Goal: Task Accomplishment & Management: Use online tool/utility

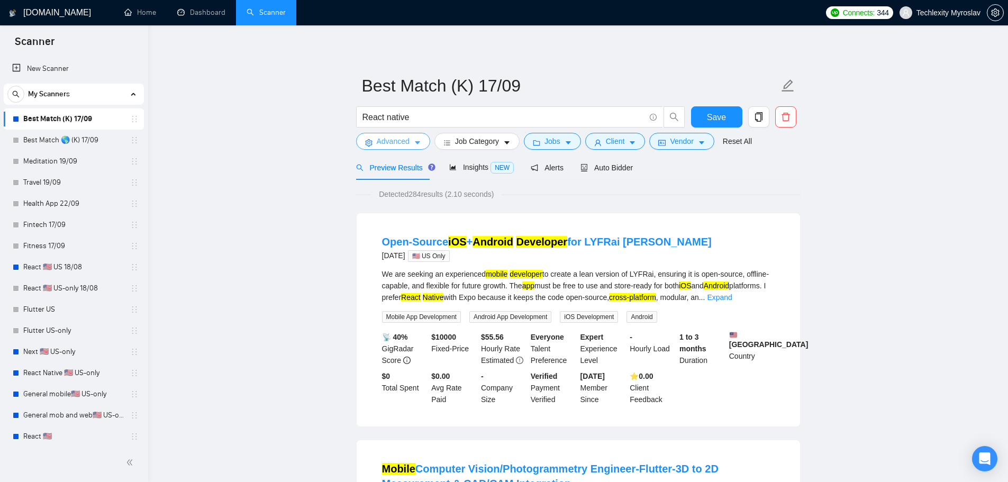
click at [390, 142] on span "Advanced" at bounding box center [393, 141] width 33 height 12
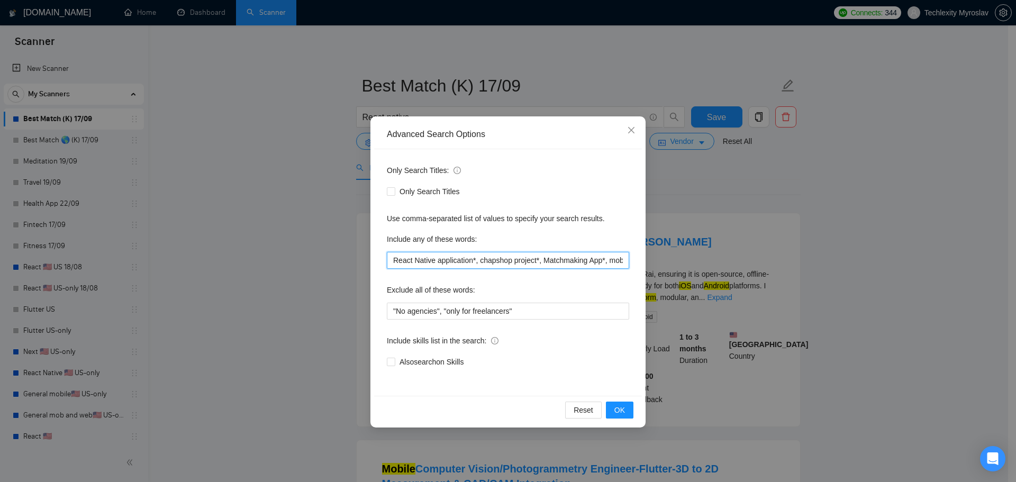
drag, startPoint x: 477, startPoint y: 262, endPoint x: 509, endPoint y: 262, distance: 31.8
click at [509, 262] on input "React Native application*, chapshop project*, Matchmaking App*, mobile calorie*…" at bounding box center [508, 260] width 242 height 17
drag, startPoint x: 479, startPoint y: 261, endPoint x: 536, endPoint y: 261, distance: 56.6
click at [536, 261] on input "React Native application*, chapshop project*, Matchmaking App*, mobile calorie*…" at bounding box center [508, 260] width 242 height 17
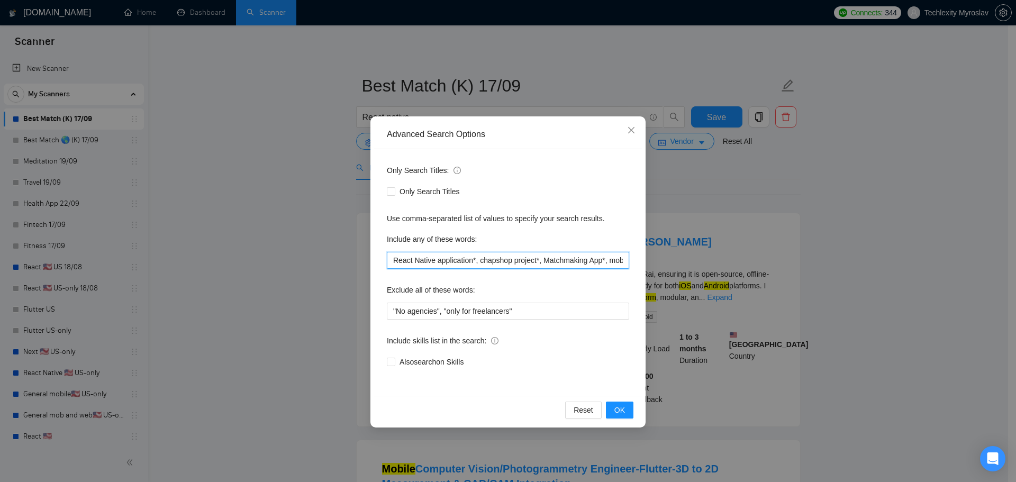
paste input "Startup"
drag, startPoint x: 612, startPoint y: 261, endPoint x: 619, endPoint y: 261, distance: 6.9
click at [619, 261] on input "React Native application*, Startup*, Matchmaking App*, mobile calorie*, trackin…" at bounding box center [508, 260] width 242 height 17
click at [533, 262] on input "React Native application*, Startup*, Matchmaking App*, mobile calorie*, trackin…" at bounding box center [508, 260] width 242 height 17
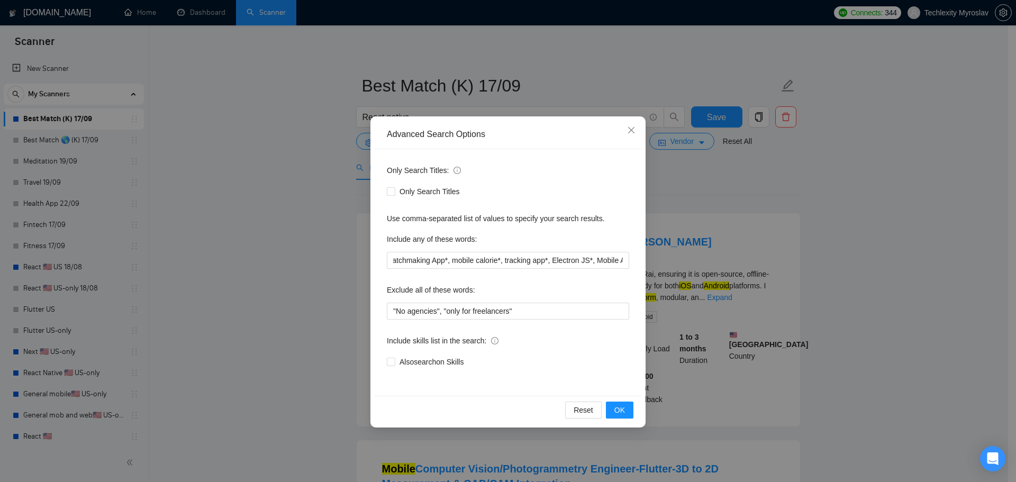
scroll to position [0, 0]
drag, startPoint x: 595, startPoint y: 262, endPoint x: 613, endPoint y: 261, distance: 17.5
click at [613, 261] on input "React Native application*, Startup*, Matchmaking App*, mobile calorie*, trackin…" at bounding box center [508, 260] width 242 height 17
click at [600, 263] on input "React Native application*, Startup*, Matchmaking App*, mobilackie calorie*, trn…" at bounding box center [508, 260] width 242 height 17
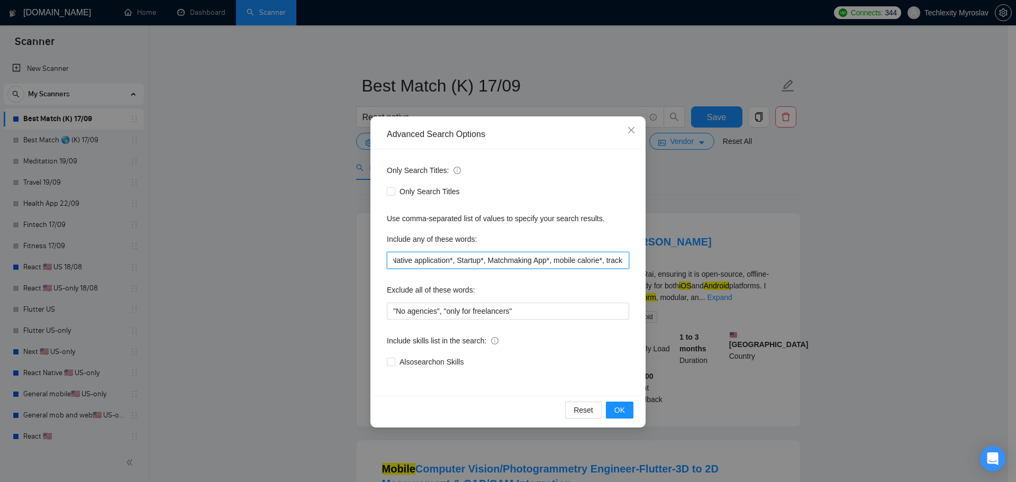
click at [602, 265] on input "React Native application*, Startup*, Matchmaking App*, mobile calorie*, trackin…" at bounding box center [508, 260] width 242 height 17
drag, startPoint x: 617, startPoint y: 263, endPoint x: 549, endPoint y: 266, distance: 68.3
click at [621, 264] on input "React Native application*, Startup*, Matchmaking App*, mobile calorie*, trackin…" at bounding box center [508, 260] width 242 height 17
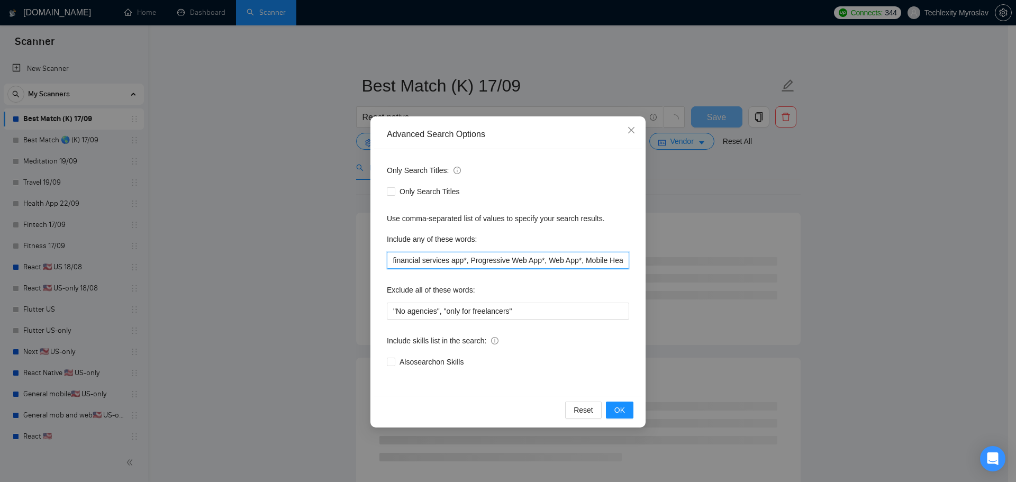
click at [523, 264] on input "React Native application*, Startup*, Matchmaking App*, mobile calorie*, trackin…" at bounding box center [508, 260] width 242 height 17
drag, startPoint x: 418, startPoint y: 262, endPoint x: 322, endPoint y: 267, distance: 95.9
click at [323, 267] on div "Advanced Search Options Only Search Titles: Only Search Titles Use comma-separa…" at bounding box center [508, 241] width 1016 height 482
click at [496, 269] on div "Only Search Titles: Only Search Titles Use comma-separated list of values to sp…" at bounding box center [508, 272] width 268 height 247
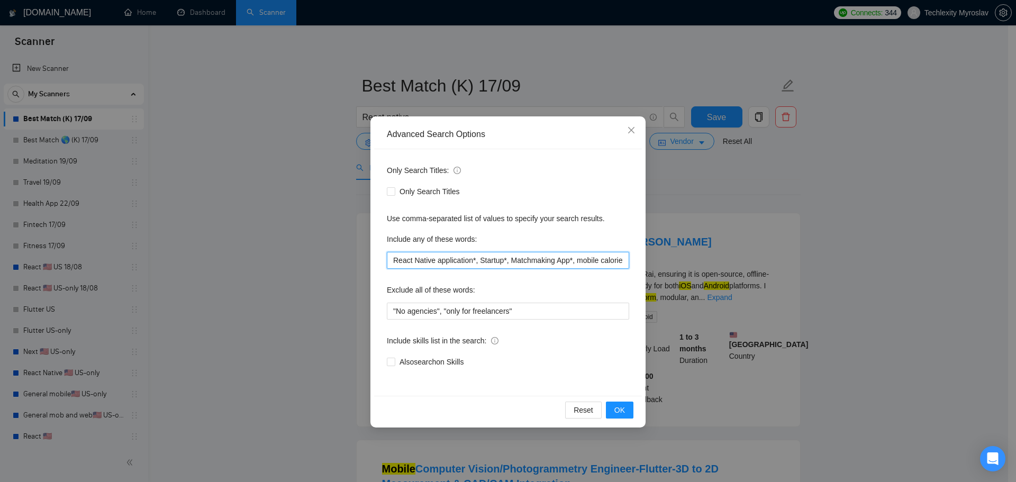
click at [490, 264] on input "React Native application*, Startup*, Matchmaking App*, mobile calorie*, trackin…" at bounding box center [508, 260] width 242 height 17
paste input "Developer React Developer React JS / React Native React Expert ReactJS Develope…"
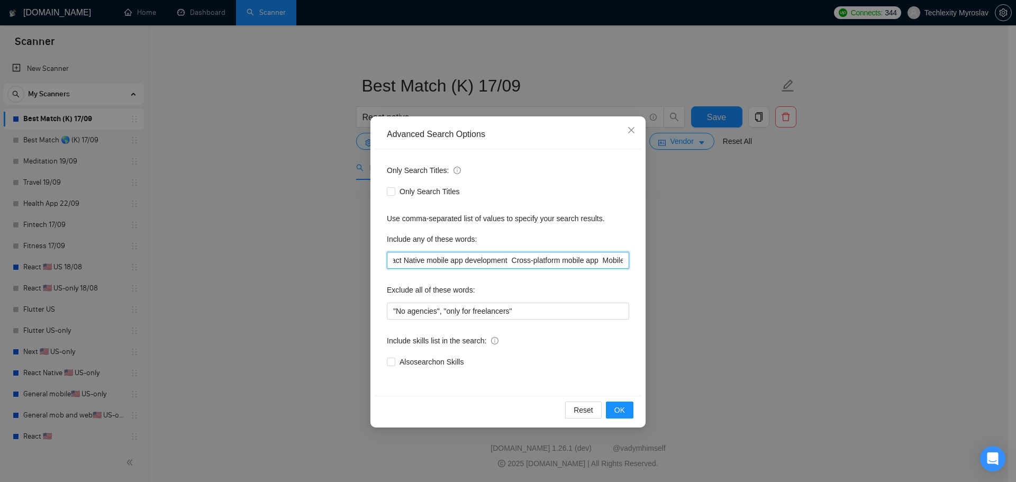
scroll to position [0, 1279]
drag, startPoint x: 590, startPoint y: 261, endPoint x: 732, endPoint y: 269, distance: 142.6
click at [732, 269] on div "Advanced Search Options Only Search Titles: Only Search Titles Use comma-separa…" at bounding box center [508, 241] width 1016 height 482
click at [624, 262] on input "React Native Developer React Developer React JS / React Native React Expert Rea…" at bounding box center [508, 260] width 242 height 17
paste input "Push notifications Crossplatform Fullstack Developer Agency React Native Virtua…"
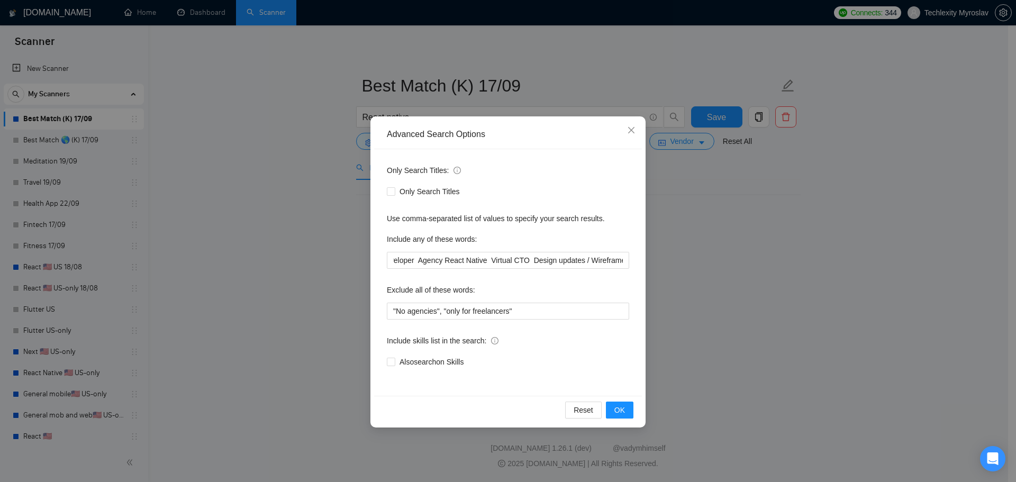
scroll to position [0, 0]
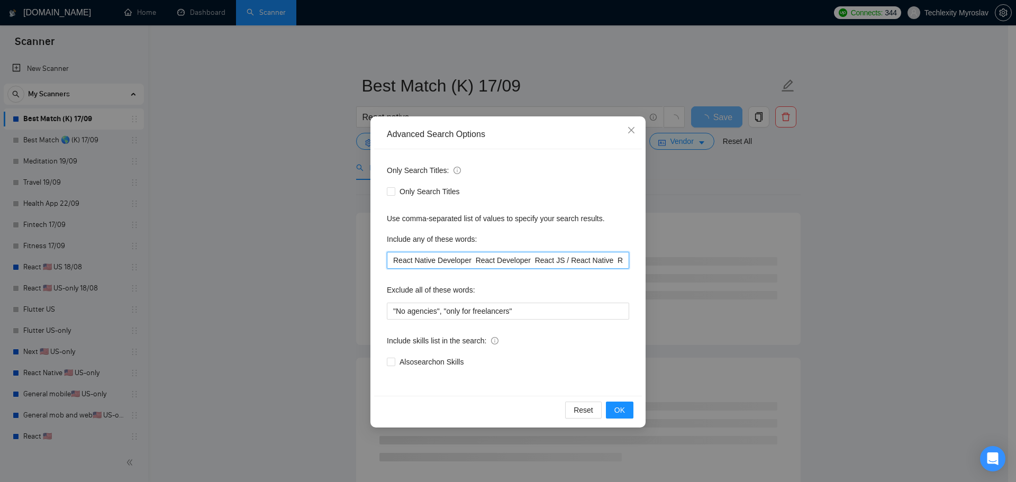
click at [623, 262] on input "React Native Developer React Developer React JS / React Native React Expert Rea…" at bounding box center [508, 260] width 242 height 17
drag, startPoint x: 605, startPoint y: 259, endPoint x: 704, endPoint y: 262, distance: 99.0
click at [704, 262] on div "Advanced Search Options Only Search Titles: Only Search Titles Use comma-separa…" at bounding box center [508, 241] width 1016 height 482
click at [622, 263] on input "React Native Developer React Developer React JS / React Native React Expert Rea…" at bounding box center [508, 260] width 242 height 17
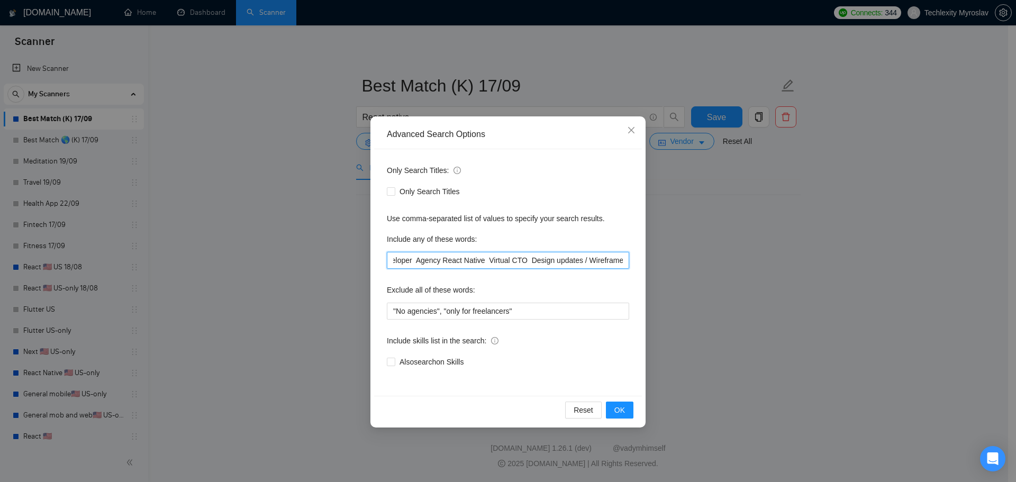
paste input "React Native mobile app developer cross-platform FinTech React dashboard ReactJ…"
type input "React Native Developer React Developer React JS / React Native React Expert Rea…"
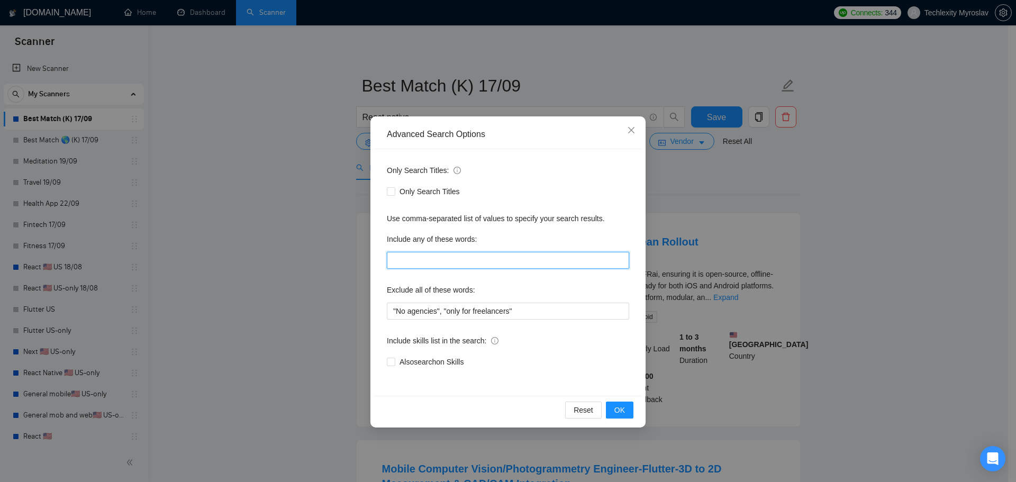
paste input "React Native Developer*, React Developer*, React JS*, React Native*, React Expe…"
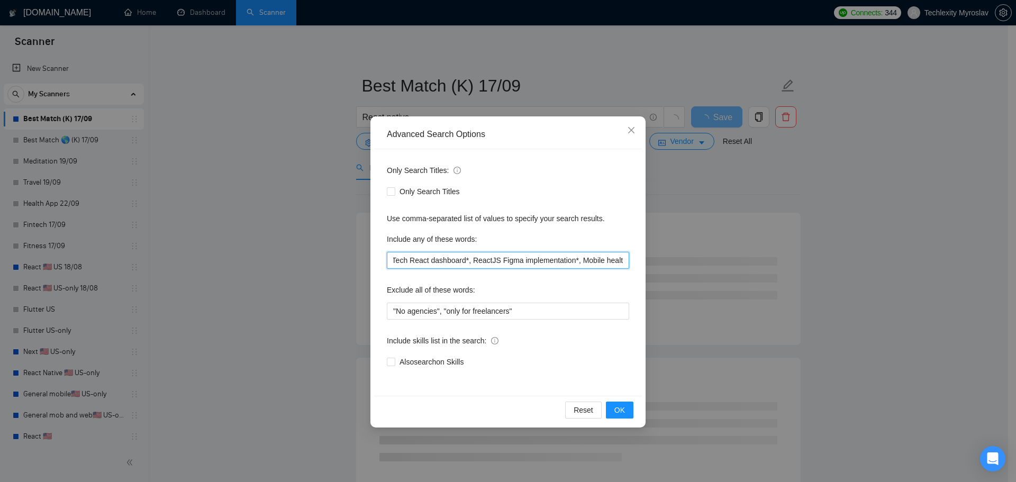
type input "React Native Developer*, React Developer*, React JS*, React Native*, React Expe…"
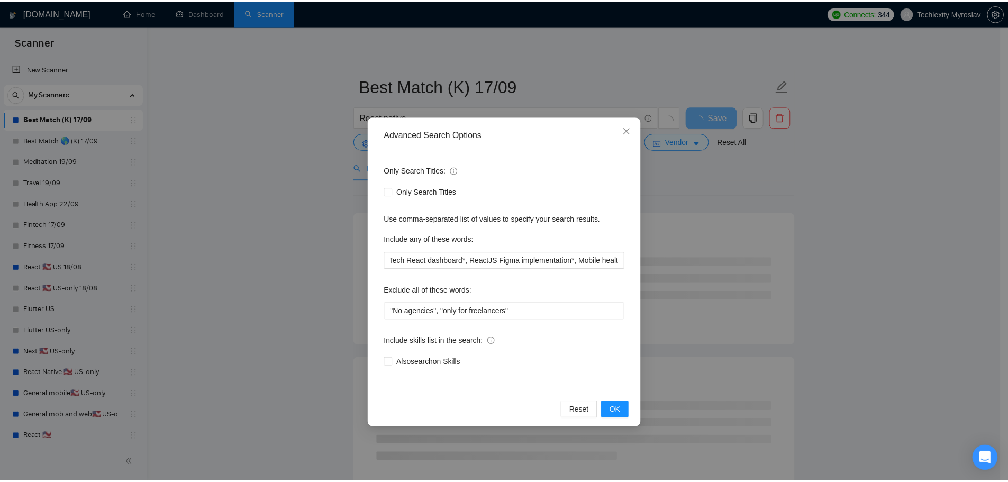
scroll to position [0, 0]
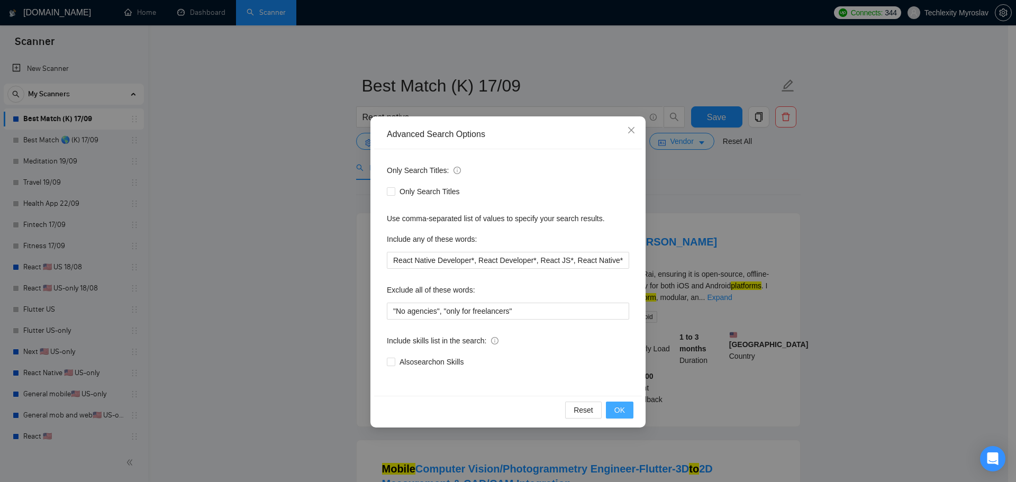
click at [626, 414] on button "OK" at bounding box center [620, 410] width 28 height 17
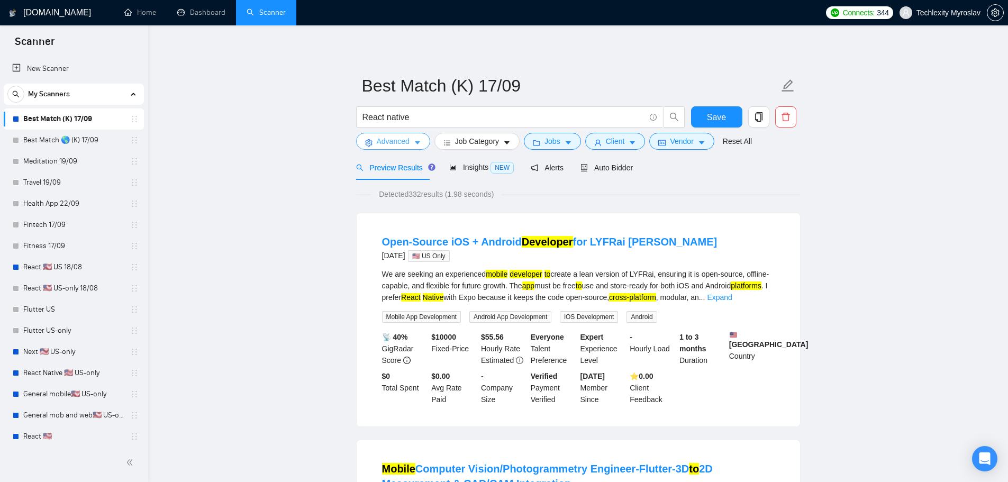
click at [406, 139] on span "Advanced" at bounding box center [393, 141] width 33 height 12
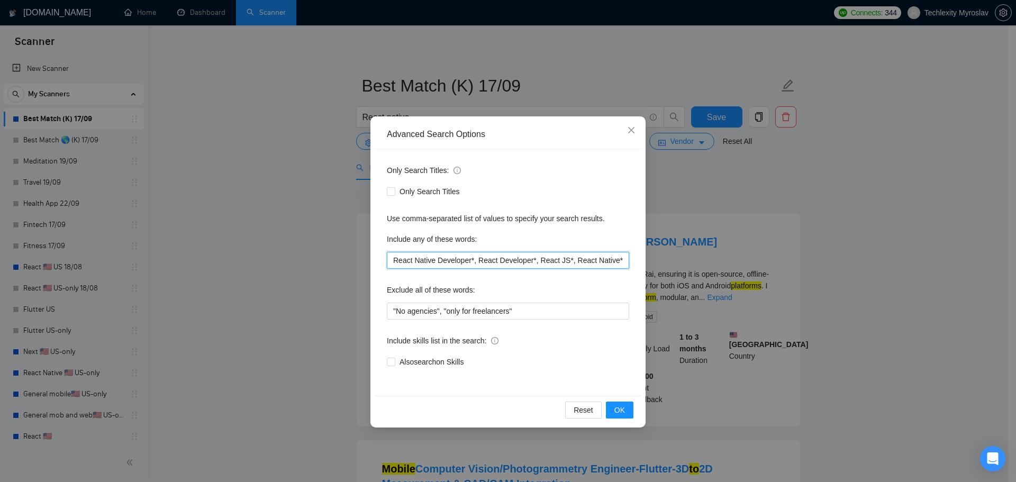
click at [488, 256] on input "React Native Developer*, React Developer*, React JS*, React Native*, React Expe…" at bounding box center [508, 260] width 242 height 17
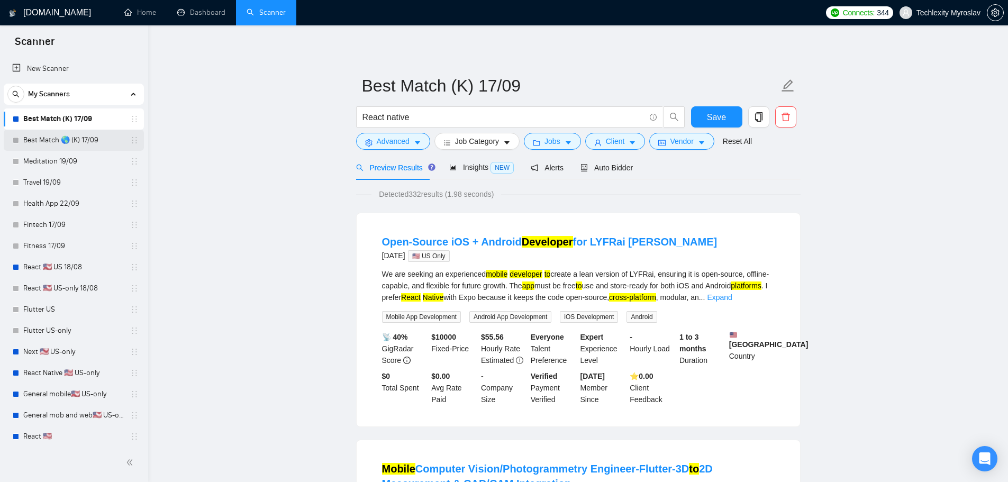
click at [65, 142] on link "Best Match 🌎 (K) 17/09" at bounding box center [73, 140] width 101 height 21
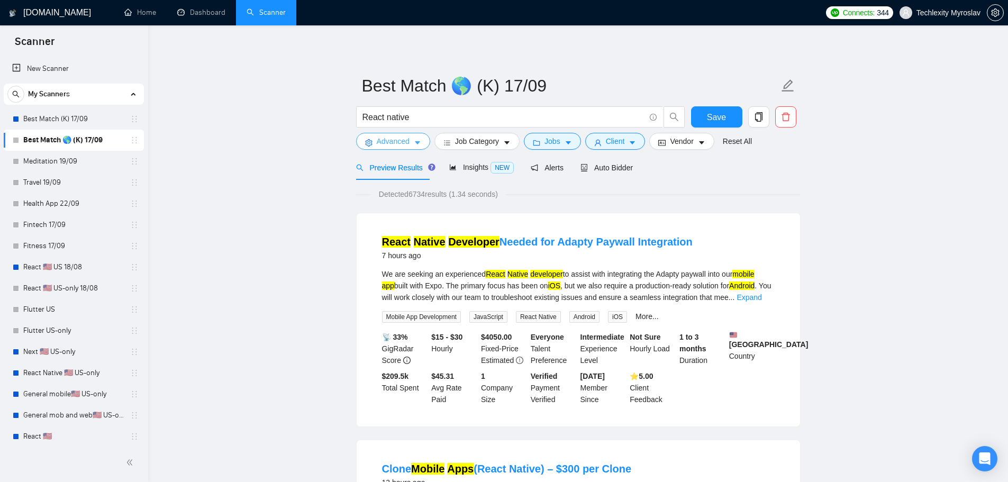
click at [389, 139] on span "Advanced" at bounding box center [393, 141] width 33 height 12
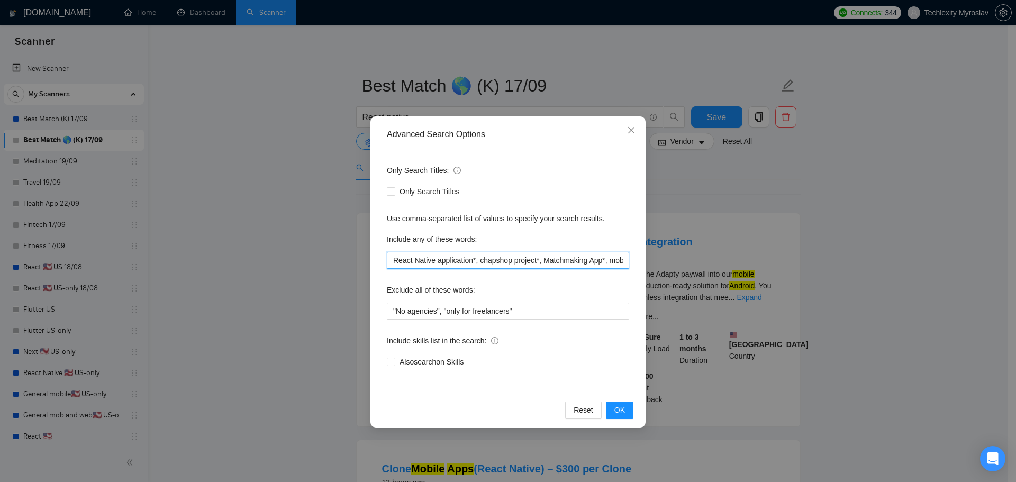
click at [479, 261] on input "React Native application*, chapshop project*, Matchmaking App*, mobile calorie*…" at bounding box center [508, 260] width 242 height 17
paste input "Developer*, React Developer*, React JS*, React Native*, React Expert*, ReactJS …"
type input "React Native Developer*, React Developer*, React JS*, React Native*, React Expe…"
click at [629, 412] on button "OK" at bounding box center [620, 410] width 28 height 17
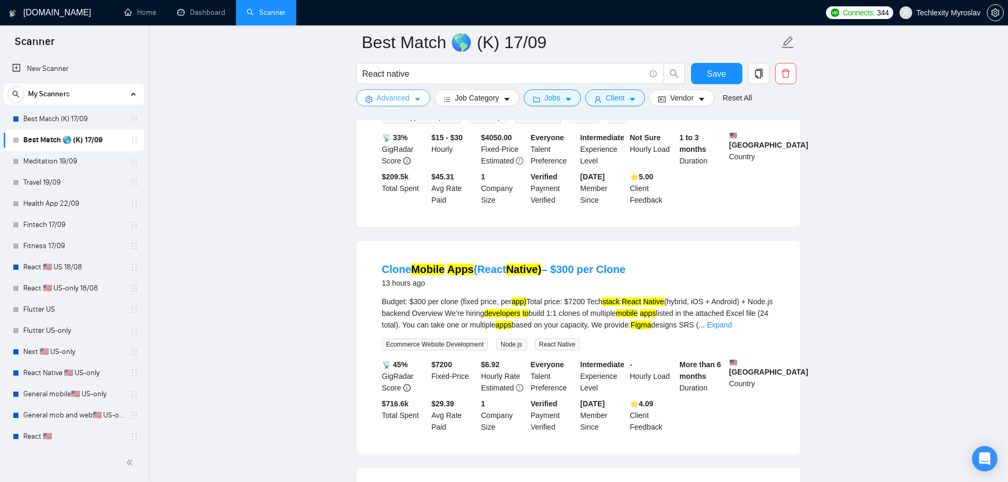
scroll to position [212, 0]
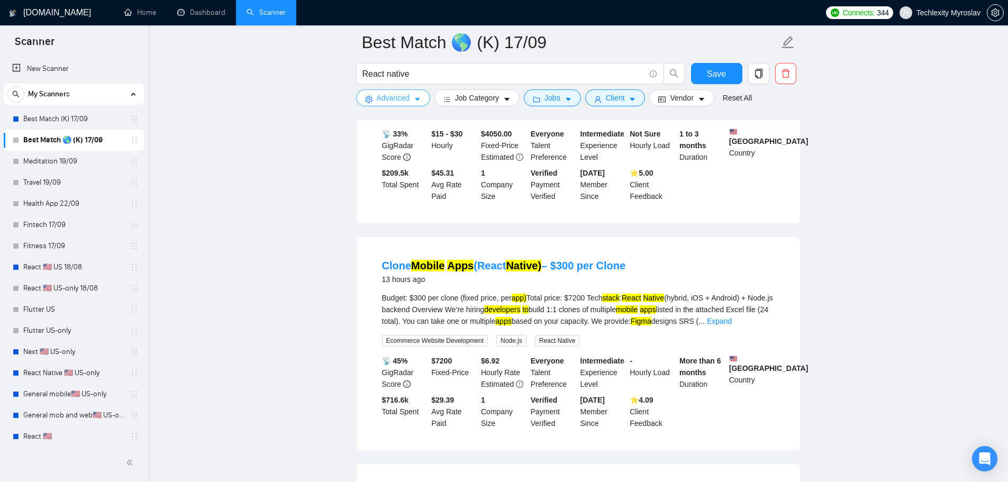
click at [402, 98] on span "Advanced" at bounding box center [393, 98] width 33 height 12
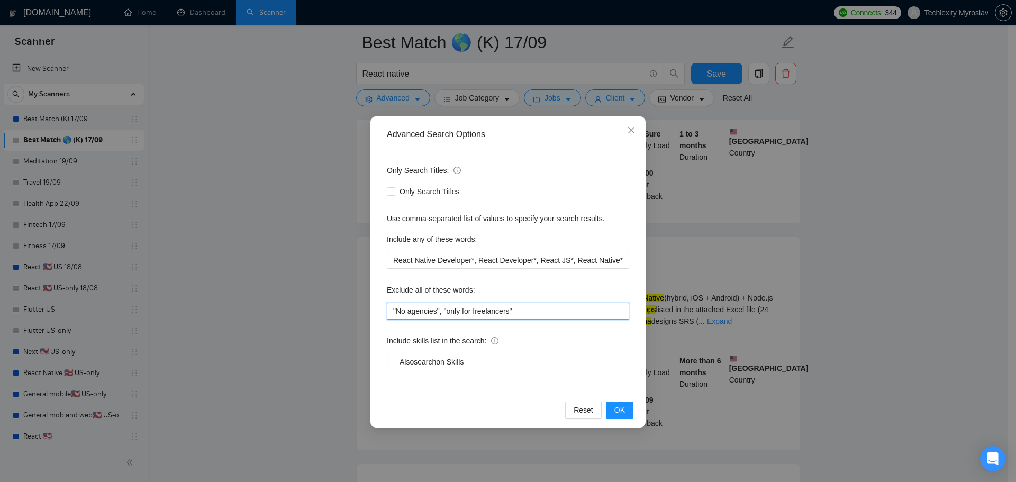
click at [526, 307] on input ""No agencies", "only for freelancers"" at bounding box center [508, 311] width 242 height 17
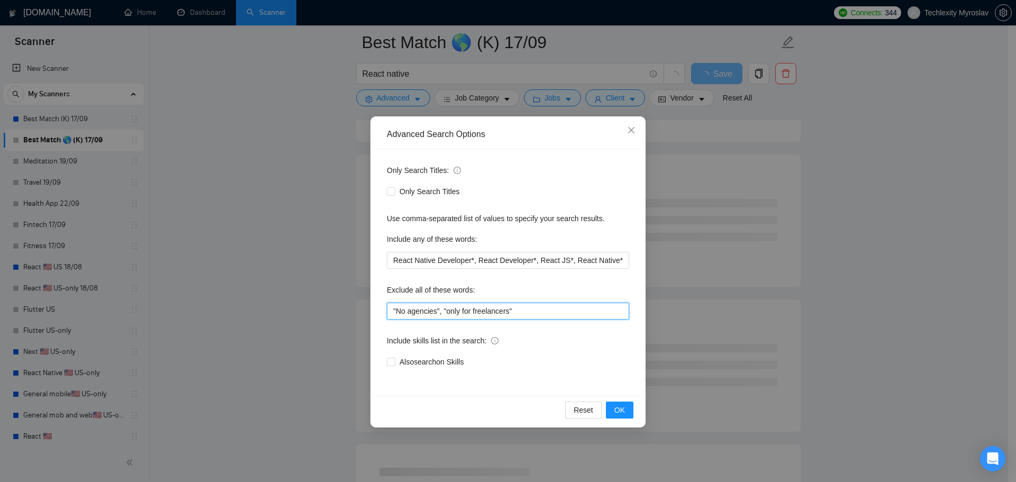
click at [445, 312] on input ""No agencies", "only for freelancers"" at bounding box center [508, 311] width 242 height 17
click at [528, 310] on input ""No agencies", only for freelancers"" at bounding box center [508, 311] width 242 height 17
click at [438, 313] on input ""No agencies", only for freelancers*," at bounding box center [508, 311] width 242 height 17
drag, startPoint x: 396, startPoint y: 310, endPoint x: 429, endPoint y: 313, distance: 33.5
click at [379, 310] on div "Only Search Titles: Only Search Titles Use comma-separated list of values to sp…" at bounding box center [508, 272] width 268 height 247
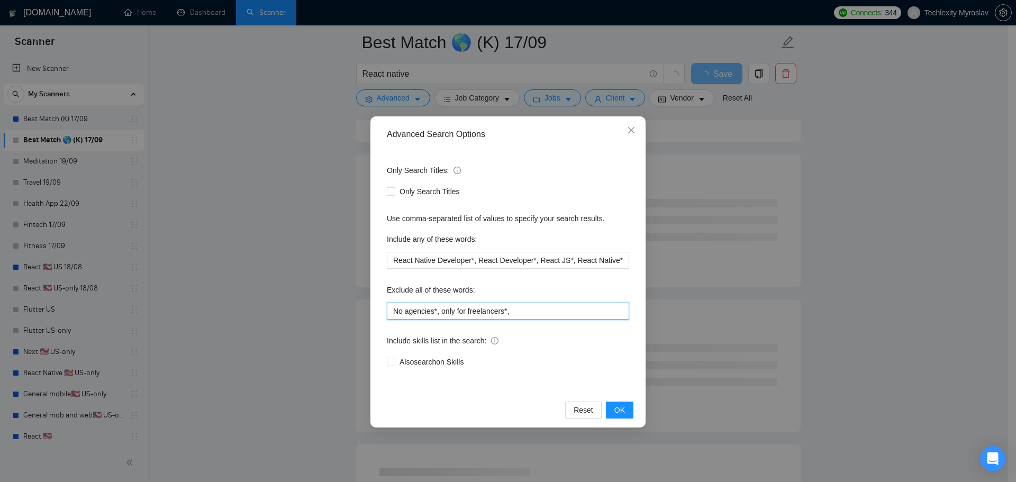
click at [542, 308] on input "No agencies*, only for freelancers*," at bounding box center [508, 311] width 242 height 17
type input "No agencies*, only for freelancers*,"
drag, startPoint x: 603, startPoint y: 403, endPoint x: 613, endPoint y: 406, distance: 10.7
click at [608, 405] on div "Reset OK" at bounding box center [508, 410] width 268 height 28
click at [615, 406] on span "OK" at bounding box center [619, 410] width 11 height 12
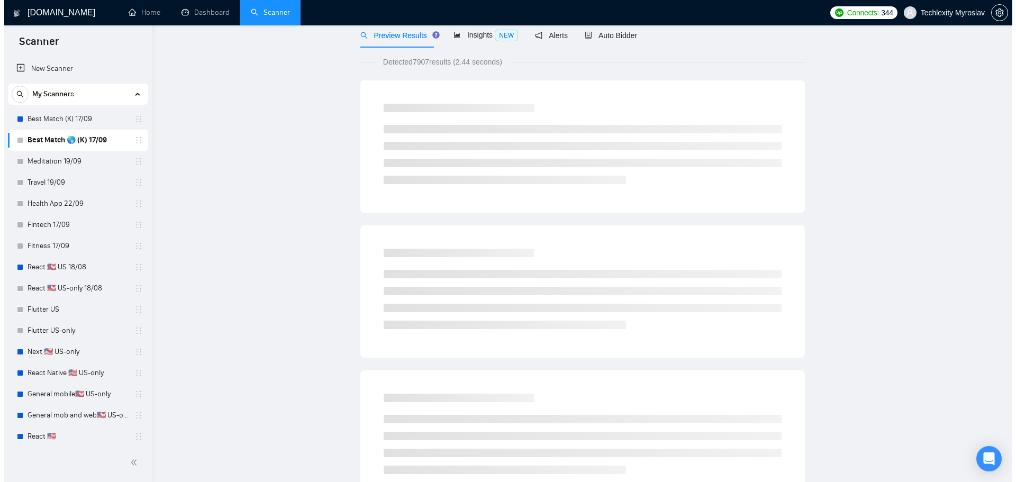
scroll to position [0, 0]
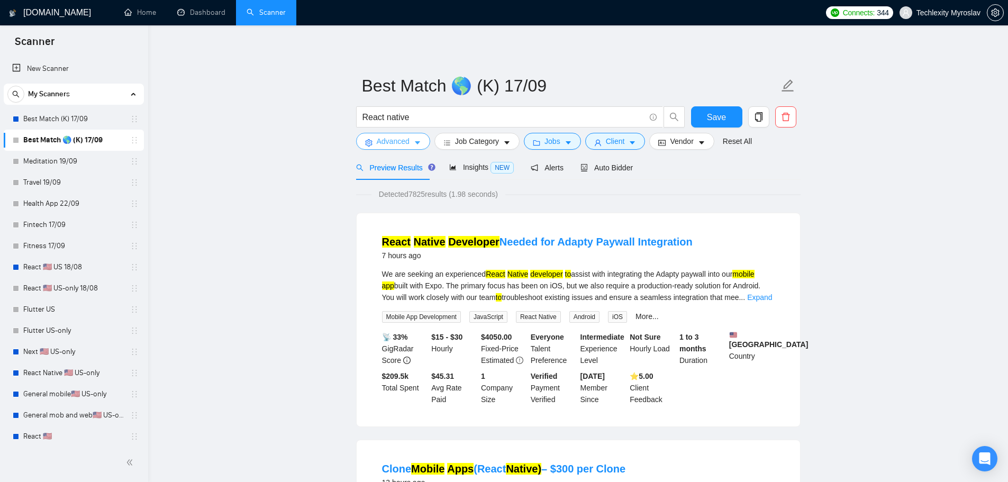
click at [399, 142] on span "Advanced" at bounding box center [393, 141] width 33 height 12
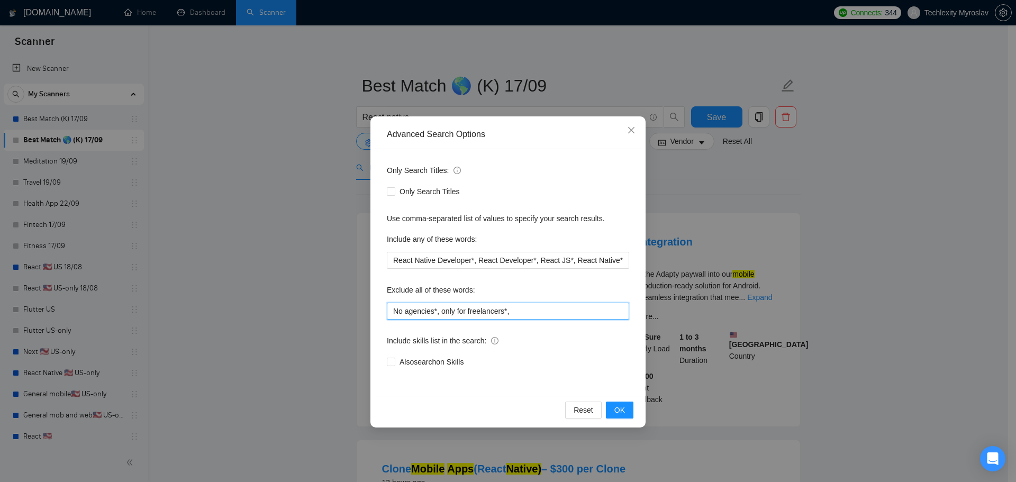
click at [539, 314] on input "No agencies*, only for freelancers*," at bounding box center [508, 311] width 242 height 17
click at [475, 255] on input "React Native Developer*, React Developer*, React JS*, React Native*, React Expe…" at bounding box center [508, 260] width 242 height 17
click at [458, 264] on input "React Native Developer*, React Developer*, React JS*, React Native*, React Expe…" at bounding box center [508, 260] width 242 height 17
drag, startPoint x: 411, startPoint y: 265, endPoint x: 366, endPoint y: 265, distance: 44.5
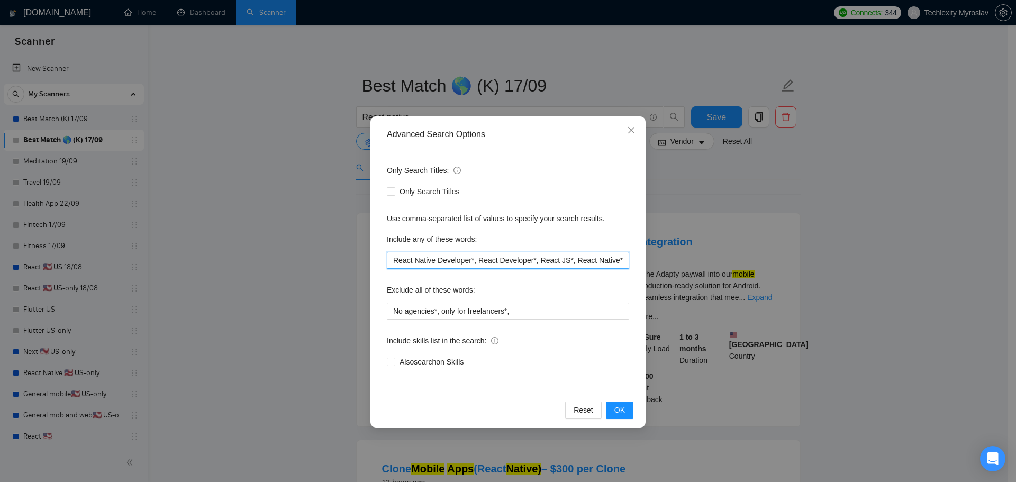
click at [363, 266] on div "Advanced Search Options Only Search Titles: Only Search Titles Use comma-separa…" at bounding box center [508, 241] width 1016 height 482
click at [402, 259] on input "React Native Developer*, React Developer*, React JS*, React Native*, React Expe…" at bounding box center [508, 260] width 242 height 17
click at [392, 261] on input "React Native Developer*, React Developer*, React JS*, React Native*, React Expe…" at bounding box center [508, 260] width 242 height 17
click at [473, 260] on input ""React Native Developer*, React Developer*, React JS*, React Native*, React Exp…" at bounding box center [508, 260] width 242 height 17
click at [473, 261] on input ""React Native Developer*, React Developer*, React JS*, React Native*, React Exp…" at bounding box center [508, 260] width 242 height 17
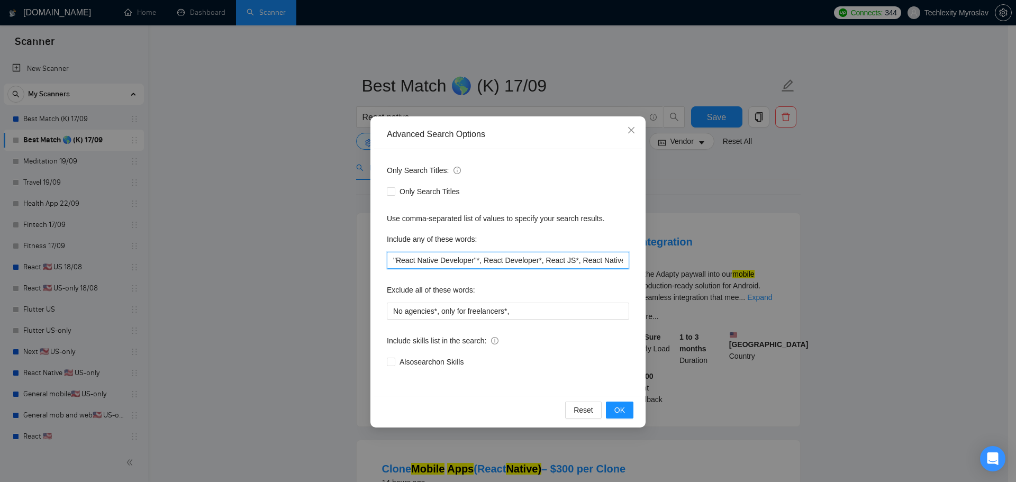
click at [482, 260] on input ""React Native Developer"*, React Developer*, React JS*, React Native*, React Ex…" at bounding box center [508, 260] width 242 height 17
click at [538, 259] on input ""React Native Developer"*, "React Developer*, React JS*, React Native*, React E…" at bounding box center [508, 260] width 242 height 17
click at [548, 260] on input ""React Native Developer"*, "React Developer"*, React JS*, React Native*, React …" at bounding box center [508, 260] width 242 height 17
click at [577, 260] on input ""React Native Developer"*, "React Developer"*, "React JS*, React Native*, React…" at bounding box center [508, 260] width 242 height 17
click at [586, 261] on input ""React Native Developer"*, "React Developer"*, "React JS"*, React Native*, Reac…" at bounding box center [508, 260] width 242 height 17
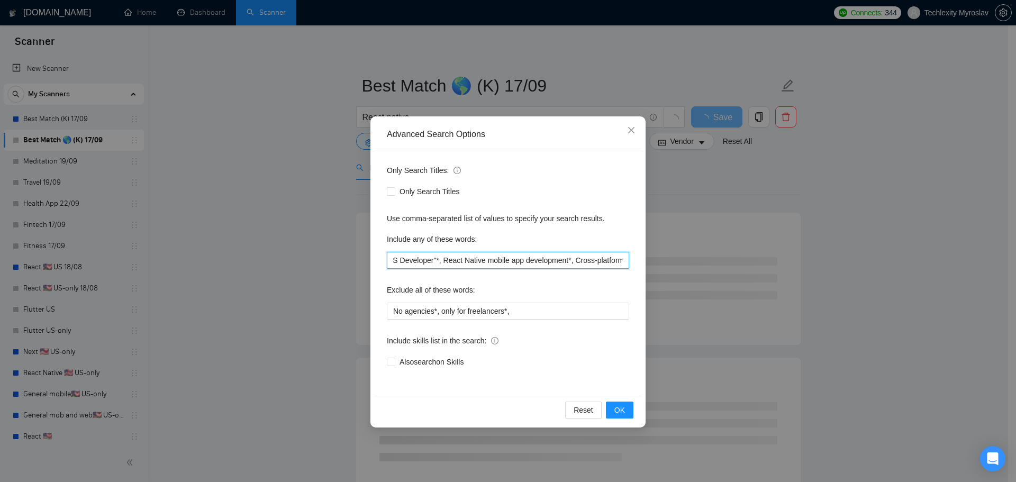
scroll to position [0, 348]
click at [420, 259] on input ""React Native Developer"*, "React Developer"*, "React JS"*, "React Native"*, "R…" at bounding box center [508, 260] width 242 height 17
click at [418, 261] on input ""React Native Developer"*, "React Developer"*, "React JS"*, "React Native"*, "R…" at bounding box center [508, 260] width 242 height 17
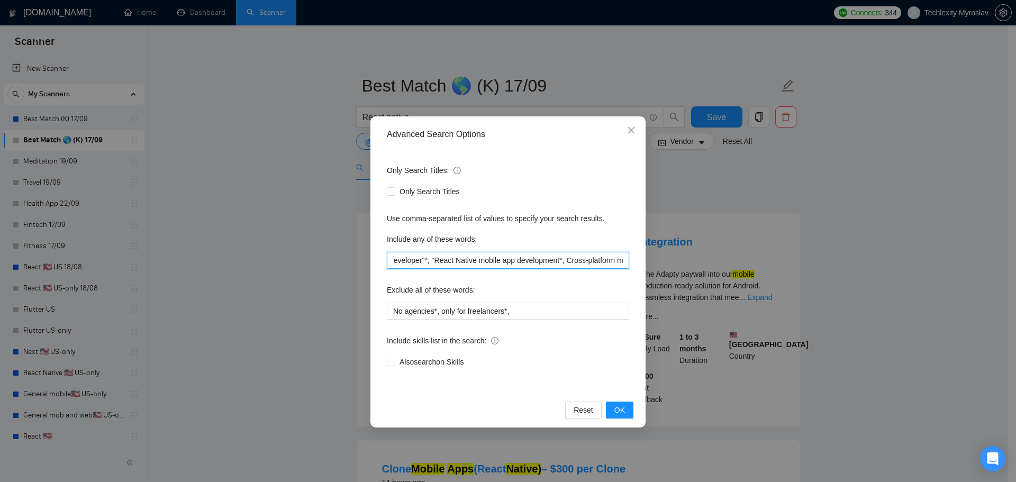
click at [547, 261] on input ""React Native Developer"*, "React Developer"*, "React JS"*, "React Native"*, "R…" at bounding box center [508, 260] width 242 height 17
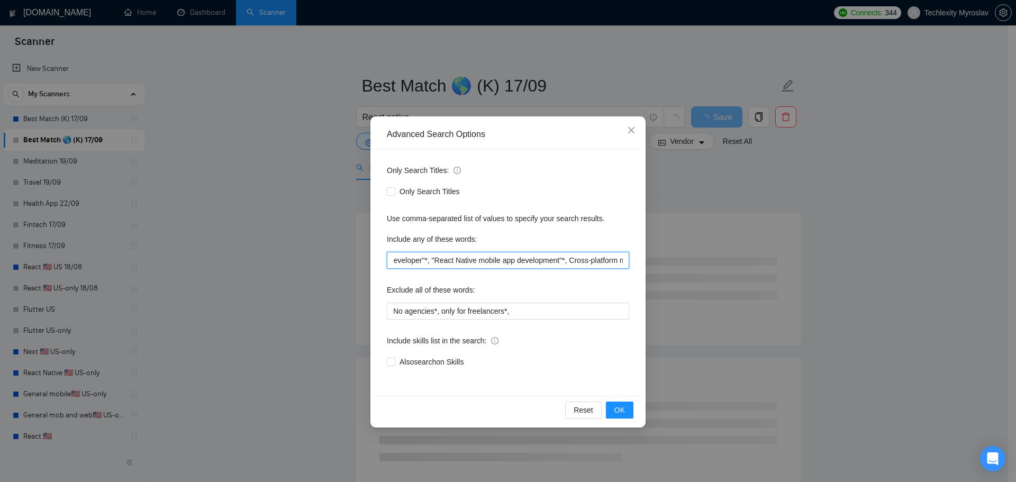
click at [556, 260] on input ""React Native Developer"*, "React Developer"*, "React JS"*, "React Native"*, "R…" at bounding box center [508, 260] width 242 height 17
click at [615, 261] on input ""React Native Developer"*, "React Developer"*, "React JS"*, "React Native"*, "R…" at bounding box center [508, 260] width 242 height 17
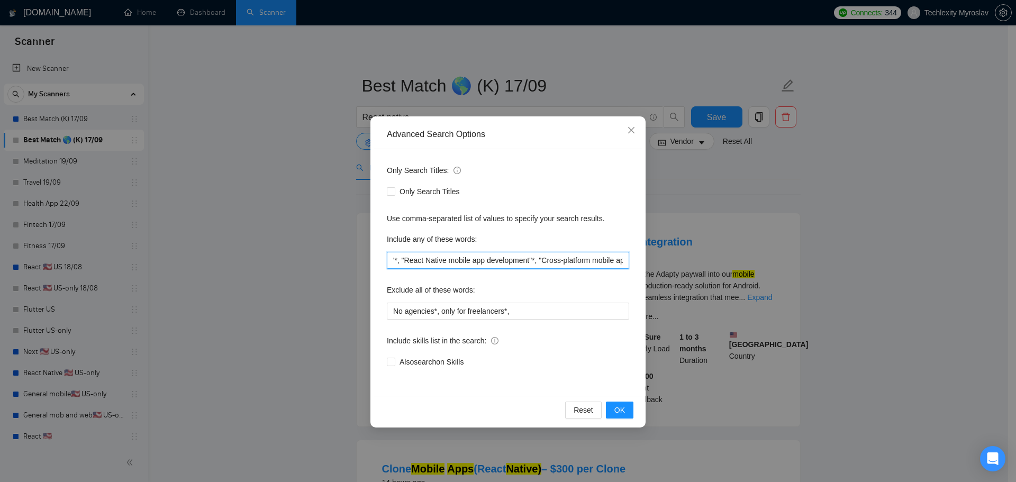
click at [632, 265] on div "Only Search Titles: Only Search Titles Use comma-separated list of values to sp…" at bounding box center [508, 272] width 268 height 247
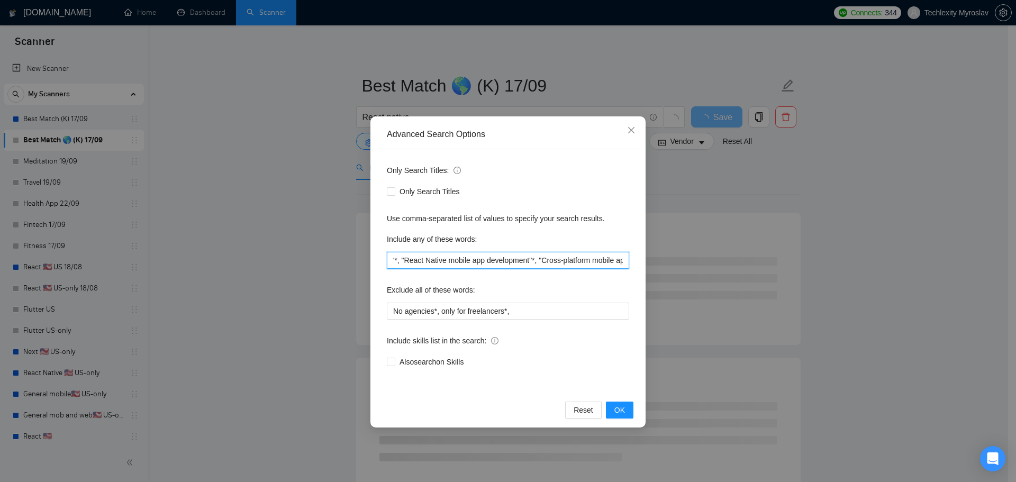
click at [619, 261] on input ""React Native Developer"*, "React Developer"*, "React JS"*, "React Native"*, "R…" at bounding box center [508, 260] width 242 height 17
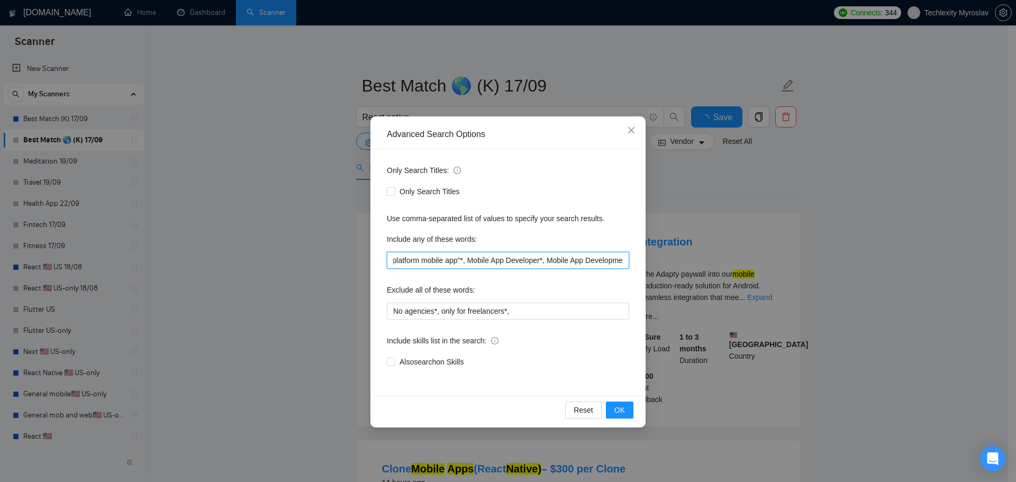
scroll to position [0, 559]
click at [444, 260] on input ""React Native Developer"*, "React Developer"*, "React JS"*, "React Native"*, "R…" at bounding box center [508, 260] width 242 height 17
click at [521, 261] on input ""React Native Developer"*, "React Developer"*, "React JS"*, "React Native"*, "R…" at bounding box center [508, 260] width 242 height 17
click at [532, 259] on input ""React Native Developer"*, "React Developer"*, "React JS"*, "React Native"*, "R…" at bounding box center [508, 260] width 242 height 17
click at [617, 260] on input ""React Native Developer"*, "React Developer"*, "React JS"*, "React Native"*, "R…" at bounding box center [508, 260] width 242 height 17
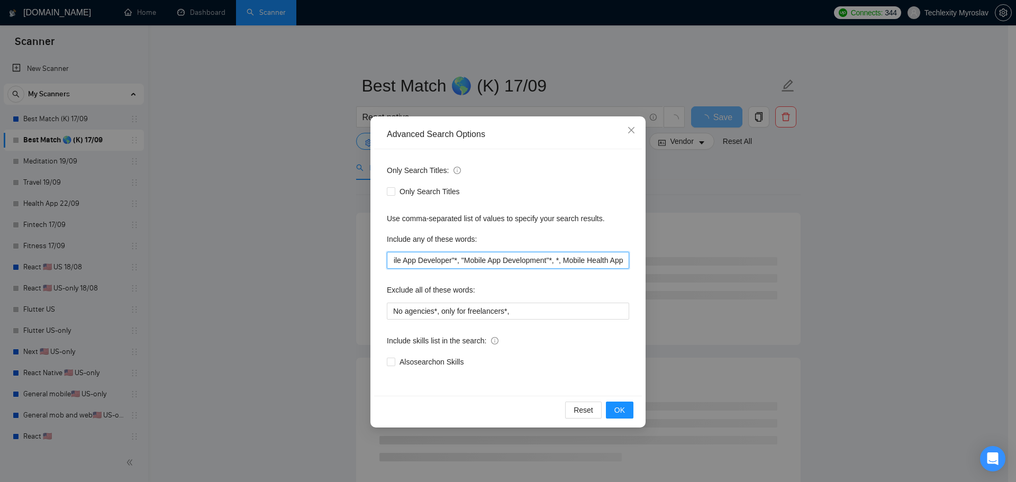
scroll to position [0, 660]
click at [532, 262] on input ""React Native Developer"*, "React Developer"*, "React JS"*, "React Native"*, "R…" at bounding box center [508, 260] width 242 height 17
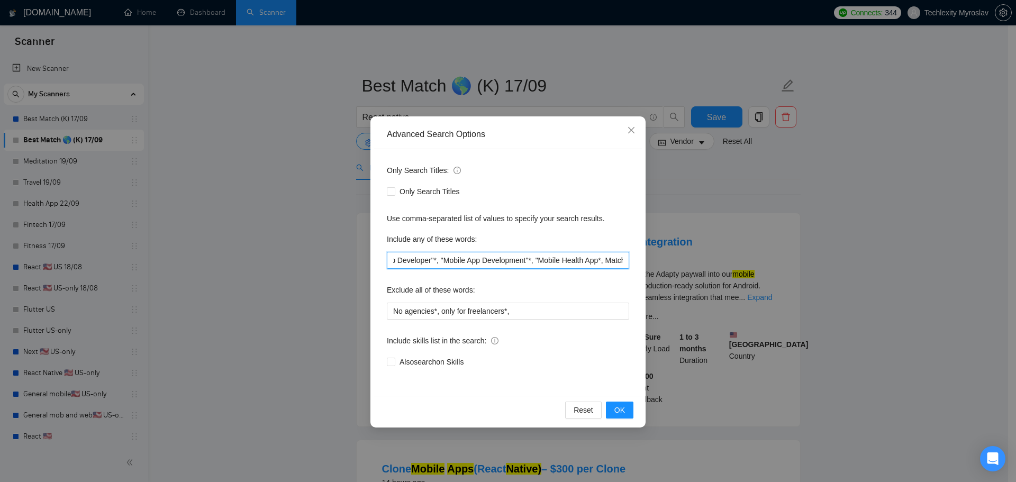
click at [592, 259] on input ""React Native Developer"*, "React Developer"*, "React JS"*, "React Native"*, "R…" at bounding box center [508, 260] width 242 height 17
click at [477, 261] on input ""React Native Developer"*, "React Developer"*, "React JS"*, "React Native"*, "R…" at bounding box center [508, 260] width 242 height 17
drag, startPoint x: 400, startPoint y: 262, endPoint x: 277, endPoint y: 260, distance: 122.3
click at [279, 260] on div "Advanced Search Options Only Search Titles: Only Search Titles Use comma-separa…" at bounding box center [508, 241] width 1016 height 482
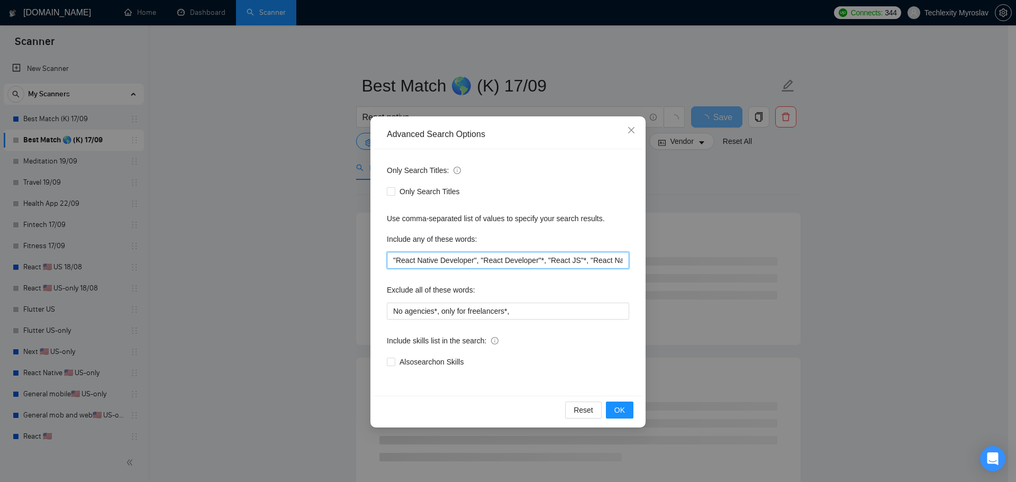
click at [540, 262] on input ""React Native Developer", "React Developer"*, "React JS"*, "React Native"*, "Re…" at bounding box center [508, 260] width 242 height 17
click at [576, 262] on input ""React Native Developer", "React Developer", "React JS"*, "React Native"*, "Rea…" at bounding box center [508, 260] width 242 height 17
click at [603, 262] on input ""React Native Developer", "React Developer", "React JS", "React Native"*, "Reac…" at bounding box center [508, 260] width 242 height 17
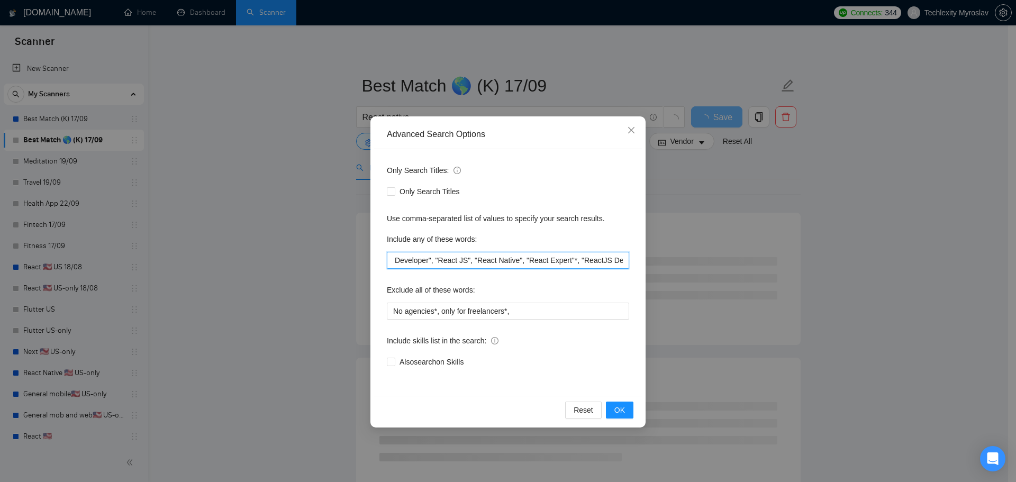
click at [565, 262] on input ""React Native Developer", "React Developer", "React JS", "React Native", "React…" at bounding box center [508, 260] width 242 height 17
click at [565, 261] on input ""React Native Developer", "React Developer", "React JS", "React Native", "React…" at bounding box center [508, 260] width 242 height 17
click at [556, 261] on input ""React Native Developer", "React Developer", "React JS", "React Native", "React…" at bounding box center [508, 260] width 242 height 17
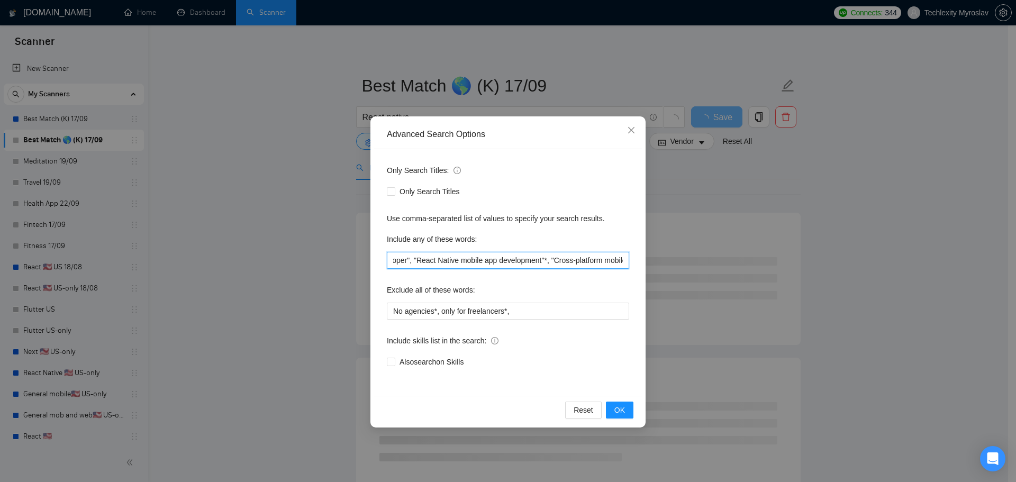
click at [531, 261] on input ""React Native Developer", "React Developer", "React JS", "React Native", "React…" at bounding box center [508, 260] width 242 height 17
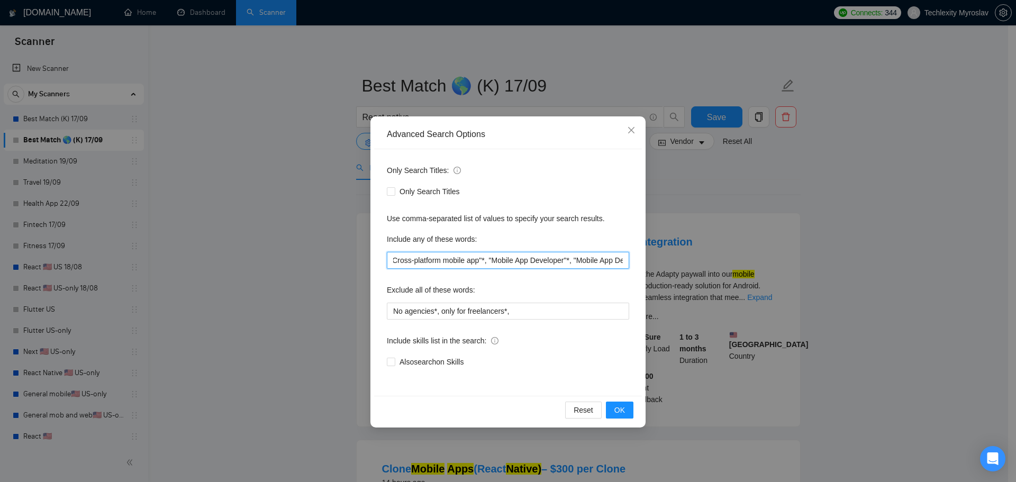
click at [470, 262] on input ""React Native Developer", "React Developer", "React JS", "React Native", "React…" at bounding box center [508, 260] width 242 height 17
click at [553, 262] on input ""React Native Developer", "React Developer", "React JS", "React Native", "React…" at bounding box center [508, 260] width 242 height 17
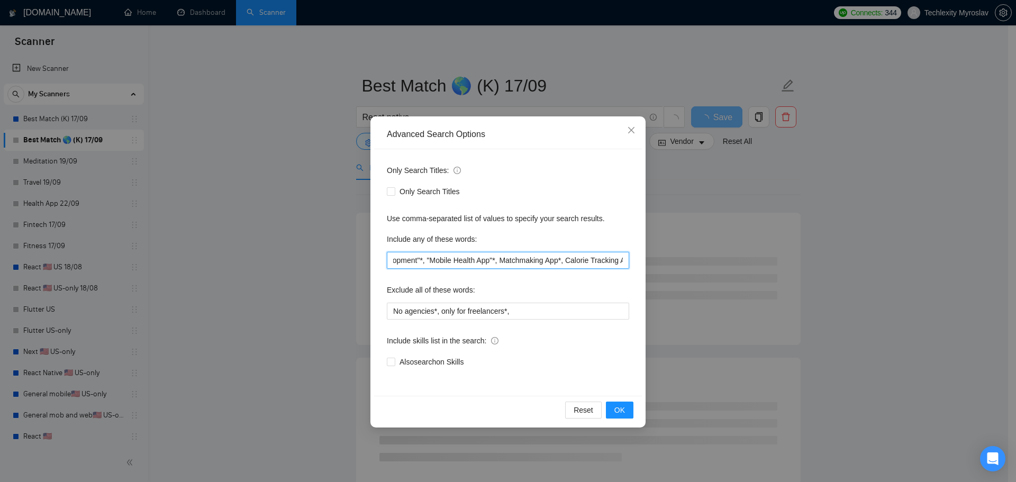
scroll to position [0, 1274]
drag, startPoint x: 619, startPoint y: 260, endPoint x: 642, endPoint y: 261, distance: 22.8
click at [642, 261] on div "Advanced Search Options Only Search Titles: Only Search Titles Use comma-separa…" at bounding box center [507, 271] width 275 height 311
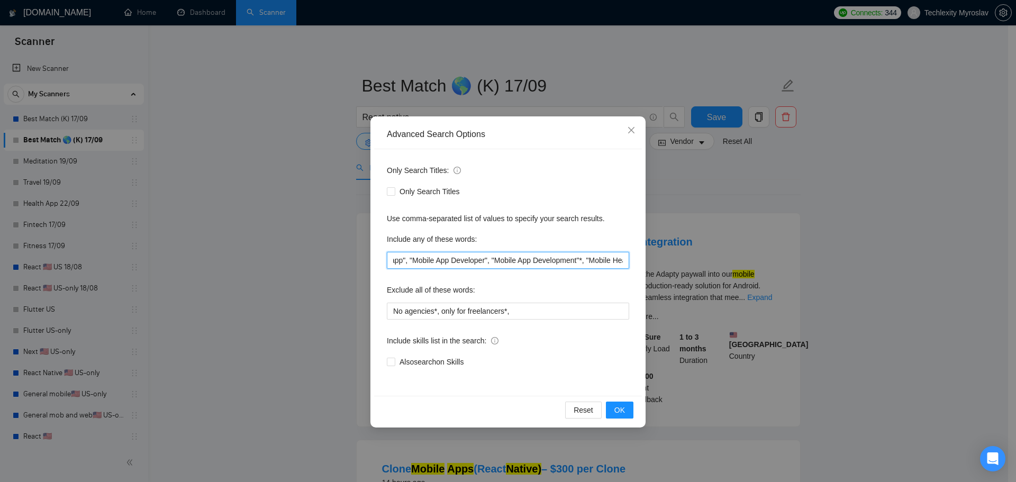
scroll to position [0, 582]
click at [573, 261] on input ""React Native Developer", "React Developer", "React JS", "React Native", "React…" at bounding box center [508, 260] width 242 height 17
drag, startPoint x: 443, startPoint y: 265, endPoint x: 398, endPoint y: 264, distance: 45.5
click at [398, 264] on input ""React Native Developer", "React Developer", "React JS", "React Native", "React…" at bounding box center [508, 260] width 242 height 17
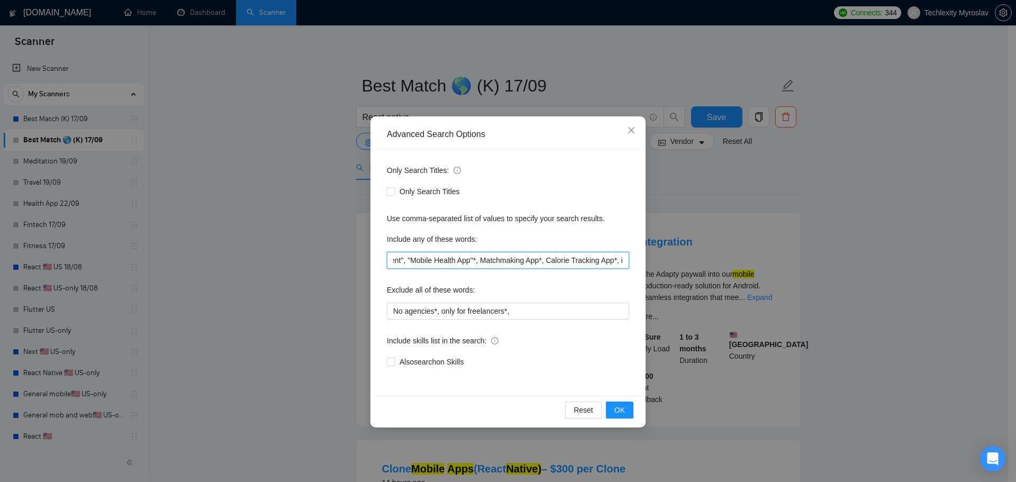
drag, startPoint x: 384, startPoint y: 258, endPoint x: 545, endPoint y: 264, distance: 161.5
click at [545, 264] on input ""React Native Developer", "React Developer", "React JS", "React Native", "React…" at bounding box center [508, 260] width 242 height 17
click at [461, 258] on input ""React Native Developer", "React Developer", "React JS", "React Native", "React…" at bounding box center [508, 260] width 242 height 17
click at [393, 260] on input ""React Native Developer", "React Developer", "React JS", "React Native", "React…" at bounding box center [508, 260] width 242 height 17
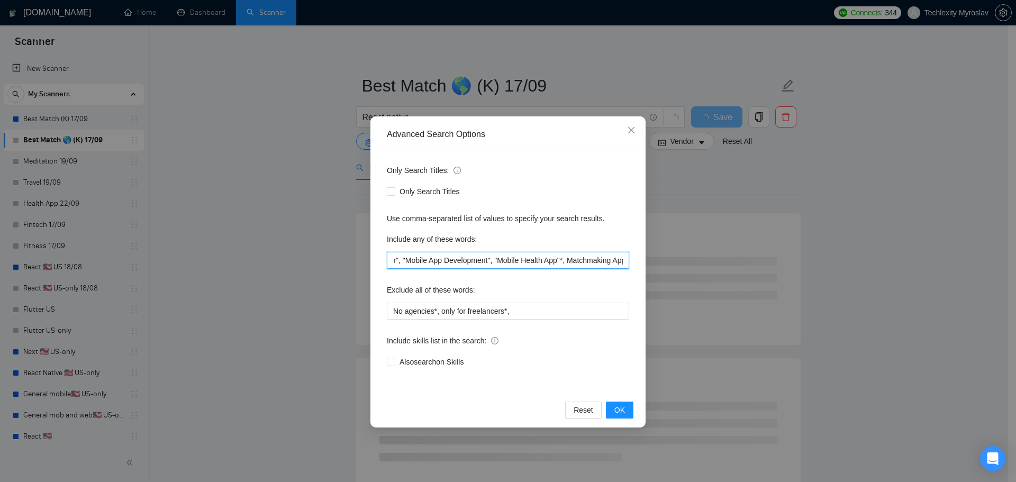
click at [559, 259] on input ""React Native Developer", "React Developer", "React JS", "React Native", "React…" at bounding box center [508, 260] width 242 height 17
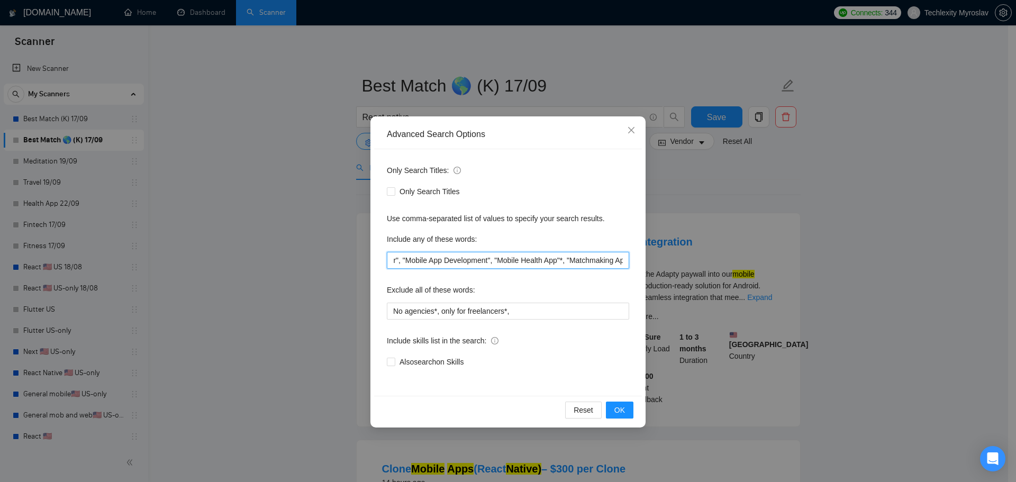
click at [552, 261] on input ""React Native Developer", "React Developer", "React JS", "React Native", "React…" at bounding box center [508, 260] width 242 height 17
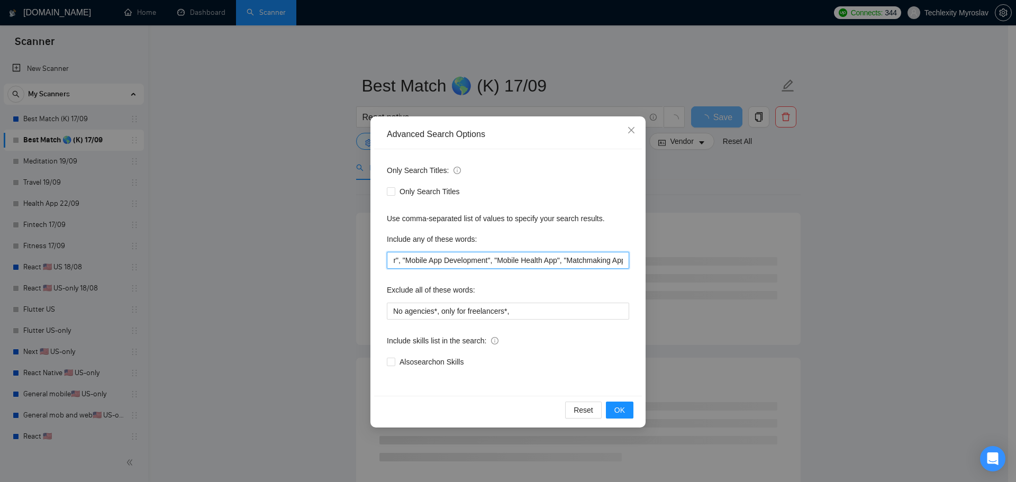
click at [614, 261] on input ""React Native Developer", "React Developer", "React JS", "React Native", "React…" at bounding box center [508, 260] width 242 height 17
click at [551, 262] on input ""React Native Developer", "React Developer", "React JS", "React Native", "React…" at bounding box center [508, 260] width 242 height 17
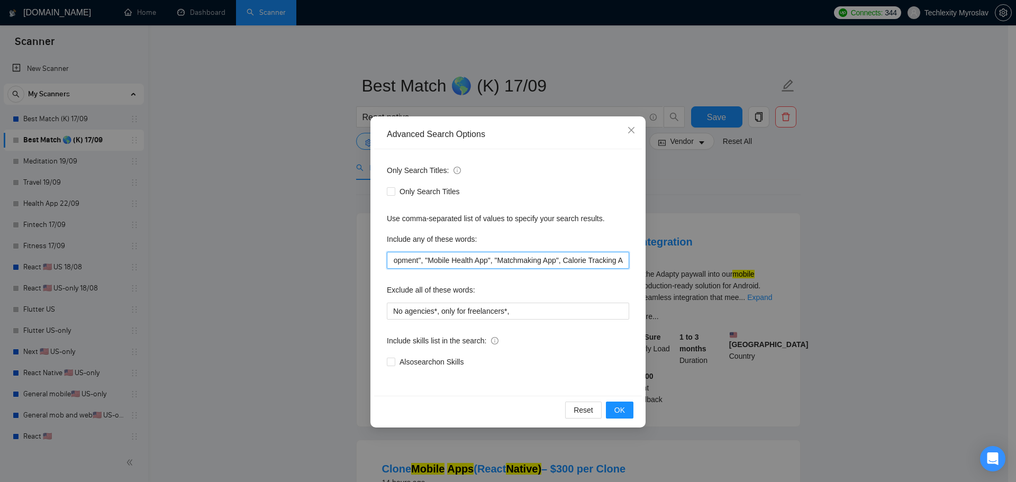
click at [555, 258] on input ""React Native Developer", "React Developer", "React JS", "React Native", "React…" at bounding box center [508, 260] width 242 height 17
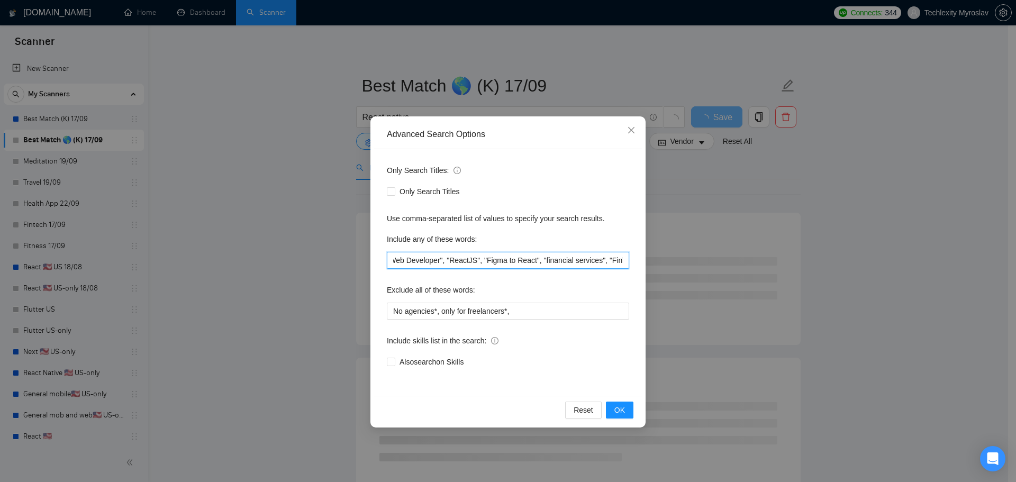
scroll to position [0, 1359]
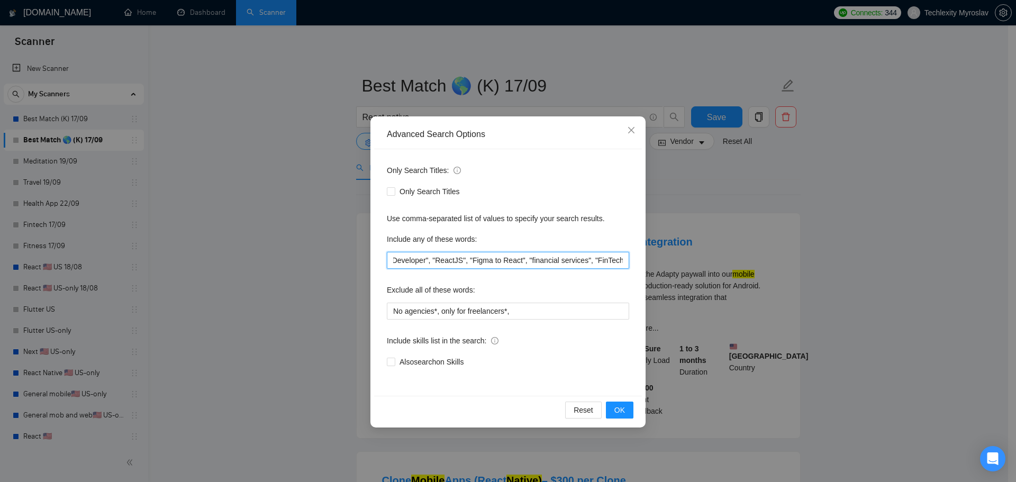
drag, startPoint x: 491, startPoint y: 259, endPoint x: 552, endPoint y: 262, distance: 61.4
click at [552, 262] on input ""React Native Developer", "React Developer", "React JS", "React Native", "React…" at bounding box center [508, 260] width 242 height 17
drag, startPoint x: 434, startPoint y: 258, endPoint x: 229, endPoint y: 259, distance: 204.8
click at [229, 259] on div "Advanced Search Options Only Search Titles: Only Search Titles Use comma-separa…" at bounding box center [508, 241] width 1016 height 482
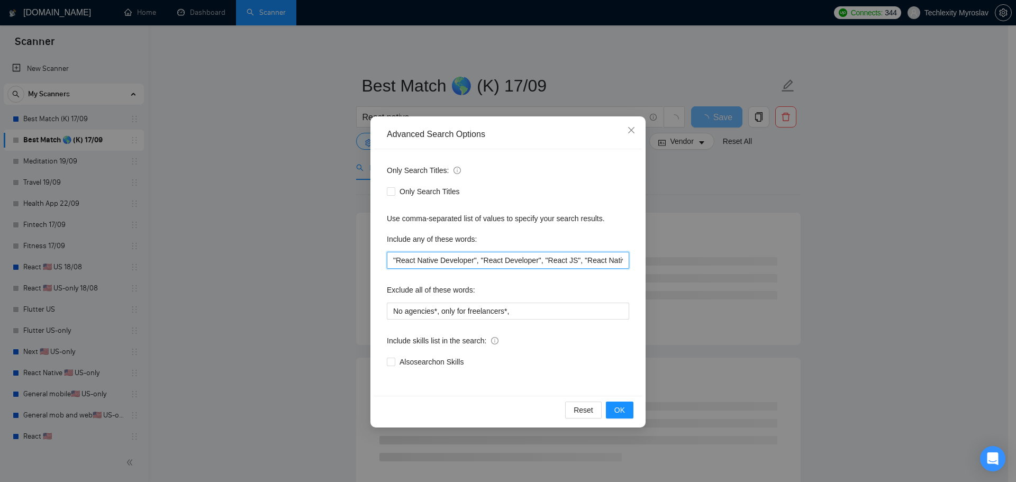
click at [390, 260] on input ""React Native Developer", "React Developer", "React JS", "React Native", "React…" at bounding box center [508, 260] width 242 height 17
paste input ""financial services","
drag, startPoint x: 654, startPoint y: 263, endPoint x: 698, endPoint y: 260, distance: 44.0
click at [698, 260] on div "Advanced Search Options Only Search Titles: Only Search Titles Use comma-separa…" at bounding box center [508, 241] width 1016 height 482
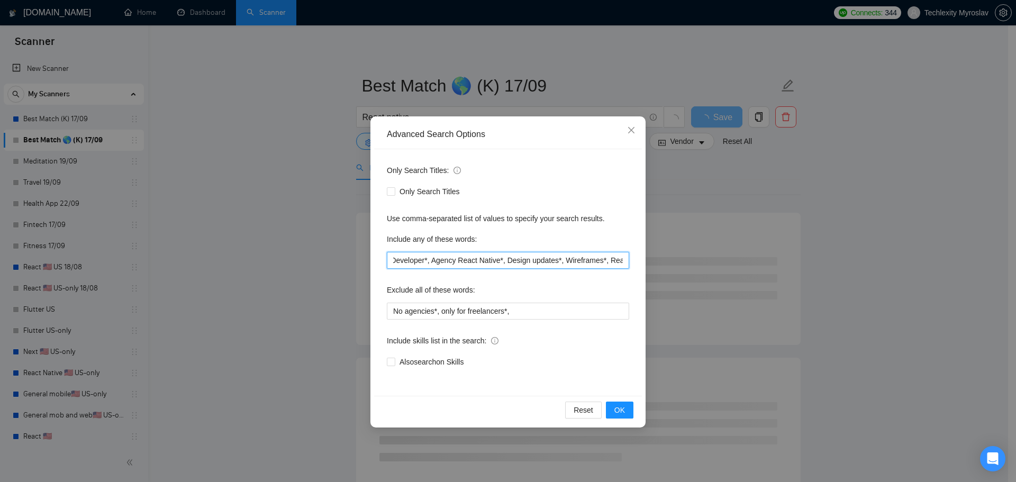
click at [411, 260] on input ""financial services", "React Native Developer", "React Developer", "React JS", …" at bounding box center [508, 260] width 242 height 17
click at [386, 261] on div "Only Search Titles: Only Search Titles Use comma-separated list of values to sp…" at bounding box center [508, 272] width 268 height 247
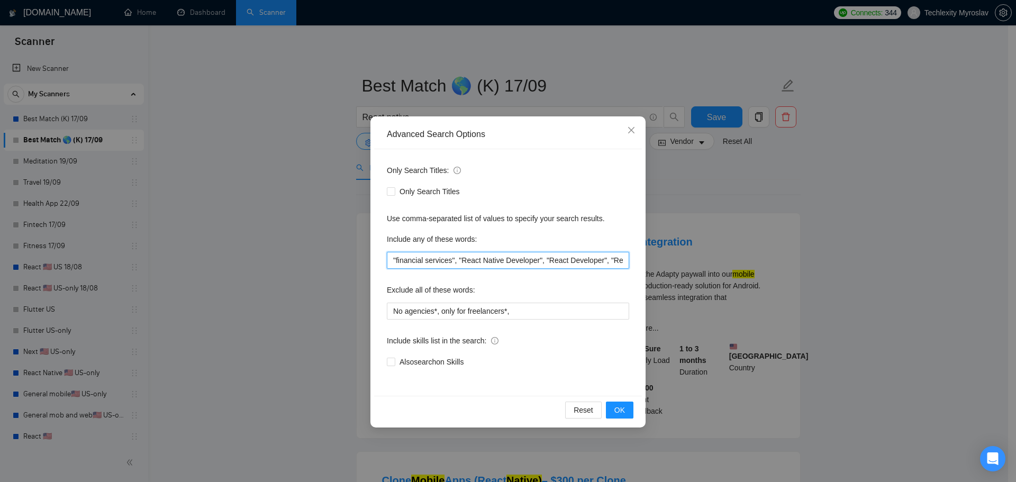
scroll to position [0, 79]
drag, startPoint x: 555, startPoint y: 263, endPoint x: 619, endPoint y: 266, distance: 64.6
click at [622, 266] on input ""financial services", "React Native Developer", "React Developer", "React JS", …" at bounding box center [508, 260] width 242 height 17
click at [612, 265] on input ""financial services", "React Native Developer", "React Developer", "React JS", …" at bounding box center [508, 260] width 242 height 17
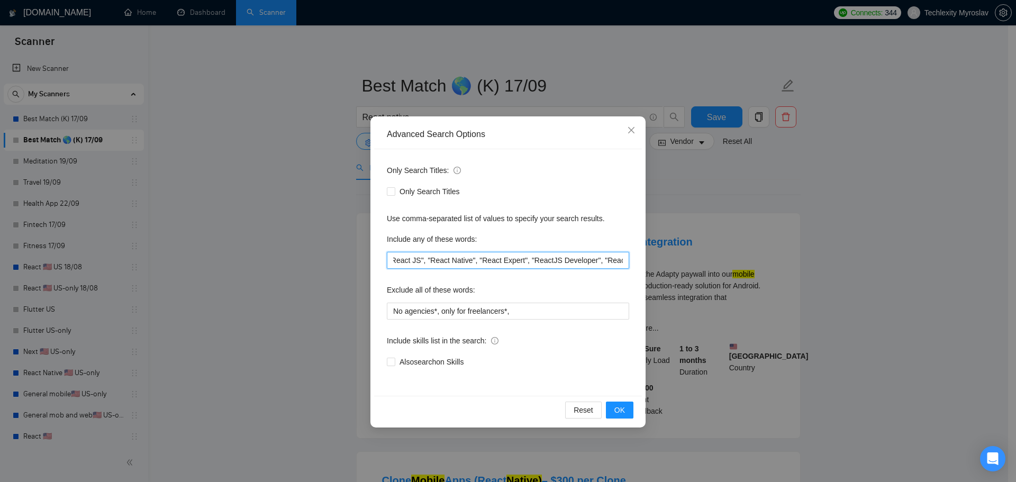
drag, startPoint x: 466, startPoint y: 262, endPoint x: 418, endPoint y: 262, distance: 47.6
click at [418, 262] on input ""financial services", "React Native Developer", "React Developer", "React JS", …" at bounding box center [508, 260] width 242 height 17
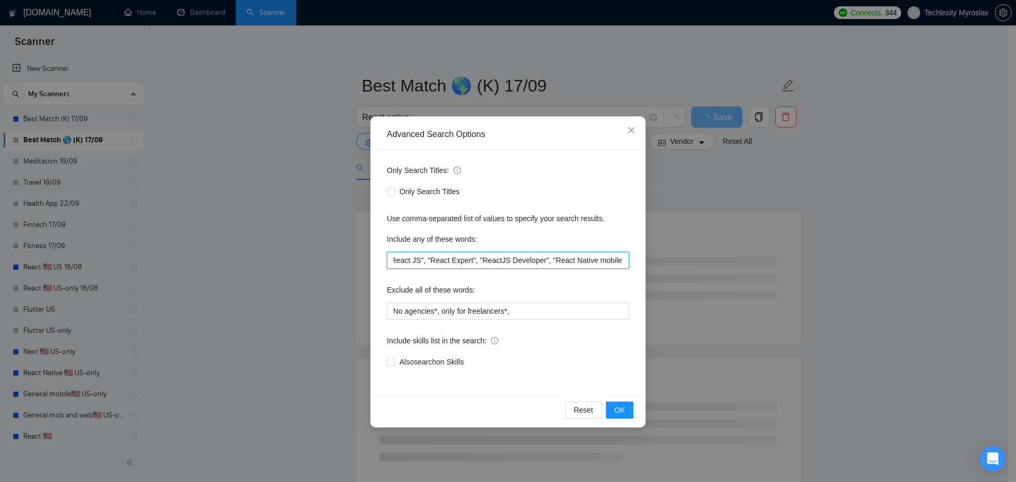
drag, startPoint x: 573, startPoint y: 260, endPoint x: 590, endPoint y: 261, distance: 16.4
click at [590, 261] on input ""financial services", "React Native Developer", "React Developer", "React JS", …" at bounding box center [508, 260] width 242 height 17
drag, startPoint x: 605, startPoint y: 262, endPoint x: 618, endPoint y: 262, distance: 12.7
click at [618, 262] on input ""financial services", "React Native Developer", "React Developer", "React JS", …" at bounding box center [508, 260] width 242 height 17
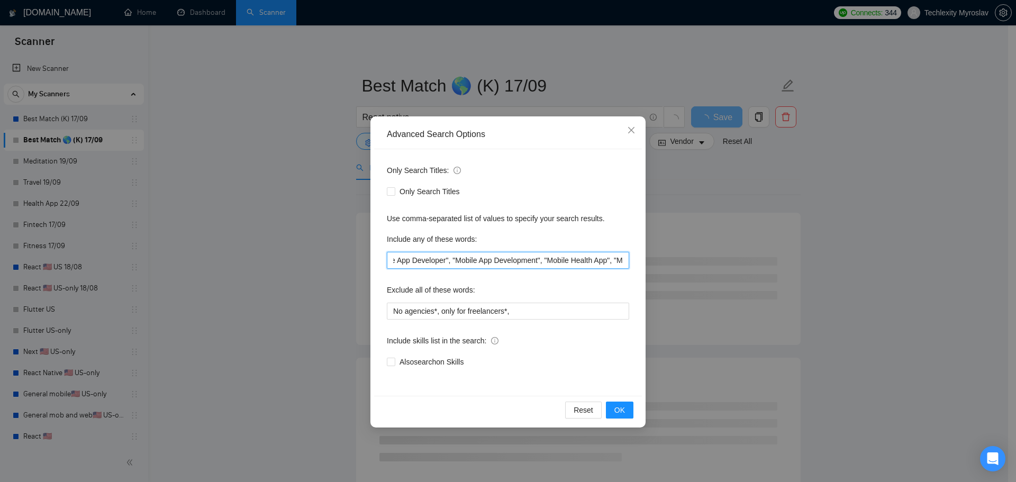
drag, startPoint x: 618, startPoint y: 262, endPoint x: 591, endPoint y: 262, distance: 26.5
click at [597, 262] on input ""financial services", "React Native Developer", "React Developer", "React JS", …" at bounding box center [508, 260] width 242 height 17
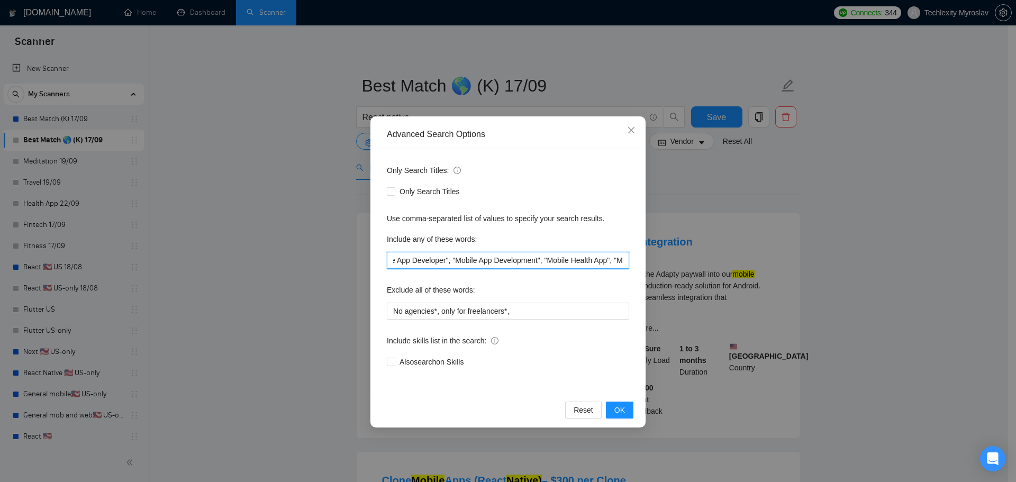
click at [602, 265] on input ""financial services", "React Native Developer", "React Developer", "React JS", …" at bounding box center [508, 260] width 242 height 17
drag, startPoint x: 496, startPoint y: 261, endPoint x: 558, endPoint y: 262, distance: 62.5
click at [558, 262] on input ""financial services", "React Native Developer", "React Developer", "React JS", …" at bounding box center [508, 260] width 242 height 17
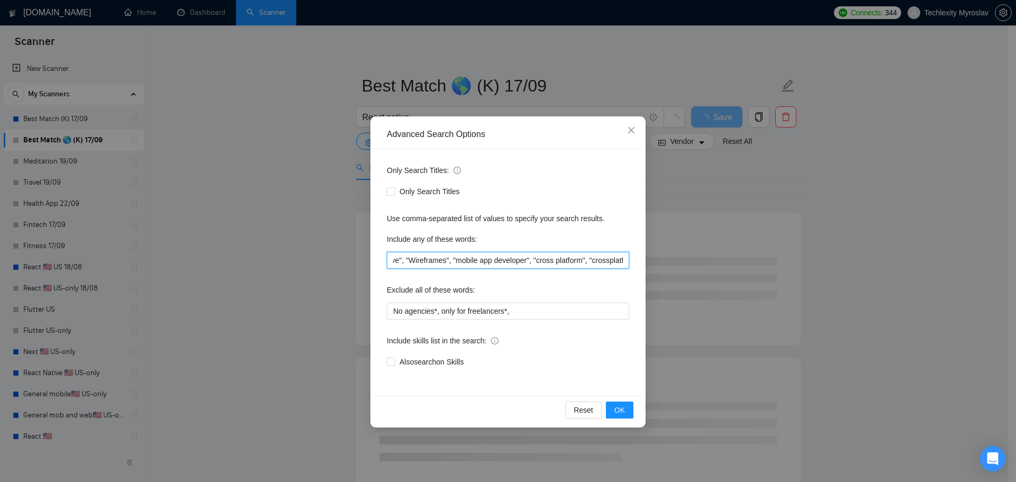
scroll to position [0, 1799]
click at [579, 261] on input ""financial services", "React Native Developer", "React Developer", "React JS", …" at bounding box center [508, 260] width 242 height 17
click at [469, 262] on input ""financial services", "React Native Developer", "React Developer", "React JS", …" at bounding box center [508, 260] width 242 height 17
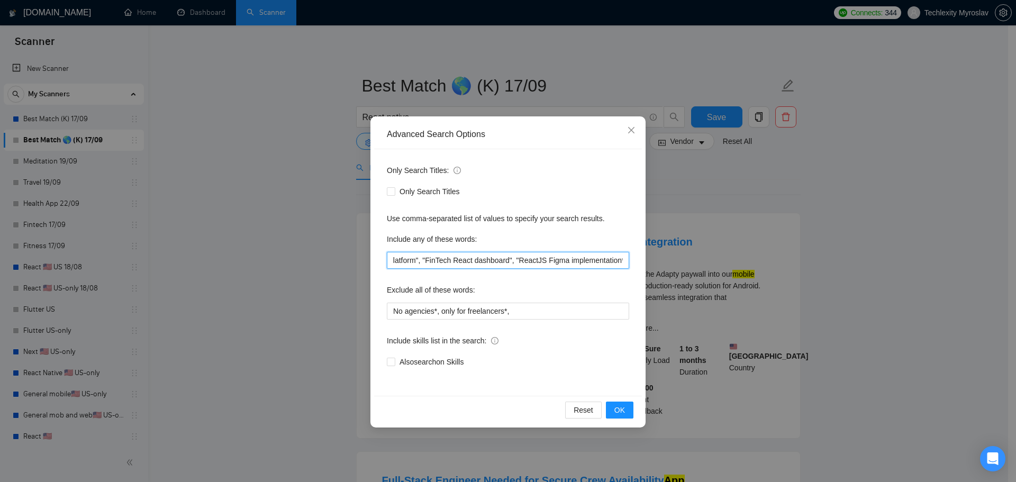
click at [574, 262] on input ""financial services", "React Native Developer", "React Developer", "React JS", …" at bounding box center [508, 260] width 242 height 17
click at [581, 260] on input ""financial services", "React Native Developer", "React Developer", "React JS", …" at bounding box center [508, 260] width 242 height 17
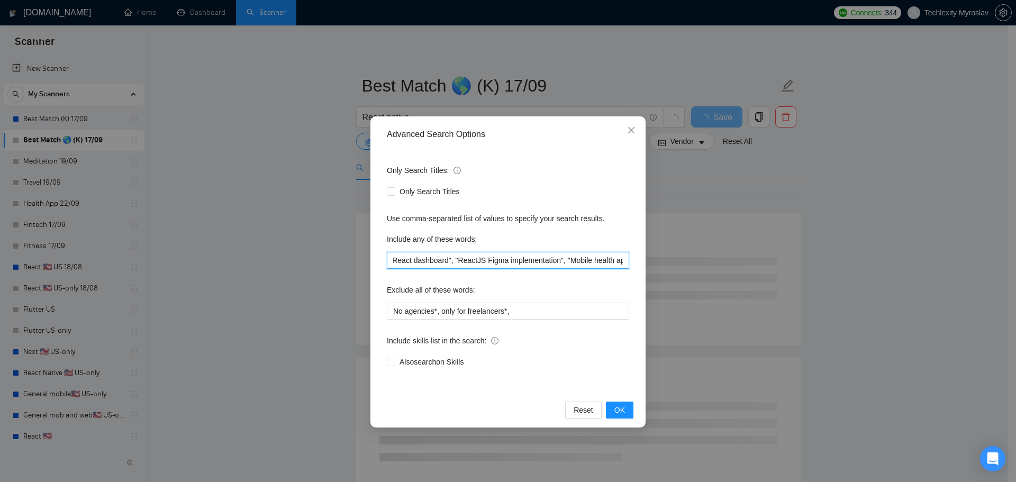
scroll to position [0, 2063]
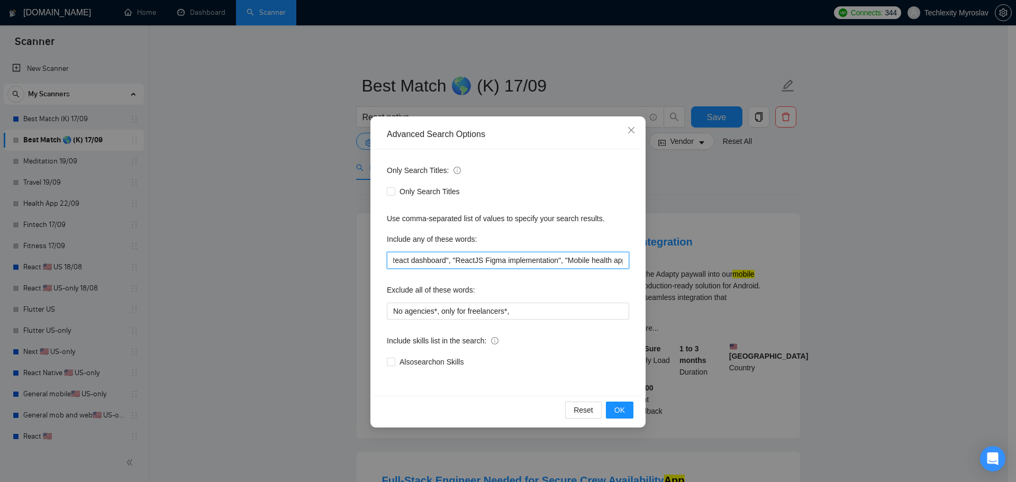
drag, startPoint x: 517, startPoint y: 261, endPoint x: 628, endPoint y: 263, distance: 111.1
click at [628, 264] on input ""financial services", "React Native Developer", "React Developer", "React JS", …" at bounding box center [508, 260] width 242 height 17
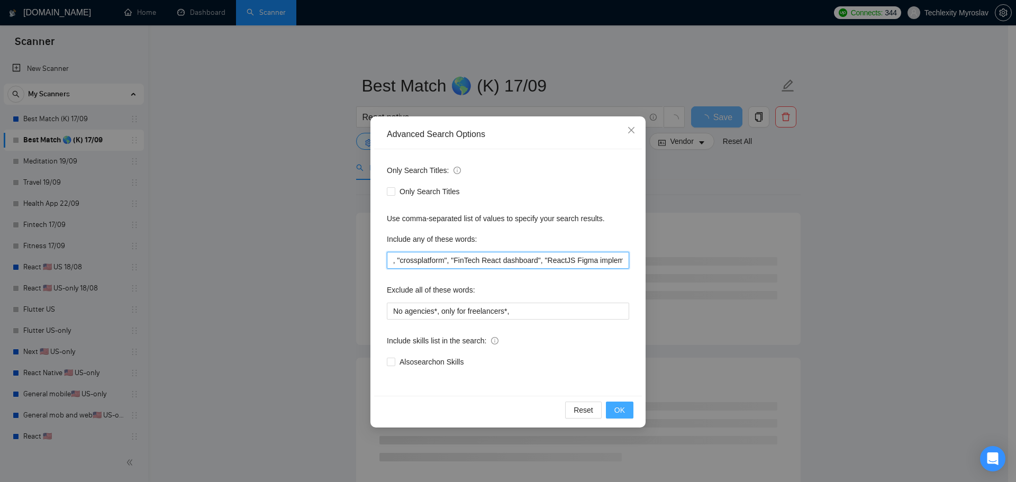
scroll to position [0, 1951]
type input ""financial services", "React Native Developer", "React Developer", "React JS", …"
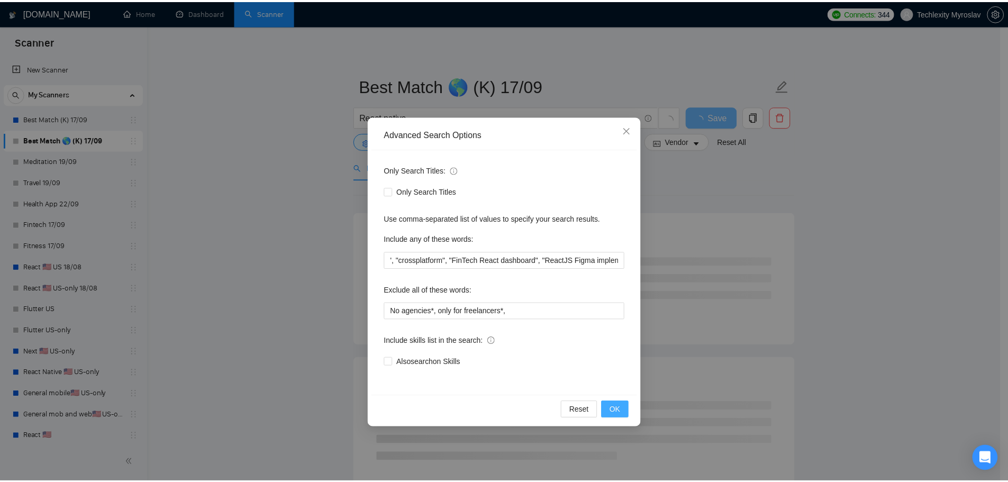
scroll to position [0, 0]
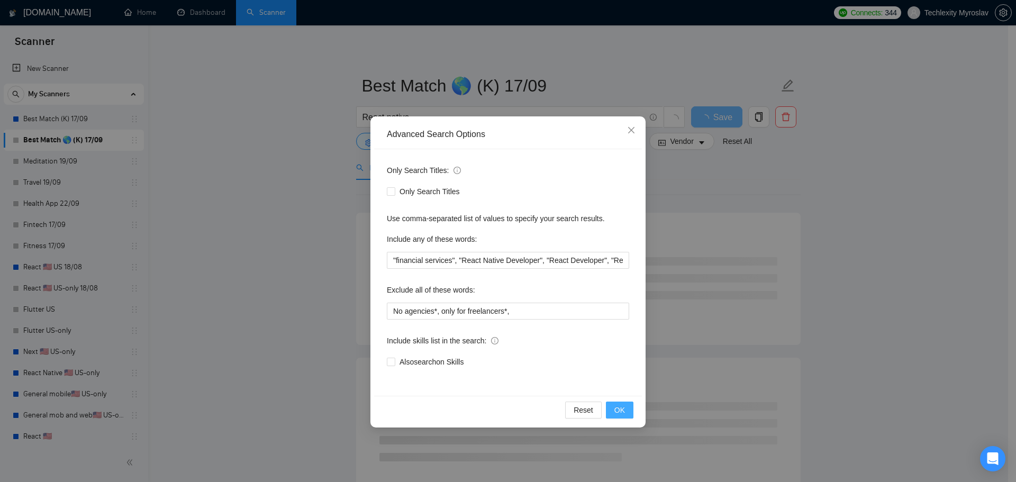
click at [621, 409] on span "OK" at bounding box center [619, 410] width 11 height 12
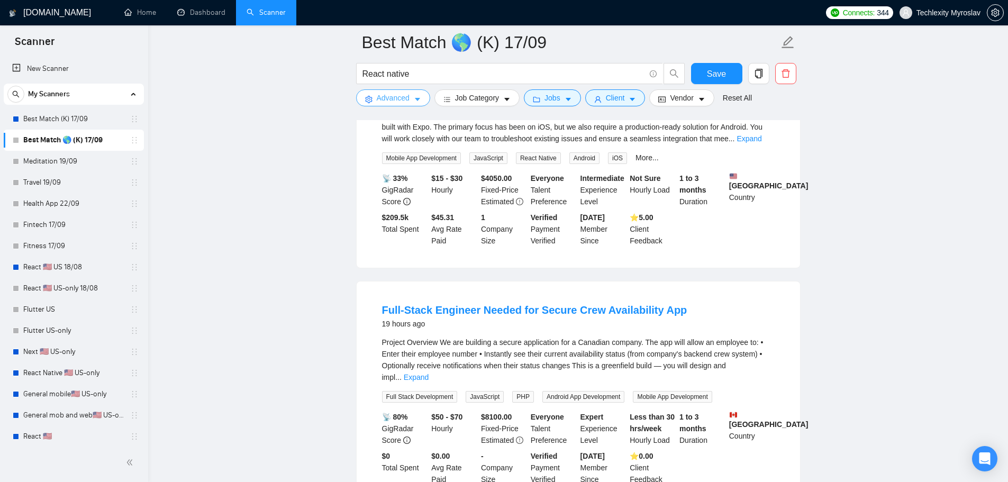
scroll to position [212, 0]
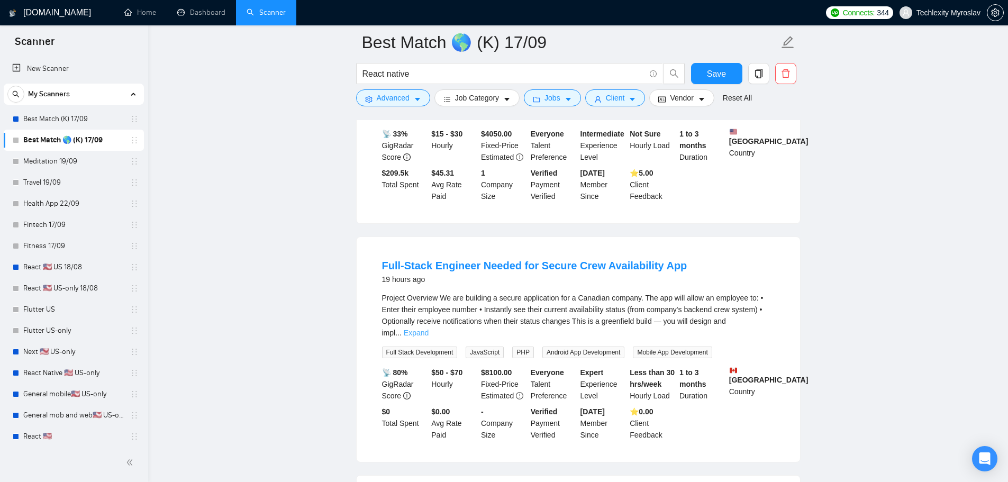
click at [429, 329] on link "Expand" at bounding box center [416, 333] width 25 height 8
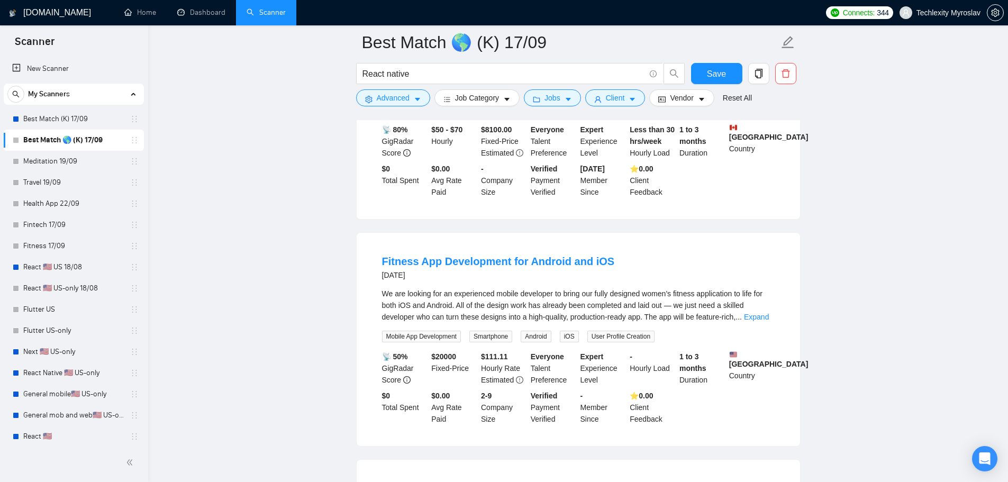
scroll to position [635, 0]
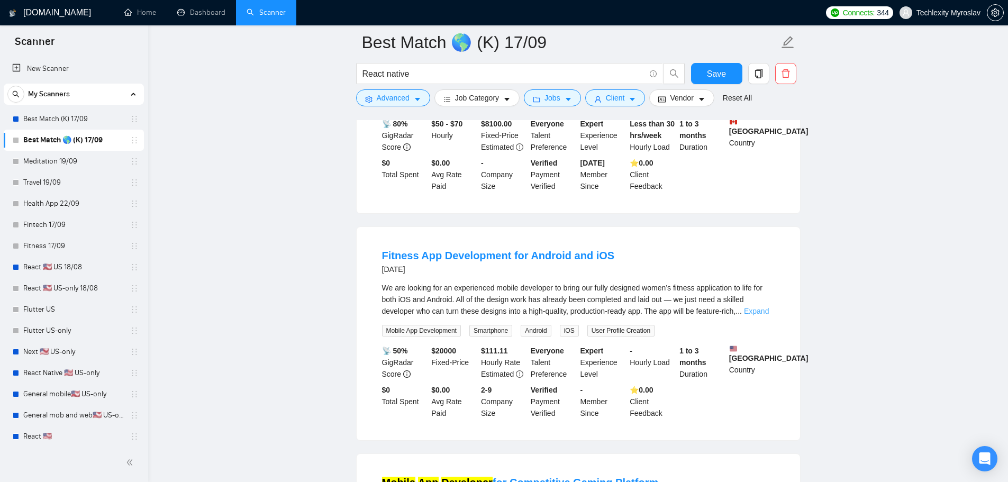
click at [754, 315] on link "Expand" at bounding box center [756, 311] width 25 height 8
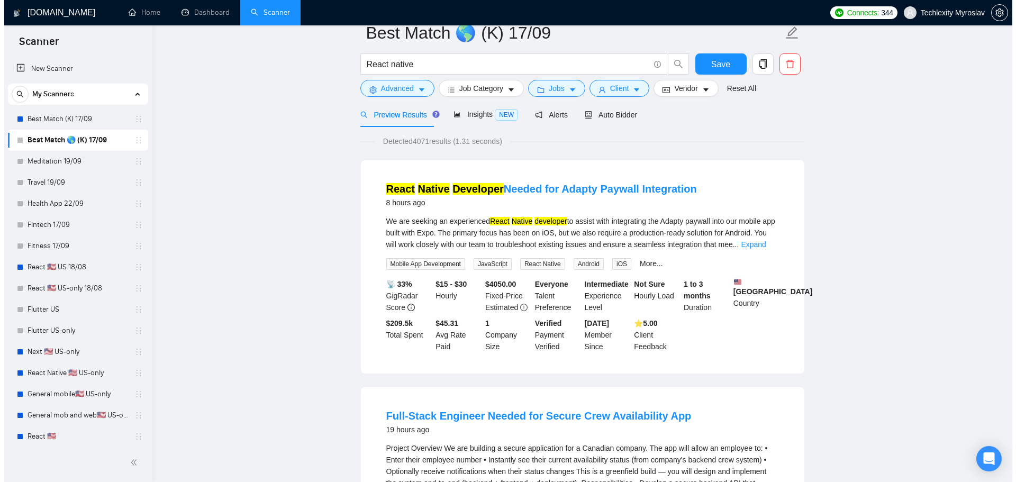
scroll to position [0, 0]
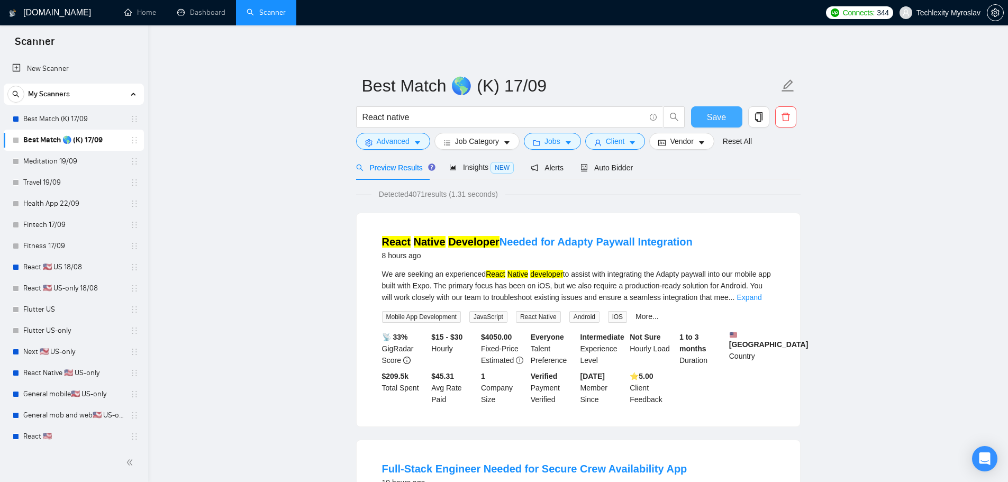
click at [702, 117] on button "Save" at bounding box center [716, 116] width 51 height 21
click at [390, 143] on span "Advanced" at bounding box center [393, 141] width 33 height 12
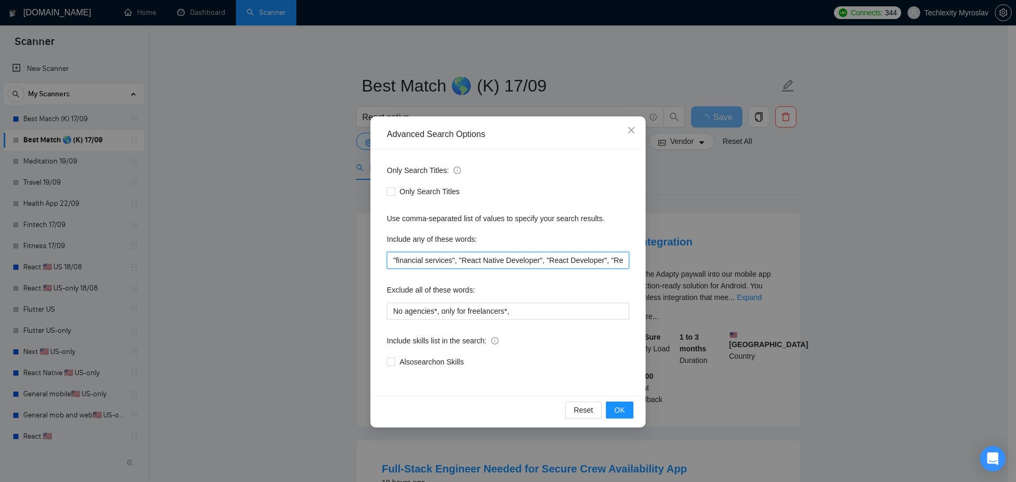
click at [497, 259] on input ""financial services", "React Native Developer", "React Developer", "React JS", …" at bounding box center [508, 260] width 242 height 17
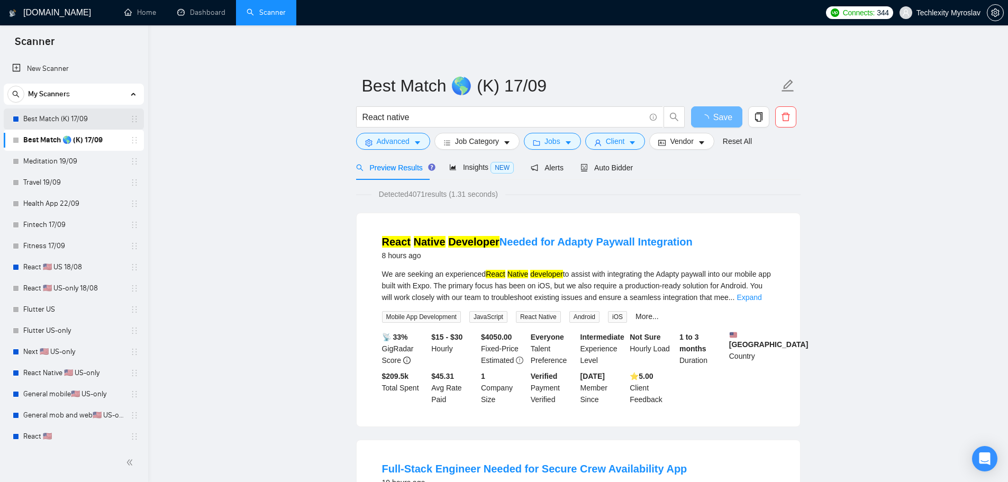
click at [55, 116] on link "Best Match (K) 17/09" at bounding box center [73, 118] width 101 height 21
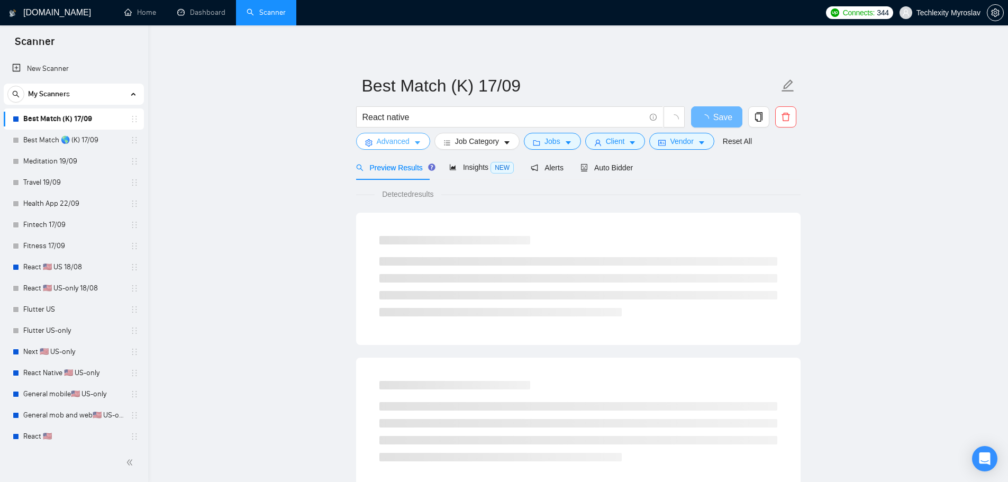
click at [398, 139] on span "Advanced" at bounding box center [393, 141] width 33 height 12
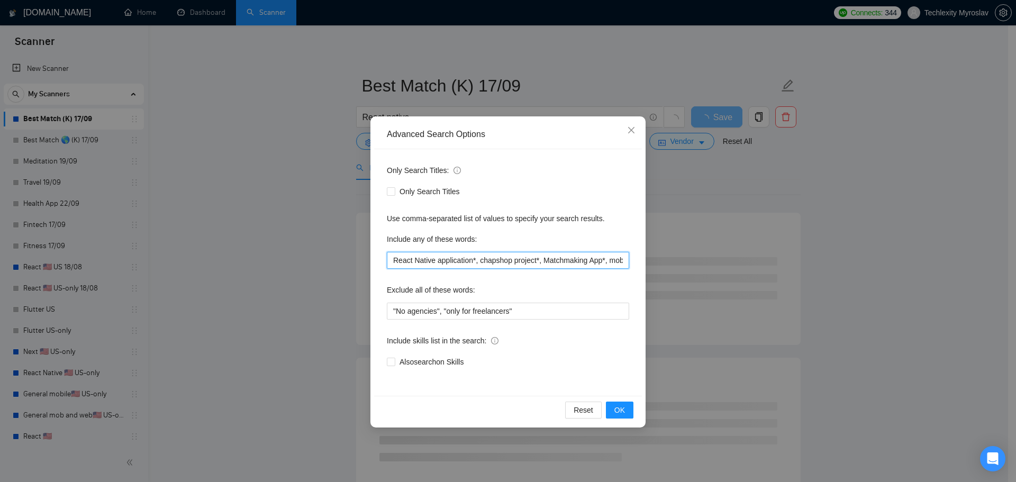
click at [487, 260] on input "React Native application*, chapshop project*, Matchmaking App*, mobile calorie*…" at bounding box center [508, 260] width 242 height 17
paste input ""financial services", "React Native Developer", "React Developer", "React JS", …"
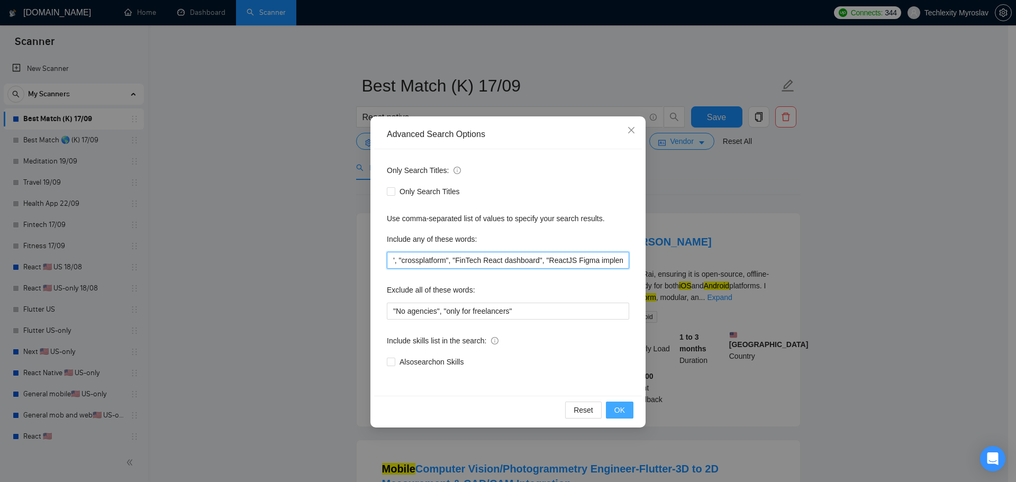
type input ""financial services", "React Native Developer", "React Developer", "React JS", …"
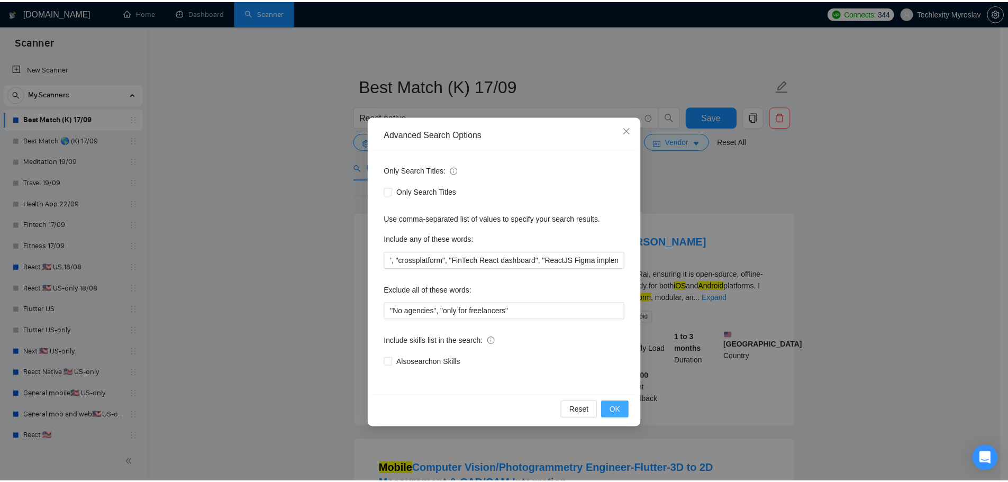
scroll to position [0, 0]
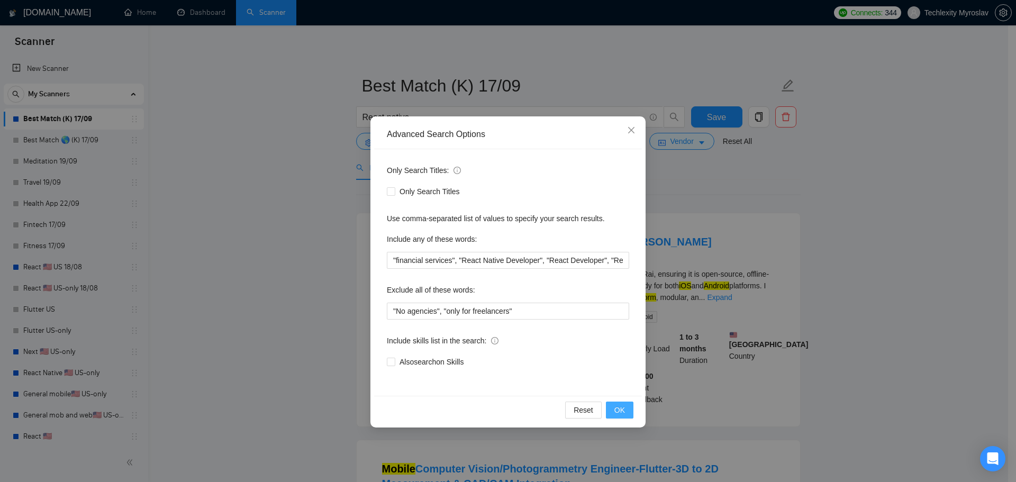
click at [621, 413] on span "OK" at bounding box center [619, 410] width 11 height 12
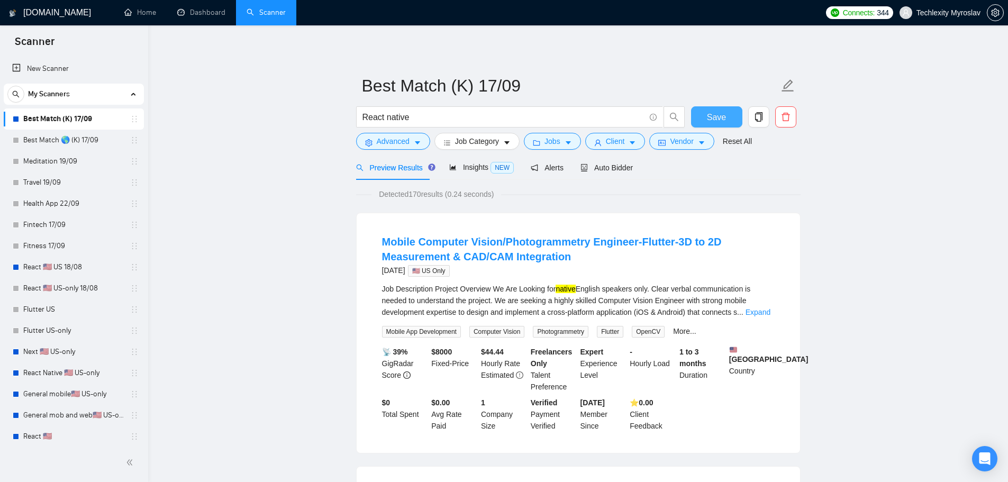
click at [726, 117] on button "Save" at bounding box center [716, 116] width 51 height 21
click at [66, 168] on link "Meditation 19/09" at bounding box center [73, 161] width 101 height 21
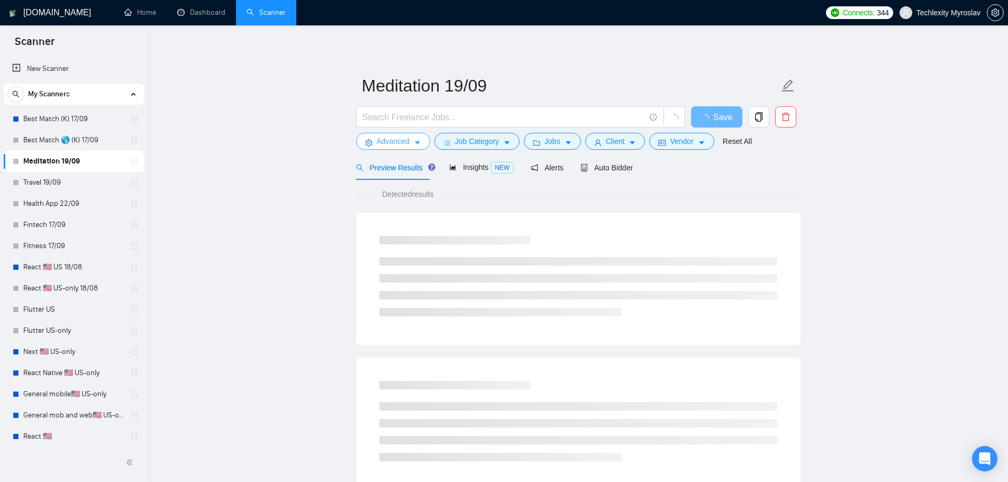
click at [401, 144] on span "Advanced" at bounding box center [393, 141] width 33 height 12
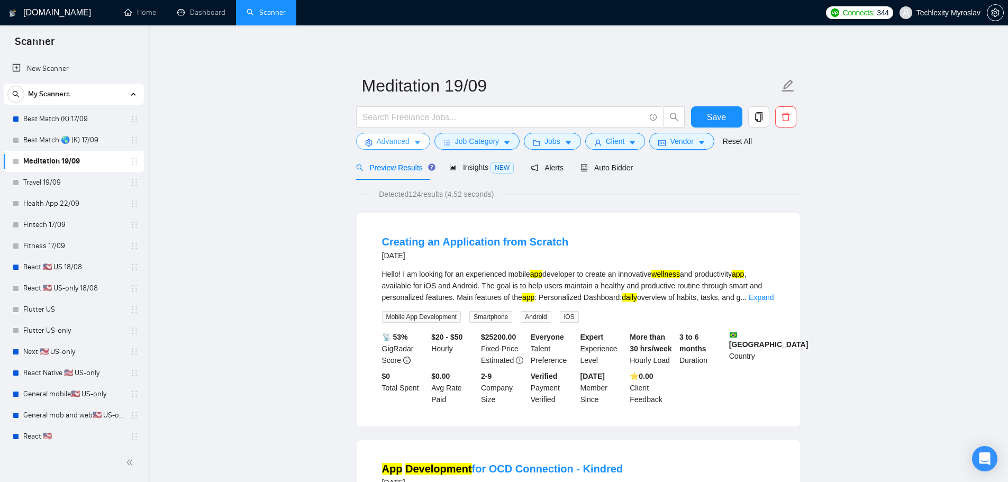
click at [382, 143] on span "Advanced" at bounding box center [393, 141] width 33 height 12
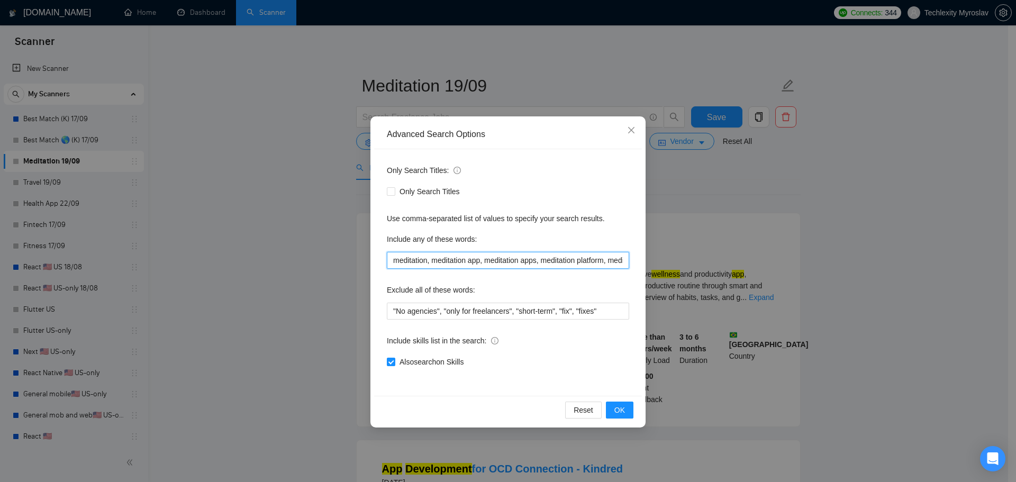
click at [428, 261] on input "meditation, meditation app, meditation apps, meditation platform, meditation so…" at bounding box center [508, 260] width 242 height 17
click at [484, 262] on input "meditation*, meditation app, meditation apps, meditation platform, meditation s…" at bounding box center [508, 260] width 242 height 17
click at [544, 261] on input "meditation*, meditation app*, meditation apps, meditation platform, meditation …" at bounding box center [508, 260] width 242 height 17
click at [545, 262] on input "meditation*, meditation app*, meditation apps, meditation platform, meditation …" at bounding box center [508, 260] width 242 height 17
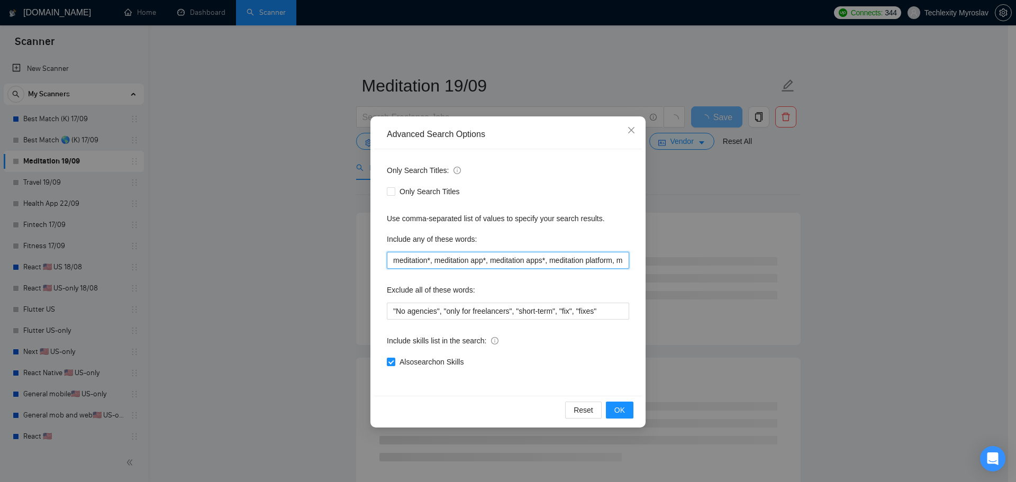
click at [615, 261] on input "meditation*, meditation app*, meditation apps*, meditation platform, meditation…" at bounding box center [508, 260] width 242 height 17
click at [472, 261] on input "meditation*, meditation app*, meditation apps*, meditation platform*, meditatio…" at bounding box center [508, 260] width 242 height 17
click at [559, 261] on input "meditation*, meditation app*, meditation apps*, meditation platform*, meditatio…" at bounding box center [508, 260] width 242 height 17
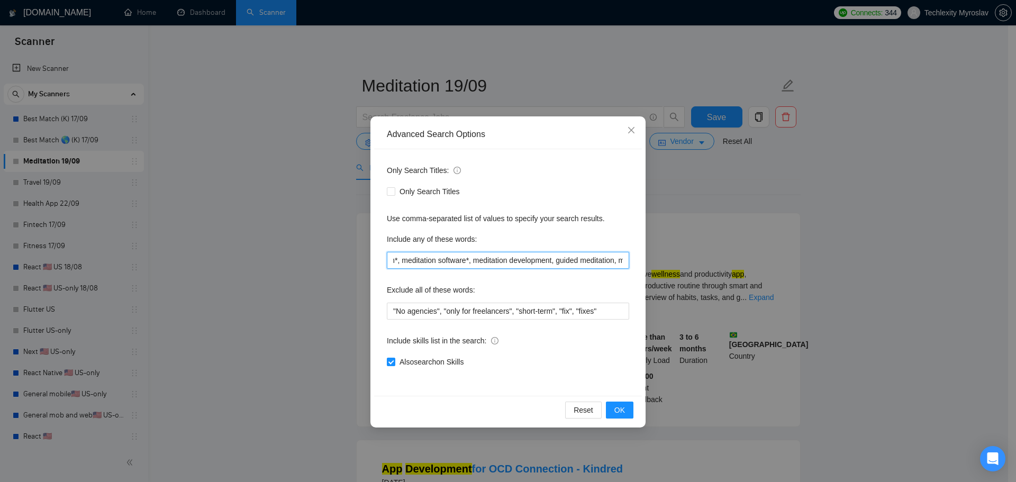
click at [559, 260] on input "meditation*, meditation app*, meditation apps*, meditation platform*, meditatio…" at bounding box center [508, 260] width 242 height 17
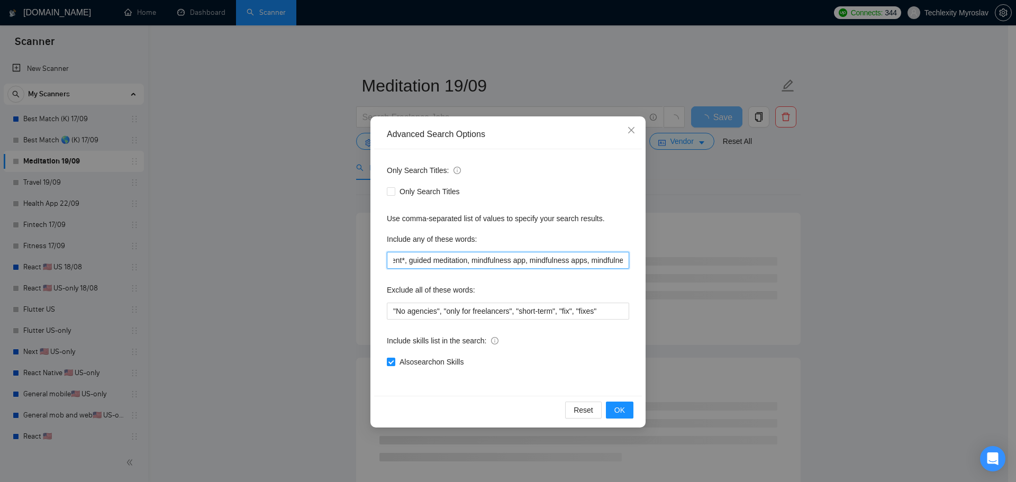
scroll to position [0, 369]
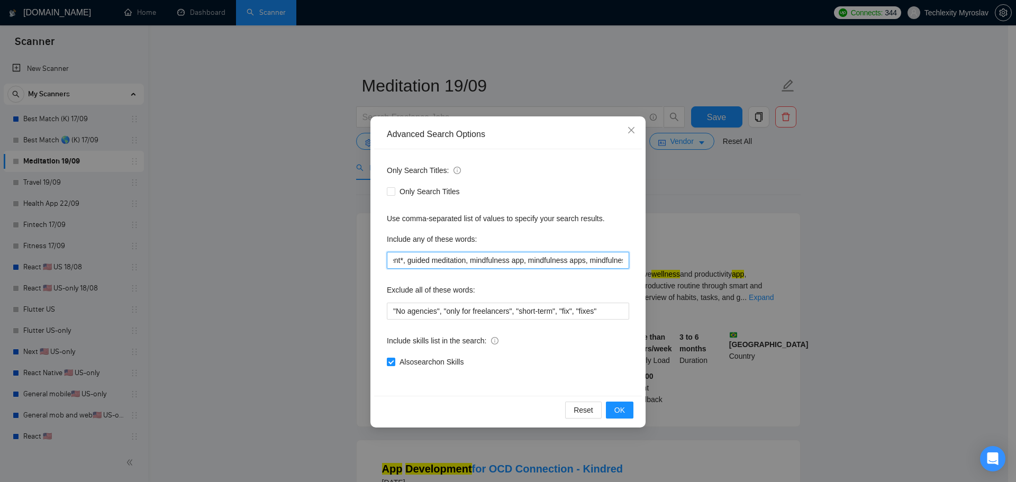
click at [475, 261] on input "meditation*, meditation app*, meditation apps*, meditation platform*, meditatio…" at bounding box center [508, 260] width 242 height 17
click at [536, 261] on input "meditation*, meditation app*, meditation apps*, meditation platform*, meditatio…" at bounding box center [508, 260] width 242 height 17
click at [599, 260] on input "meditation*, meditation app*, meditation apps*, meditation platform*, meditatio…" at bounding box center [508, 260] width 242 height 17
drag, startPoint x: 619, startPoint y: 261, endPoint x: 632, endPoint y: 261, distance: 12.7
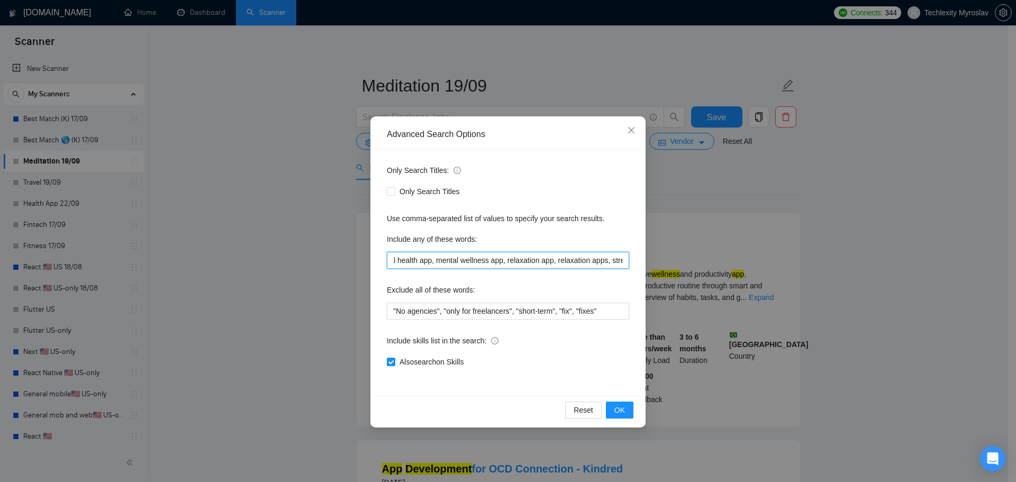
click at [632, 261] on div "Only Search Titles: Only Search Titles Use comma-separated list of values to sp…" at bounding box center [508, 272] width 268 height 247
click at [561, 262] on input "meditation*, meditation app*, meditation apps*, meditation platform*, meditatio…" at bounding box center [508, 260] width 242 height 17
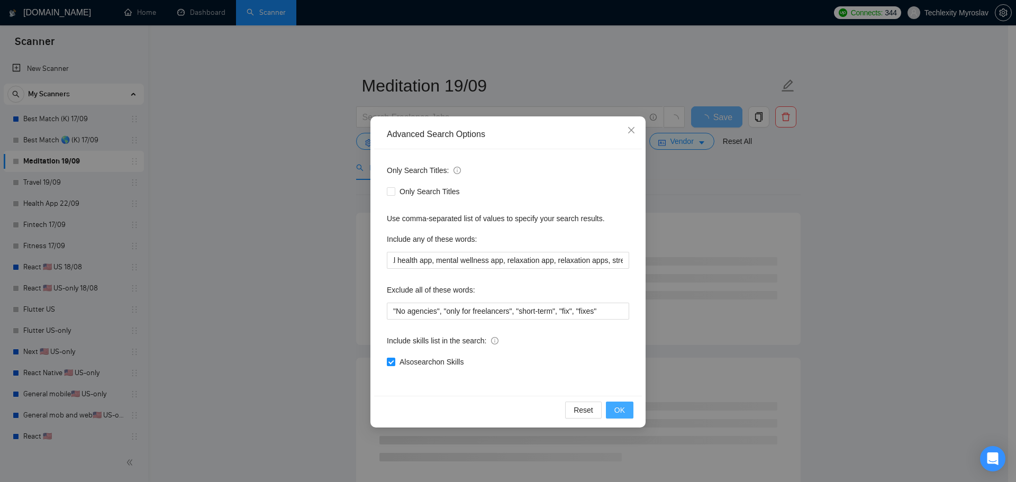
click at [621, 411] on span "OK" at bounding box center [619, 410] width 11 height 12
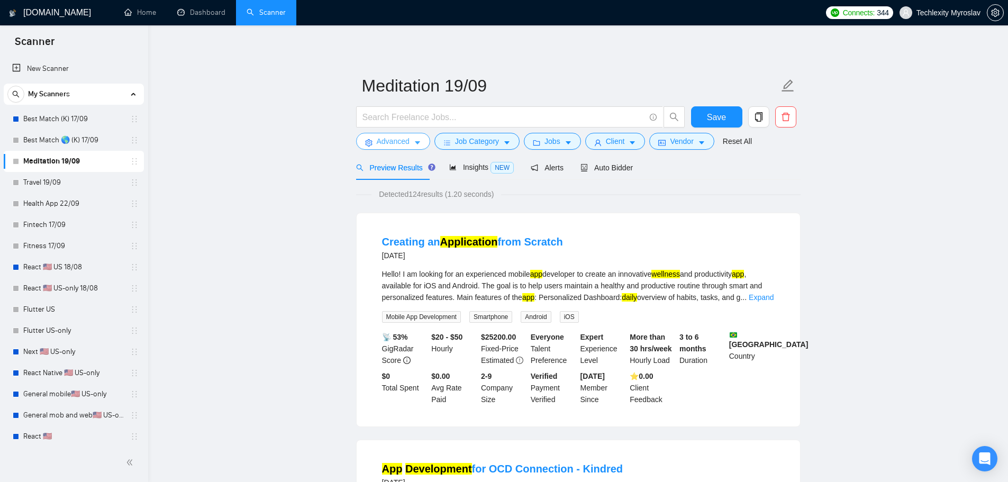
click at [382, 144] on span "Advanced" at bounding box center [393, 141] width 33 height 12
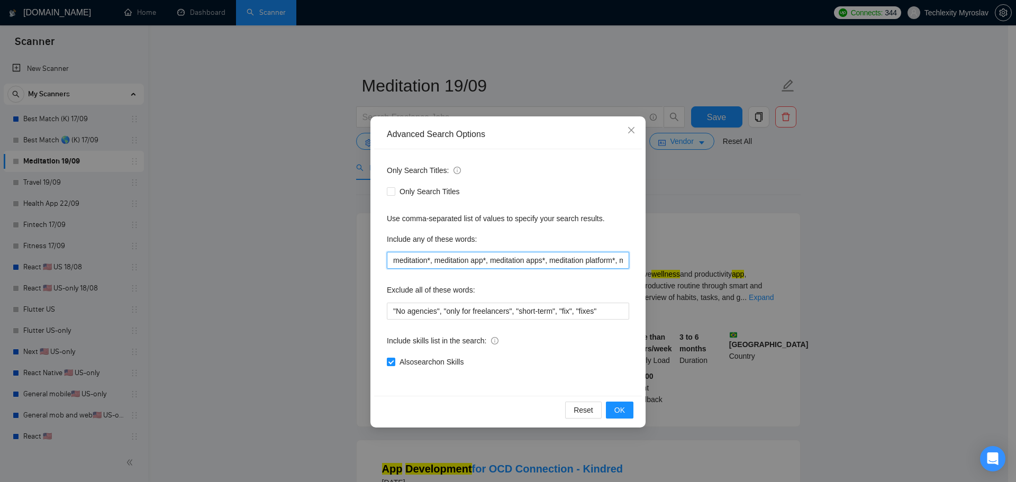
drag, startPoint x: 443, startPoint y: 259, endPoint x: 331, endPoint y: 248, distance: 113.2
click at [328, 248] on div "Advanced Search Options Only Search Titles: Only Search Titles Use comma-separa…" at bounding box center [508, 241] width 1016 height 482
click at [468, 258] on input "meditation*, meditation app*, meditation apps*, meditation platform*, meditatio…" at bounding box center [508, 260] width 242 height 17
click at [620, 262] on input "meditation*, meditation app*, meditation apps*, meditation platform*, meditatio…" at bounding box center [508, 260] width 242 height 17
click at [623, 263] on input "meditation*, meditation app*, meditation apps*, meditation platform*, meditatio…" at bounding box center [508, 260] width 242 height 17
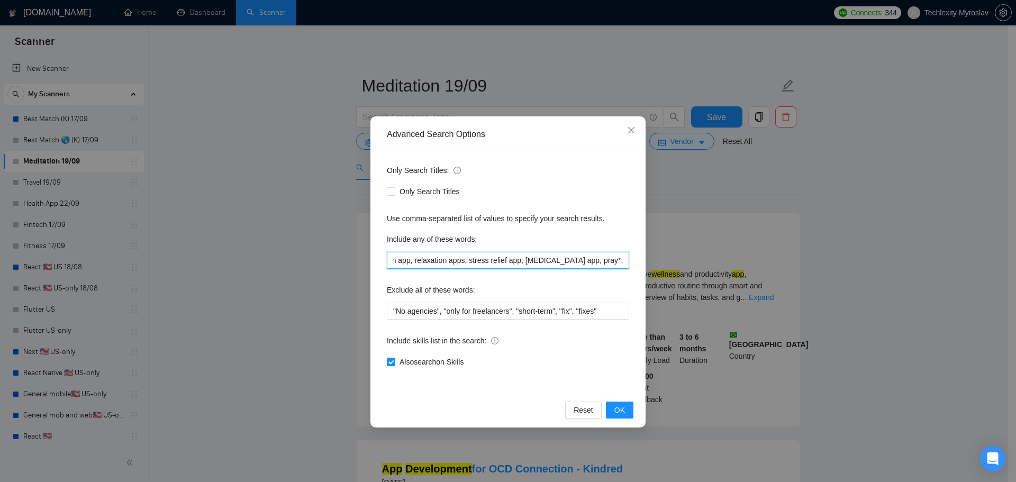
scroll to position [0, 1763]
drag, startPoint x: 623, startPoint y: 262, endPoint x: 721, endPoint y: 262, distance: 98.4
click at [721, 262] on div "Advanced Search Options Only Search Titles: Only Search Titles Use comma-separa…" at bounding box center [508, 241] width 1016 height 482
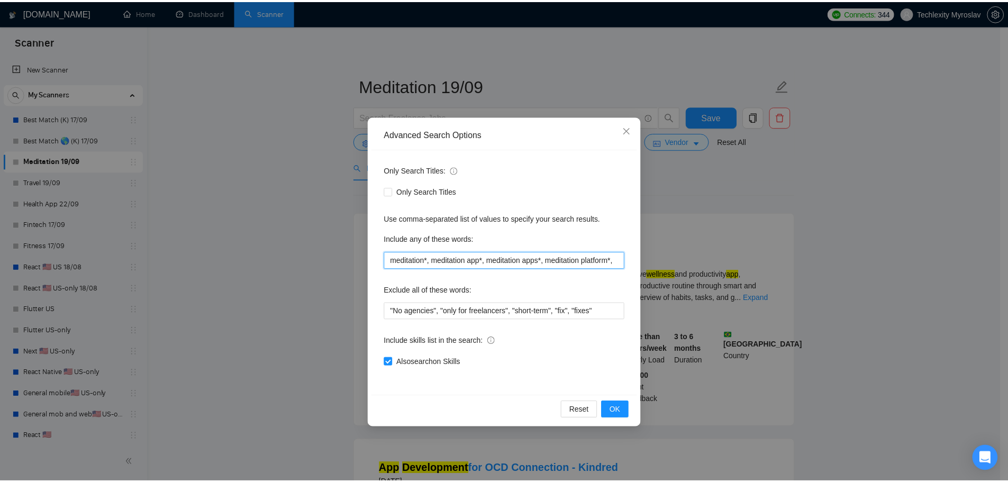
scroll to position [0, 0]
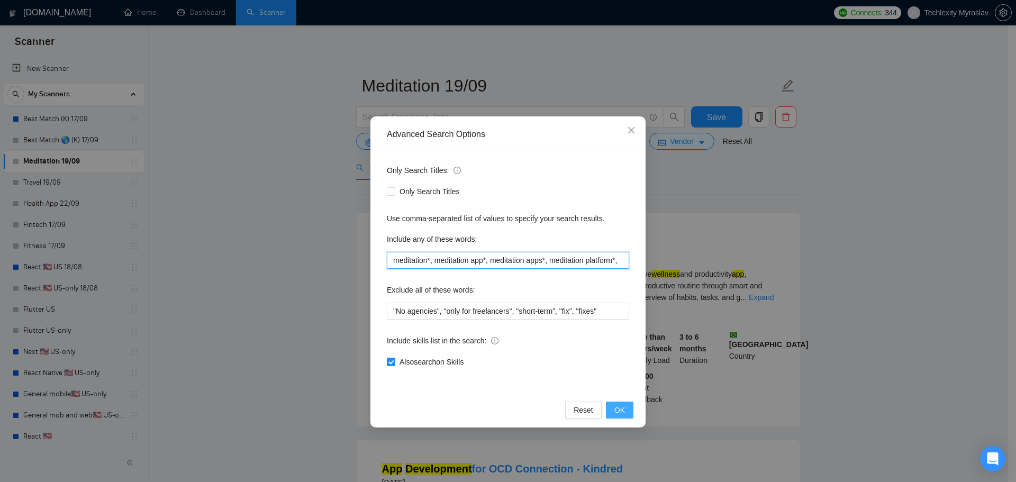
type input "meditation*, meditation app*, meditation apps*, meditation platform*,"
click at [628, 411] on button "OK" at bounding box center [620, 410] width 28 height 17
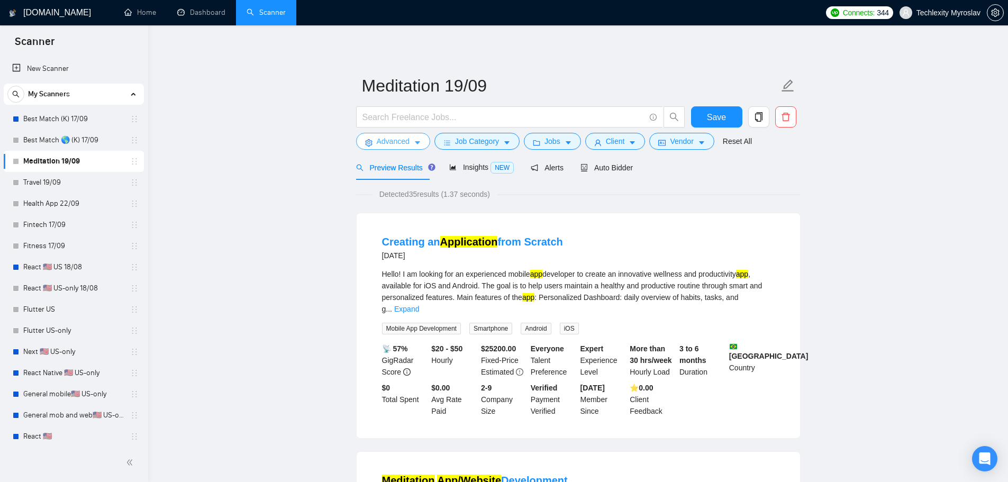
click at [391, 142] on span "Advanced" at bounding box center [393, 141] width 33 height 12
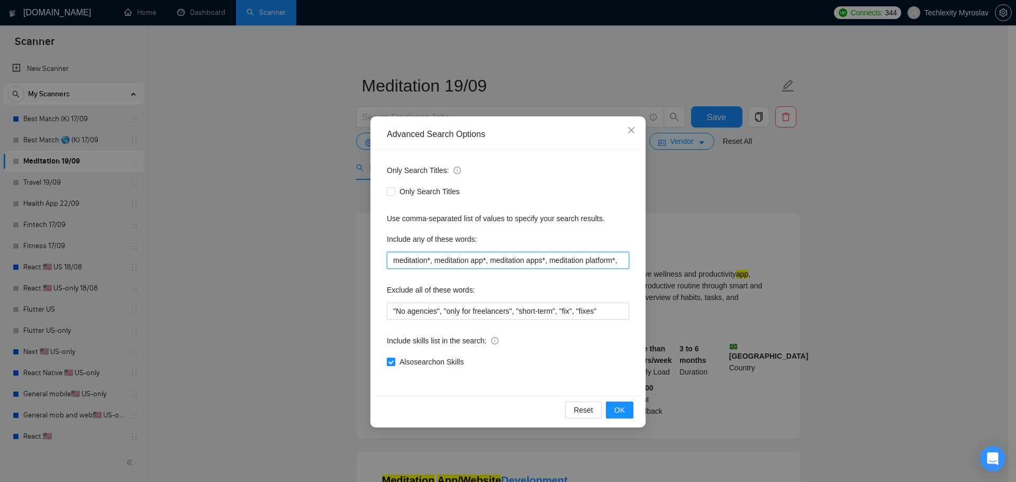
click at [392, 263] on input "meditation*, meditation app*, meditation apps*, meditation platform*," at bounding box center [508, 260] width 242 height 17
click at [146, 251] on div "Advanced Search Options Only Search Titles: Only Search Titles Use comma-separa…" at bounding box center [508, 241] width 1016 height 482
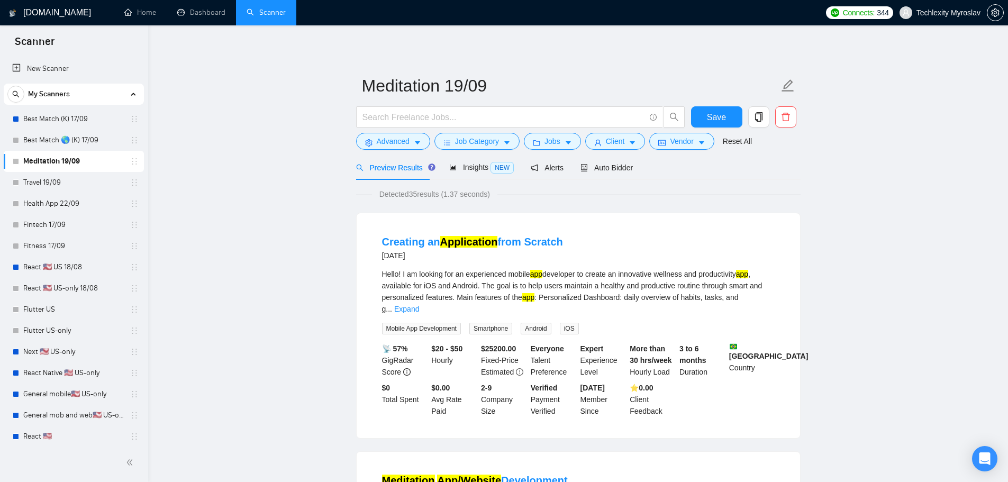
drag, startPoint x: 62, startPoint y: 247, endPoint x: 590, endPoint y: 50, distance: 563.2
click at [62, 247] on link "Fitness 17/09" at bounding box center [73, 246] width 101 height 21
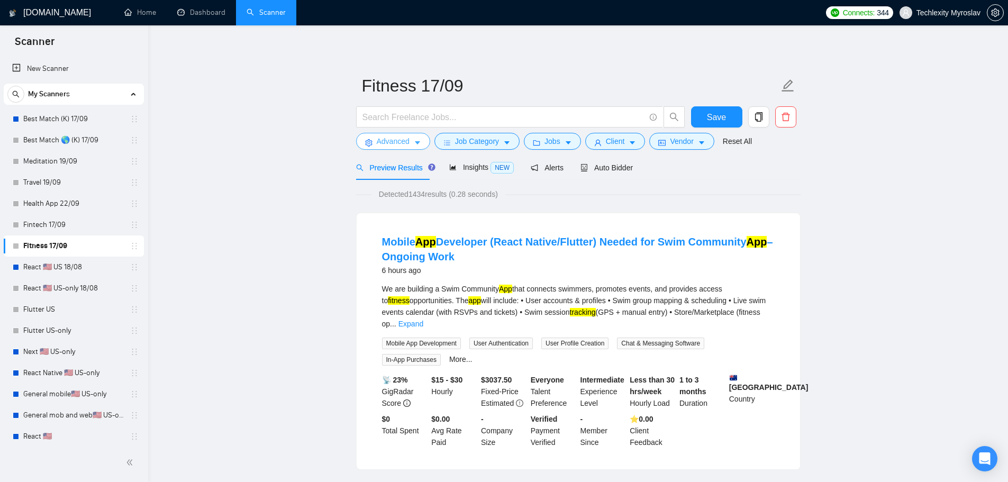
click at [390, 142] on span "Advanced" at bounding box center [393, 141] width 33 height 12
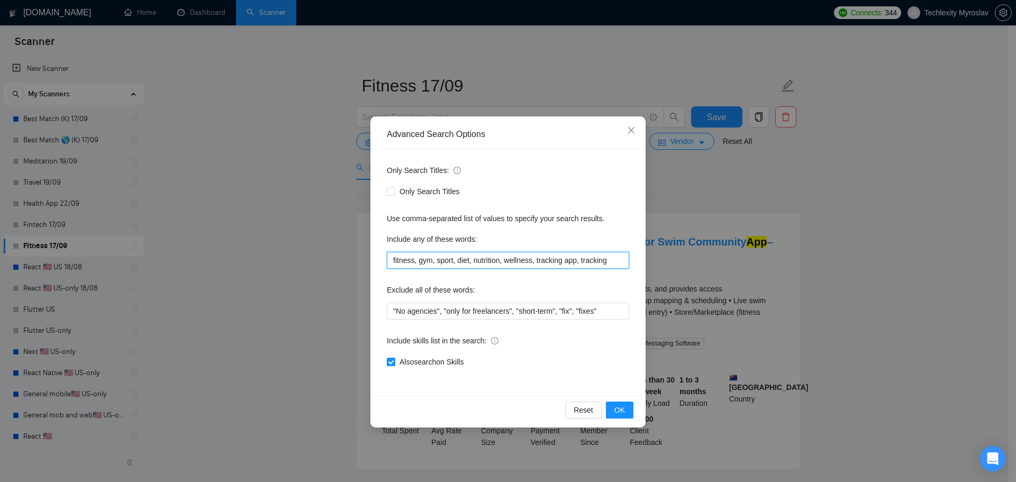
click at [614, 260] on input "fitness, gym, sport, diet, nutrition, wellness, tracking app, tracking" at bounding box center [508, 260] width 242 height 17
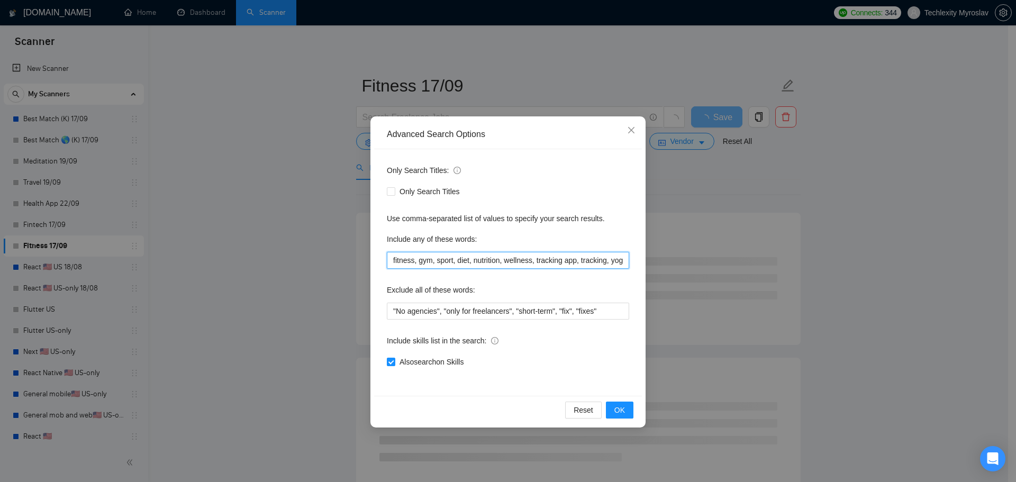
click at [596, 261] on input "fitness, gym, sport, diet, nutrition, wellness, tracking app, tracking, yoga" at bounding box center [508, 260] width 242 height 17
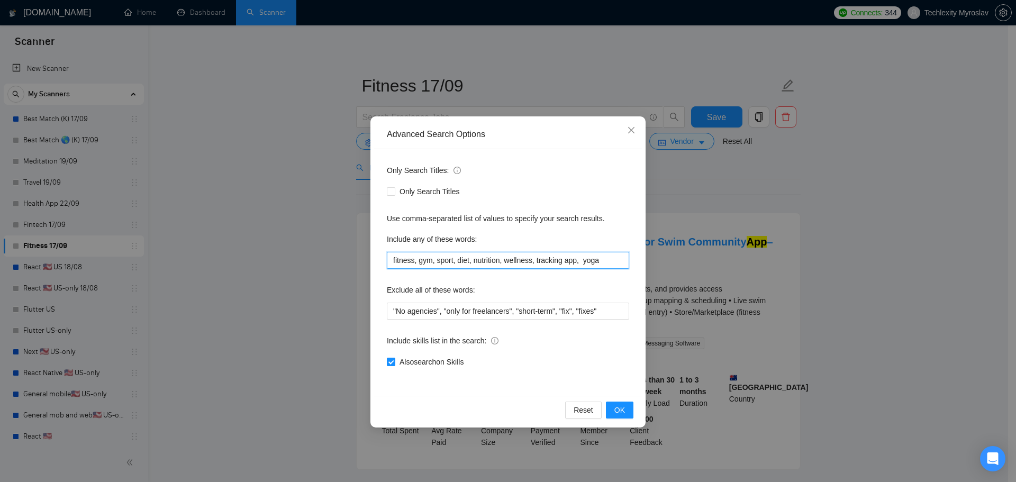
drag, startPoint x: 578, startPoint y: 260, endPoint x: 535, endPoint y: 261, distance: 43.4
click at [535, 261] on input "fitness, gym, sport, diet, nutrition, wellness, tracking app, yoga" at bounding box center [508, 260] width 242 height 17
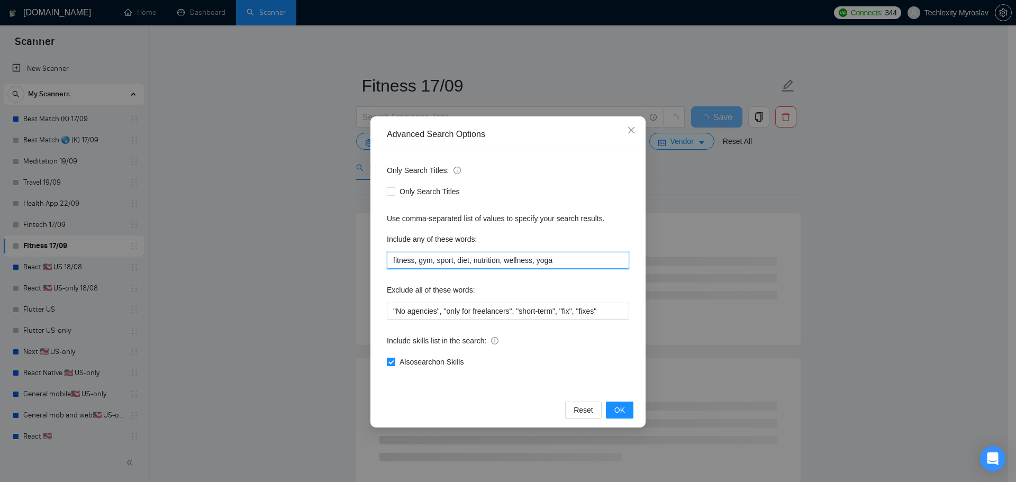
click at [557, 264] on input "fitness, gym, sport, diet, nutrition, wellness, yoga" at bounding box center [508, 260] width 242 height 17
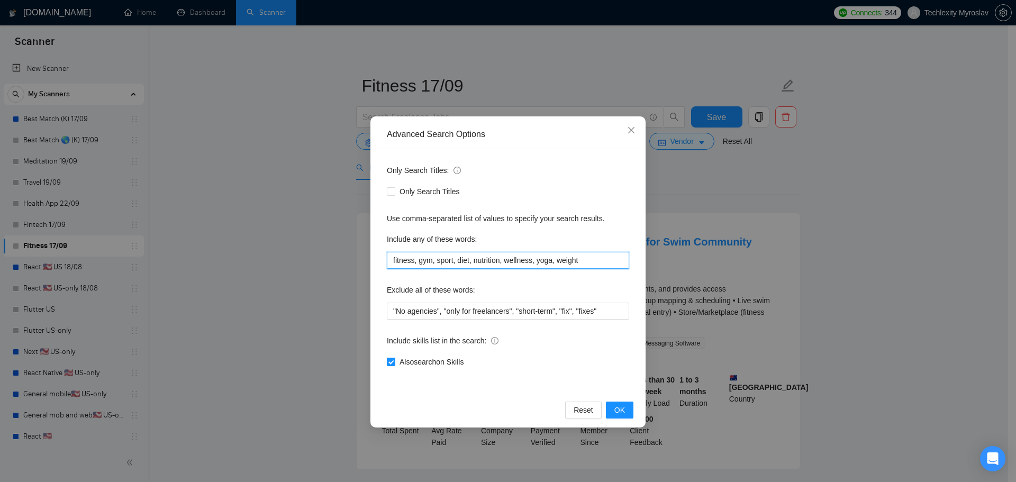
type input "fitness, gym, sport, diet, nutrition, wellness, yoga, weight"
click at [624, 412] on span "OK" at bounding box center [619, 410] width 11 height 12
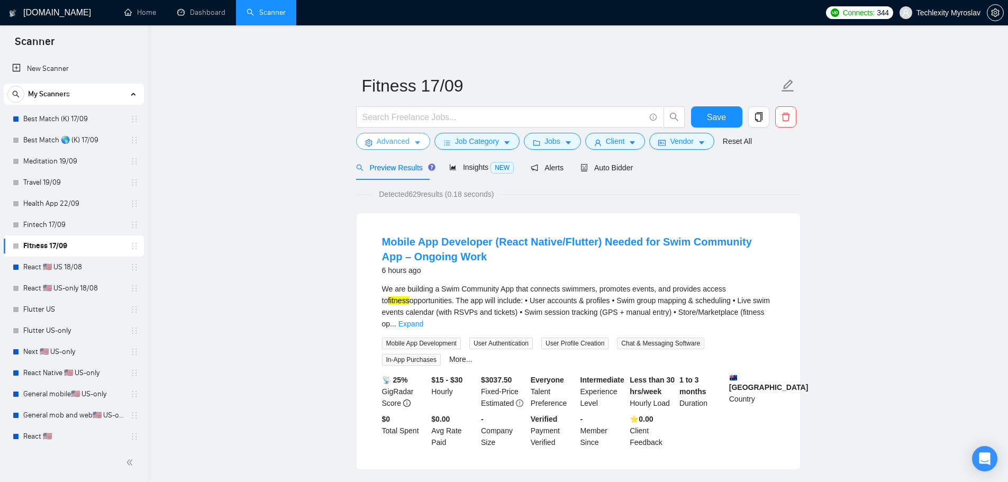
click at [395, 139] on span "Advanced" at bounding box center [393, 141] width 33 height 12
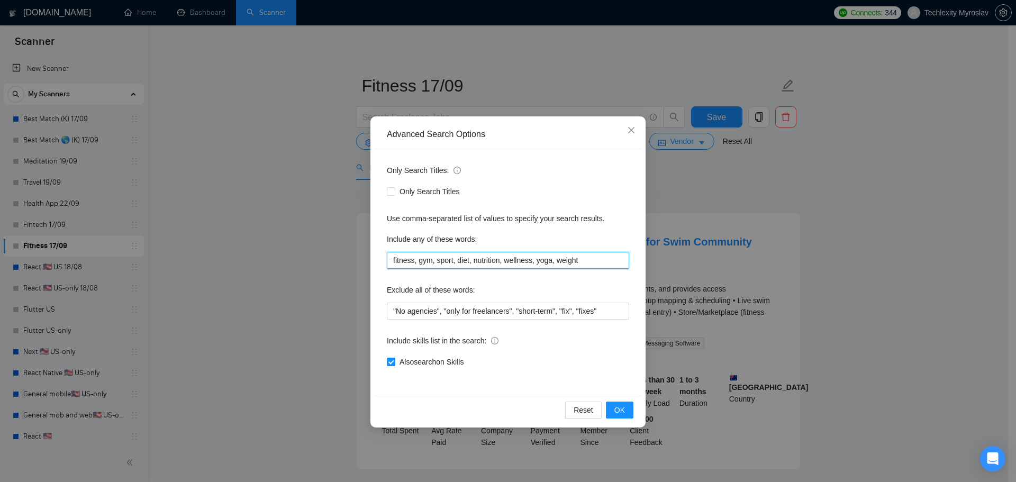
click at [458, 259] on input "fitness, gym, sport, diet, nutrition, wellness, yoga, weight" at bounding box center [508, 260] width 242 height 17
click at [436, 311] on input ""No agencies", "only for freelancers", "short-term", "fix", "fixes"" at bounding box center [508, 311] width 242 height 17
click at [627, 415] on button "OK" at bounding box center [620, 410] width 28 height 17
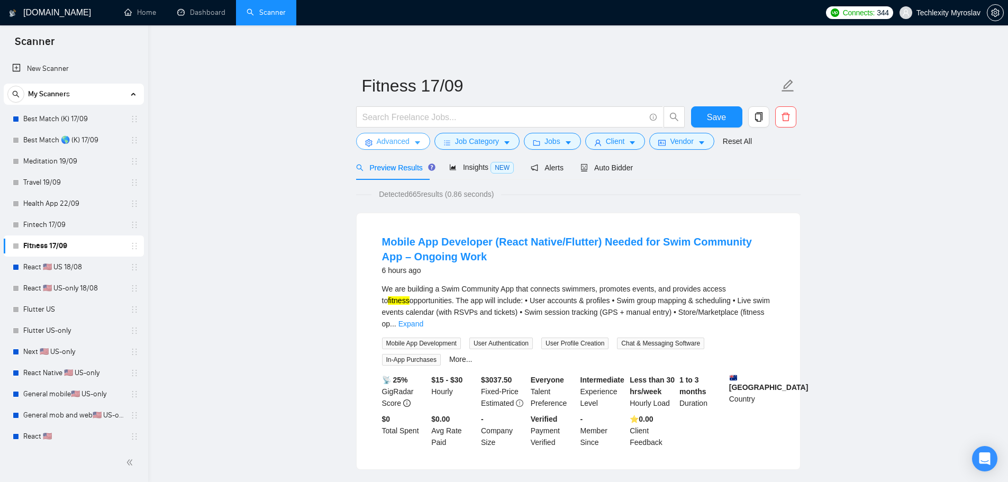
click at [385, 143] on span "Advanced" at bounding box center [393, 141] width 33 height 12
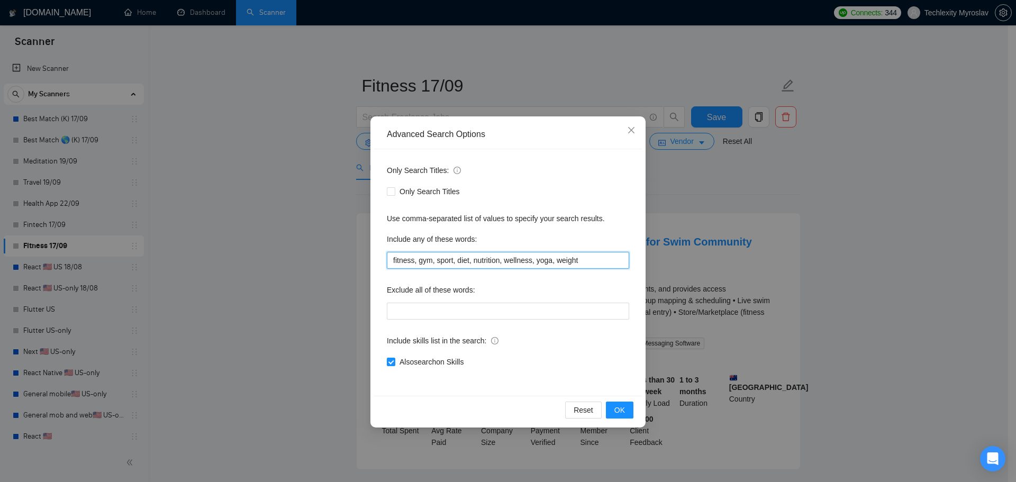
click at [515, 264] on input "fitness, gym, sport, diet, nutrition, wellness, yoga, weight" at bounding box center [508, 260] width 242 height 17
click at [461, 259] on input "fitness, gym, sport, diet, nutrition, wellness, yoga, weight" at bounding box center [508, 260] width 242 height 17
click at [469, 259] on input "fitness, gym, sport, nutrition, wellness, yoga, weight" at bounding box center [508, 260] width 242 height 17
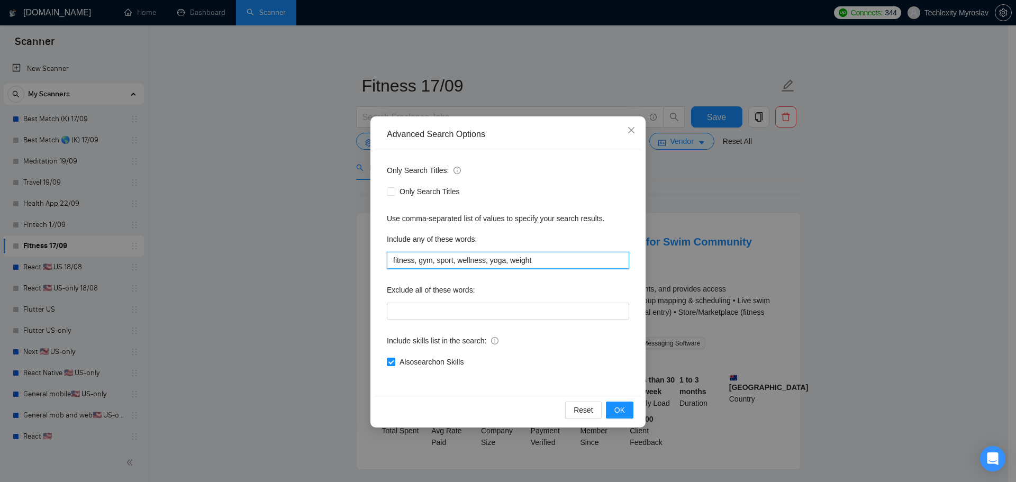
click at [543, 264] on input "fitness, gym, sport, wellness, yoga, weight" at bounding box center [508, 260] width 242 height 17
type input "fitness, gym, sport, wellness, yoga, weight, fat"
click at [614, 405] on button "OK" at bounding box center [620, 410] width 28 height 17
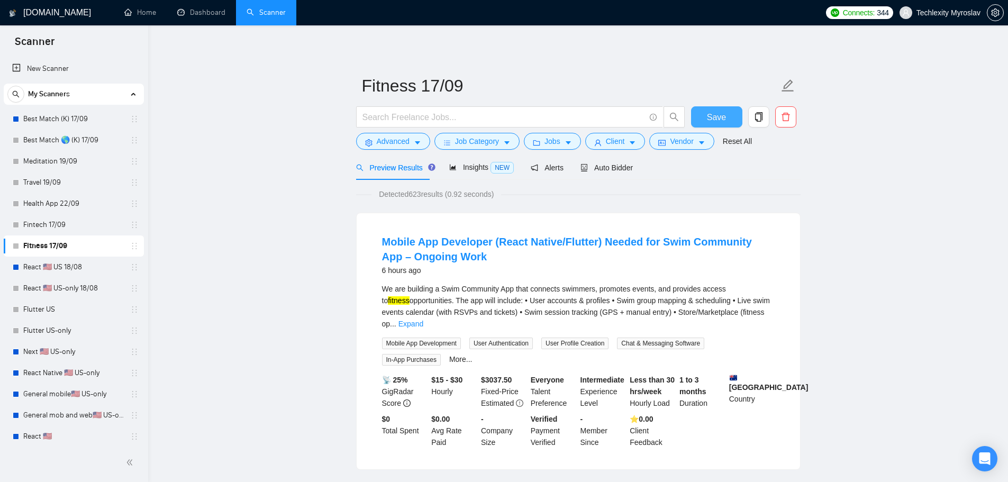
click at [715, 114] on span "Save" at bounding box center [716, 117] width 19 height 13
click at [58, 220] on link "Fintech 17/09" at bounding box center [73, 224] width 101 height 21
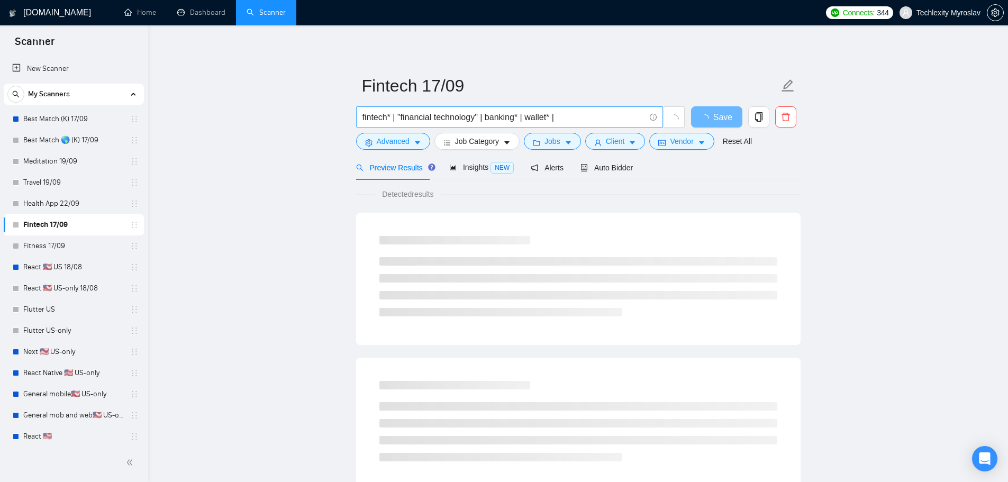
click at [553, 118] on input "fintech* | "financial technology" | banking* | wallet* |" at bounding box center [504, 117] width 283 height 13
click at [379, 142] on span "Advanced" at bounding box center [393, 141] width 33 height 12
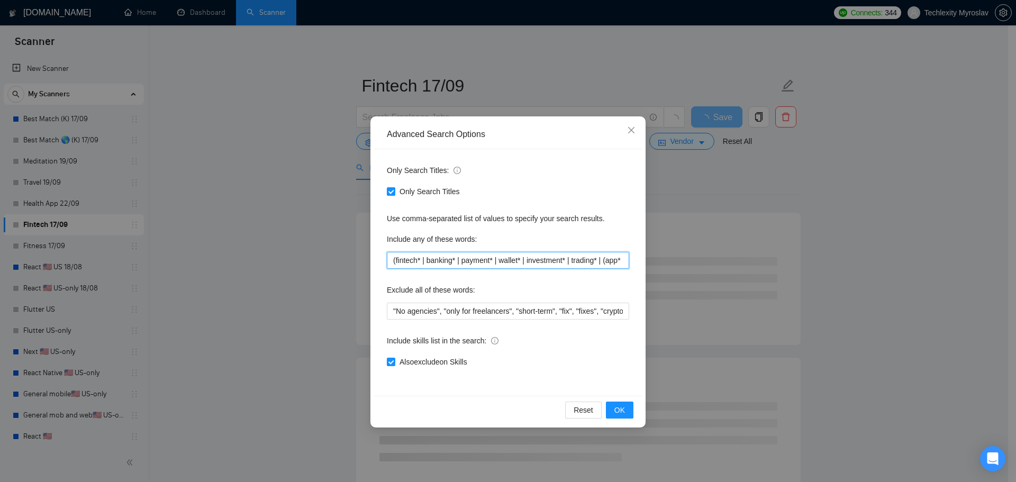
click at [430, 262] on input "(fintech* | banking* | payment* | wallet* | investment* | trading* | (app* | mo…" at bounding box center [508, 260] width 242 height 17
type input "f"
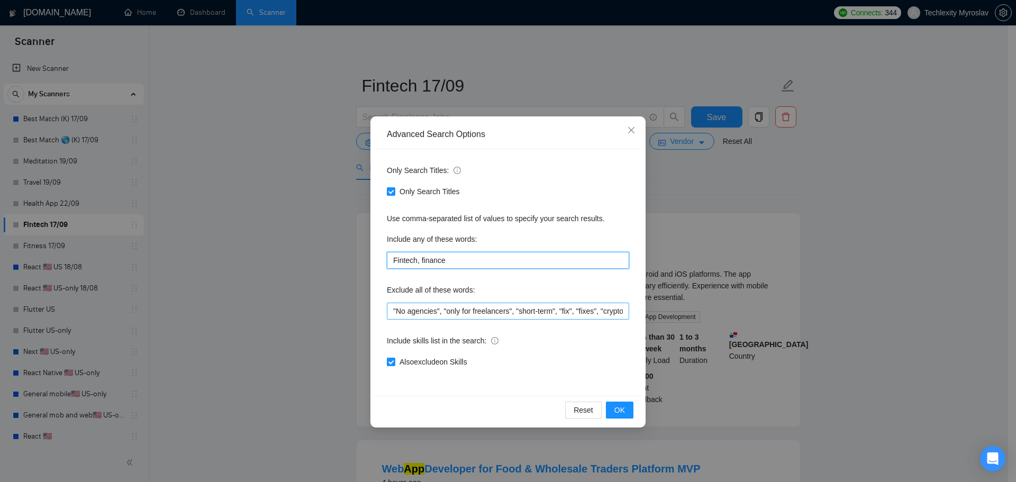
type input "Fintech, finance"
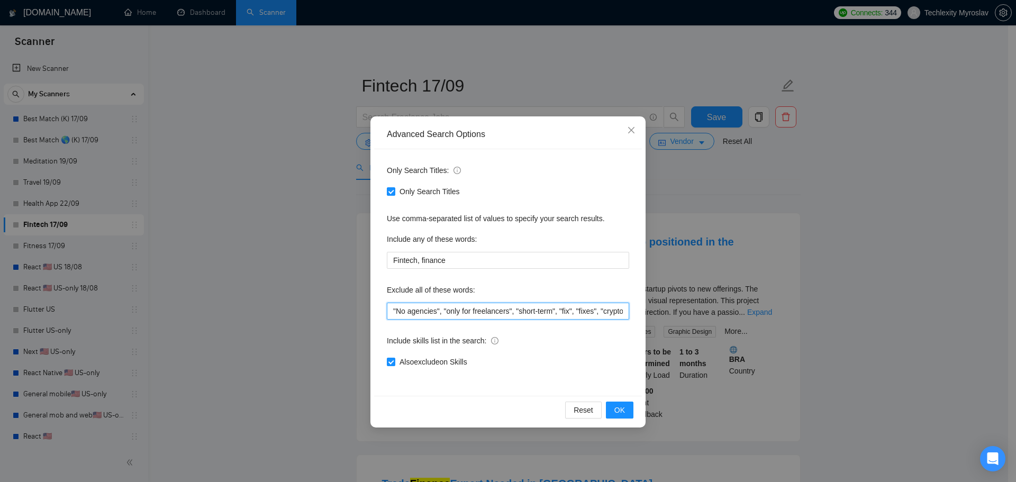
click at [530, 316] on input ""No agencies", "only for freelancers", "short-term", "fix", "fixes", "crypto", …" at bounding box center [508, 311] width 242 height 17
click at [438, 359] on span "Also exclude on Skills" at bounding box center [433, 362] width 76 height 12
click at [394, 359] on input "Also exclude on Skills" at bounding box center [390, 361] width 7 height 7
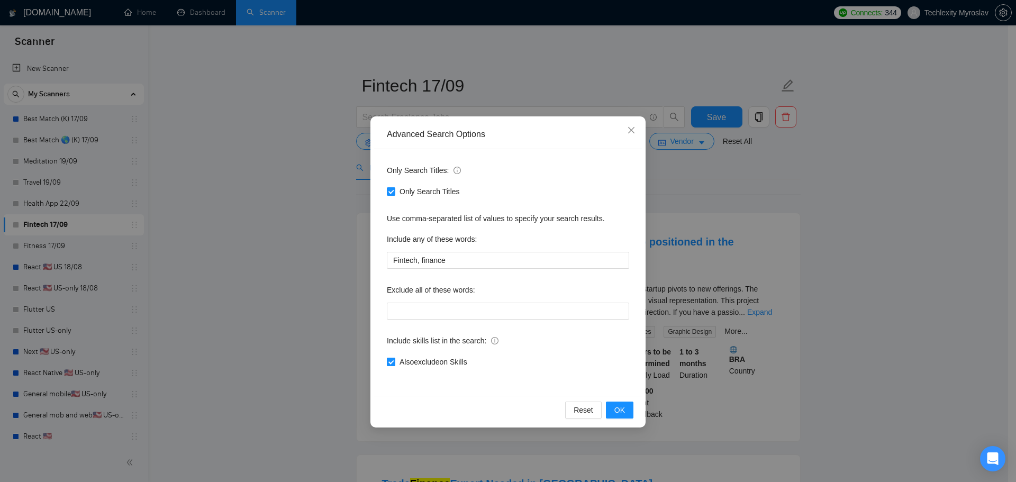
checkbox input "false"
drag, startPoint x: 401, startPoint y: 192, endPoint x: 411, endPoint y: 202, distance: 13.9
click at [401, 191] on span "Only Search Titles" at bounding box center [429, 192] width 69 height 12
click at [394, 191] on input "Only Search Titles" at bounding box center [390, 190] width 7 height 7
checkbox input "false"
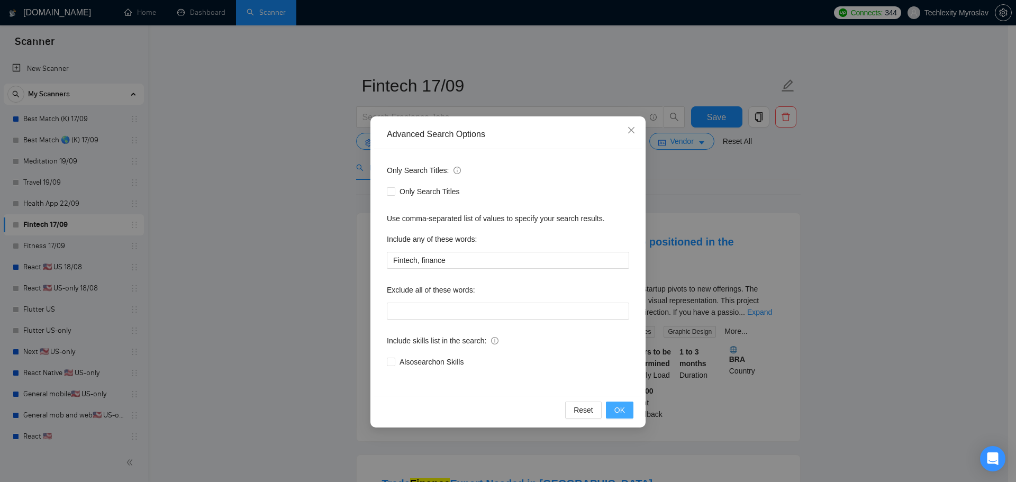
click at [623, 409] on span "OK" at bounding box center [619, 410] width 11 height 12
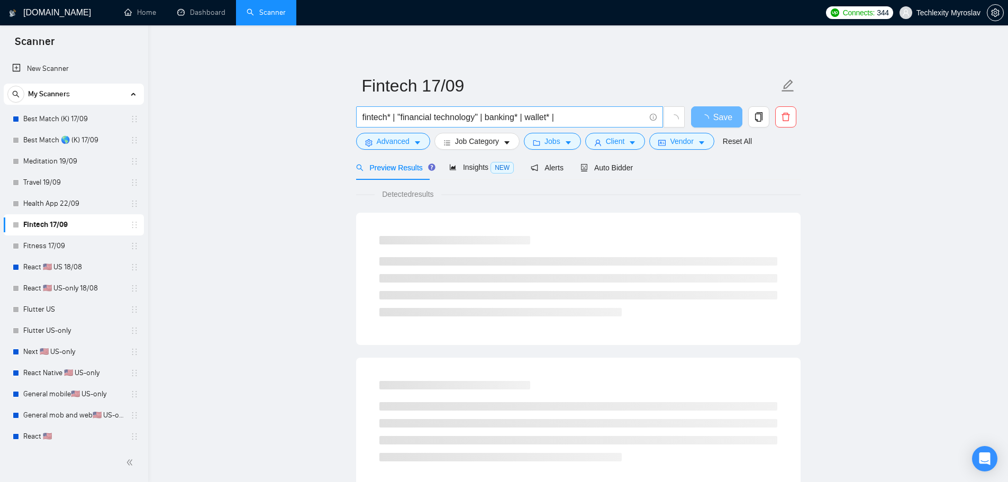
click at [462, 114] on input "fintech* | "financial technology" | banking* | wallet* |" at bounding box center [504, 117] width 283 height 13
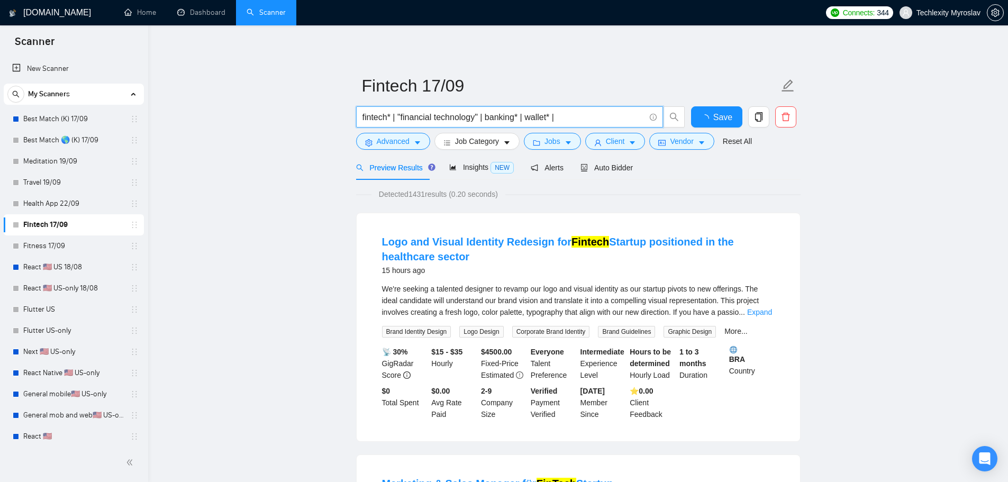
click at [462, 114] on input "fintech* | "financial technology" | banking* | wallet* |" at bounding box center [504, 117] width 283 height 13
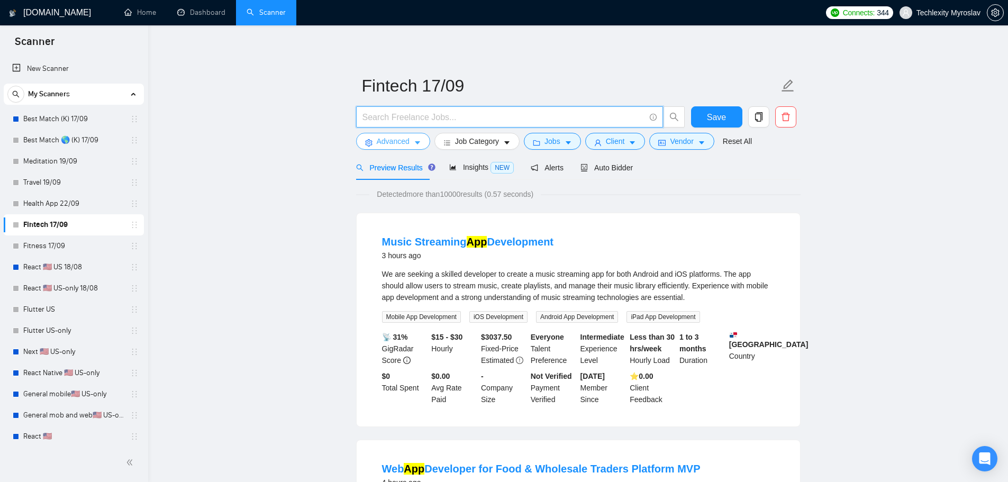
click at [401, 138] on span "Advanced" at bounding box center [393, 141] width 33 height 12
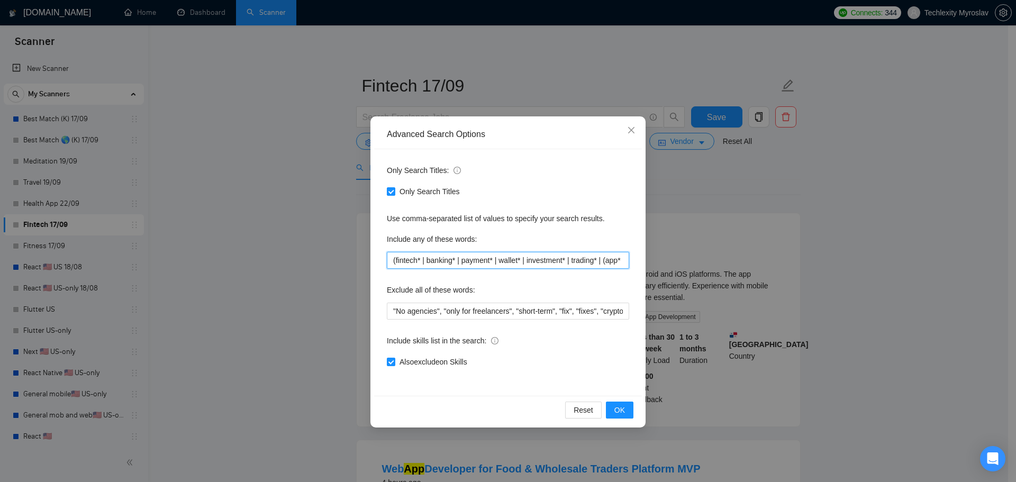
drag, startPoint x: 395, startPoint y: 262, endPoint x: 387, endPoint y: 261, distance: 7.5
click at [387, 261] on input "(fintech* | banking* | payment* | wallet* | investment* | trading* | (app* | mo…" at bounding box center [508, 260] width 242 height 17
drag, startPoint x: 415, startPoint y: 261, endPoint x: 421, endPoint y: 261, distance: 5.8
click at [421, 261] on input "fintech* | banking* | payment* | wallet* | investment* | trading* | (app* | mob…" at bounding box center [508, 260] width 242 height 17
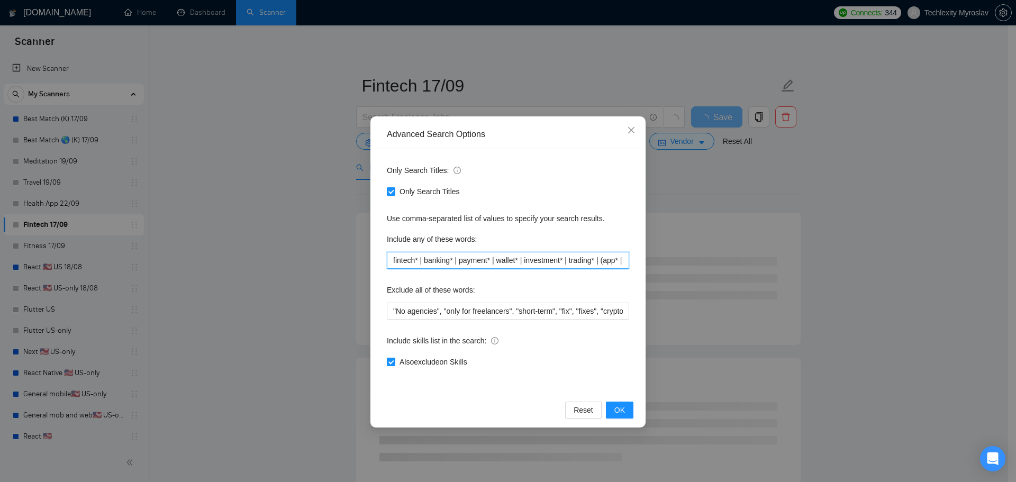
click at [421, 261] on input "fintech* | banking* | payment* | wallet* | investment* | trading* | (app* | mob…" at bounding box center [508, 260] width 242 height 17
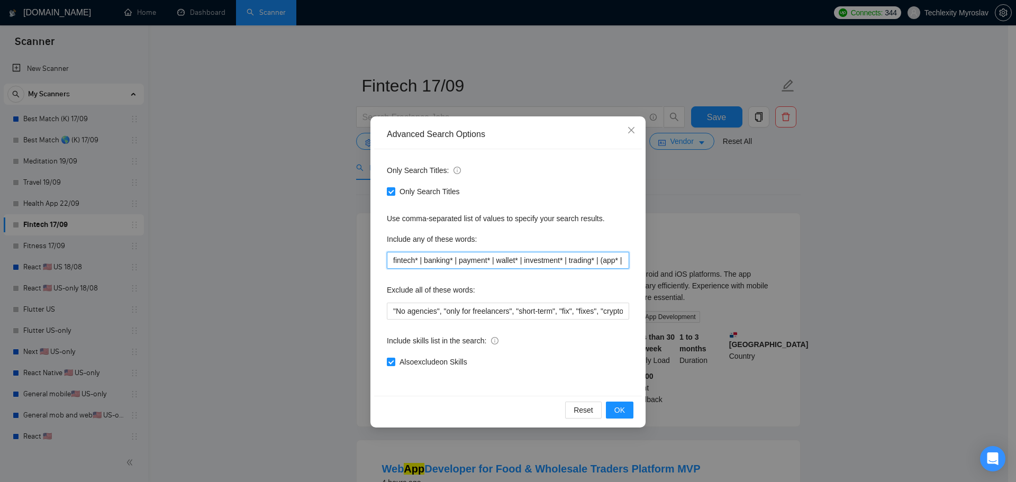
click at [419, 263] on input "fintech* | banking* | payment* | wallet* | investment* | trading* | (app* | mob…" at bounding box center [508, 260] width 242 height 17
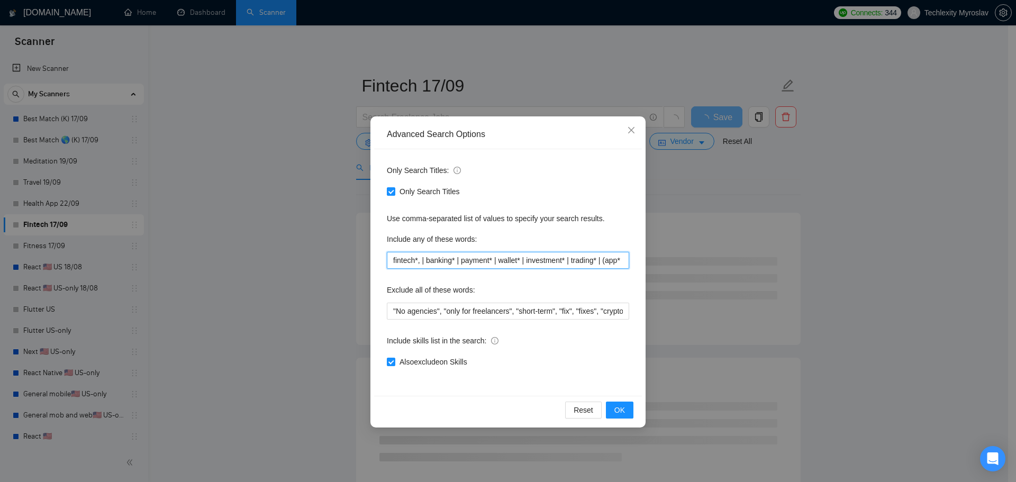
drag, startPoint x: 422, startPoint y: 260, endPoint x: 452, endPoint y: 261, distance: 30.7
click at [452, 261] on input "fintech*, | banking* | payment* | wallet* | investment* | trading* | (app* | mo…" at bounding box center [508, 260] width 242 height 17
click at [455, 261] on input "fintech*, | banking* | payment* | wallet* | investment* | trading* | (app* | mo…" at bounding box center [508, 260] width 242 height 17
click at [424, 262] on input "fintech*, | banking* | payment* | wallet* | investment* | trading* | (app* | mo…" at bounding box center [508, 260] width 242 height 17
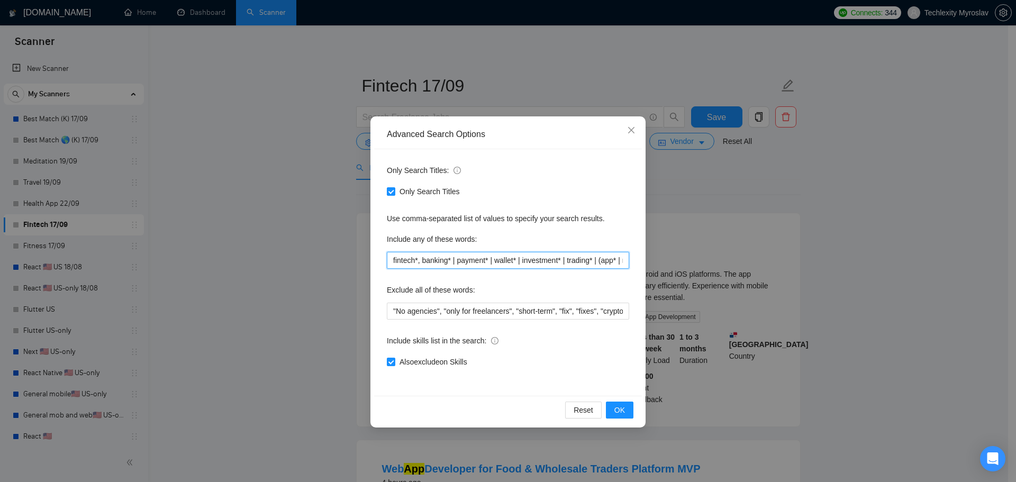
click at [452, 261] on input "fintech*, banking* | payment* | wallet* | investment* | trading* | (app* | mobi…" at bounding box center [508, 260] width 242 height 17
click at [486, 262] on input "fintech*, banking*, payment* | wallet* | investment* | trading* | (app* | mobil…" at bounding box center [508, 260] width 242 height 17
drag, startPoint x: 510, startPoint y: 261, endPoint x: 640, endPoint y: 266, distance: 130.8
click at [639, 266] on div "Only Search Titles: Only Search Titles Use comma-separated list of values to sp…" at bounding box center [508, 272] width 268 height 247
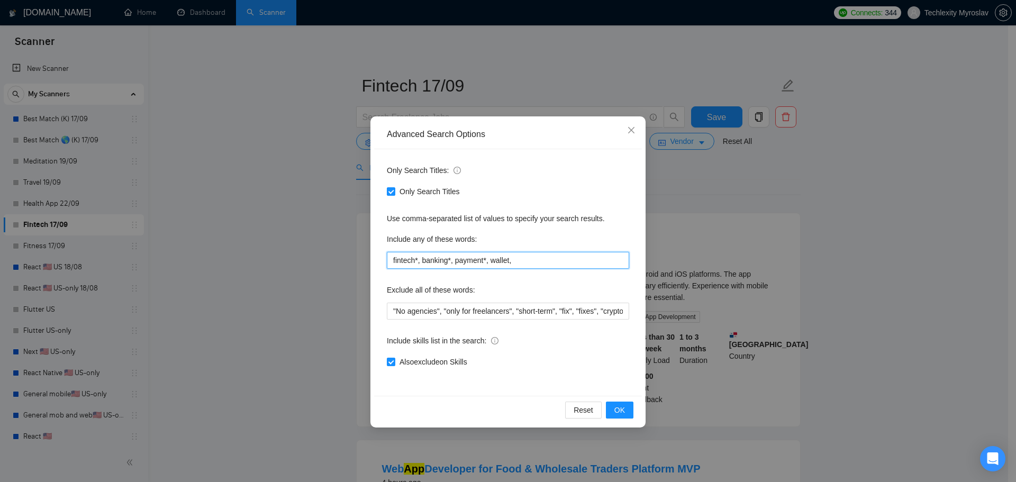
scroll to position [0, 0]
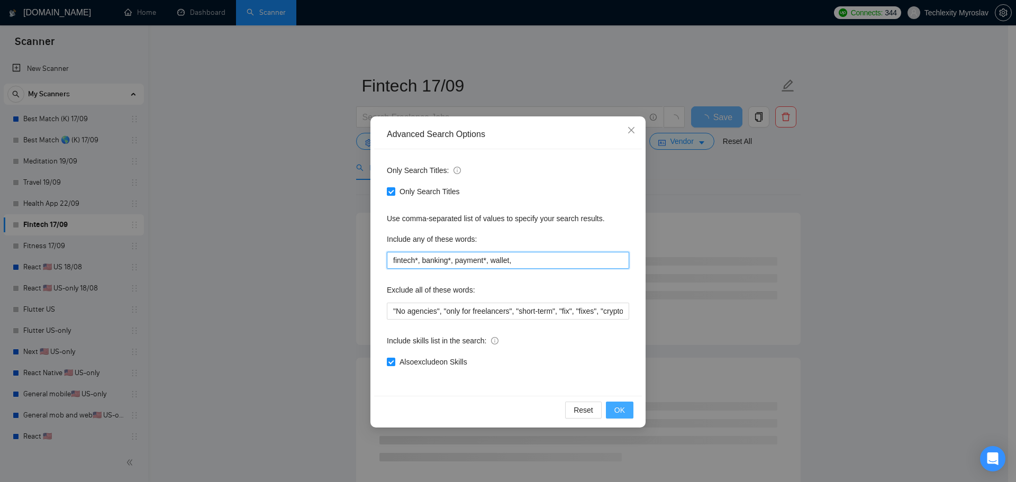
type input "fintech*, banking*, payment*, wallet,"
click at [620, 405] on span "OK" at bounding box center [619, 410] width 11 height 12
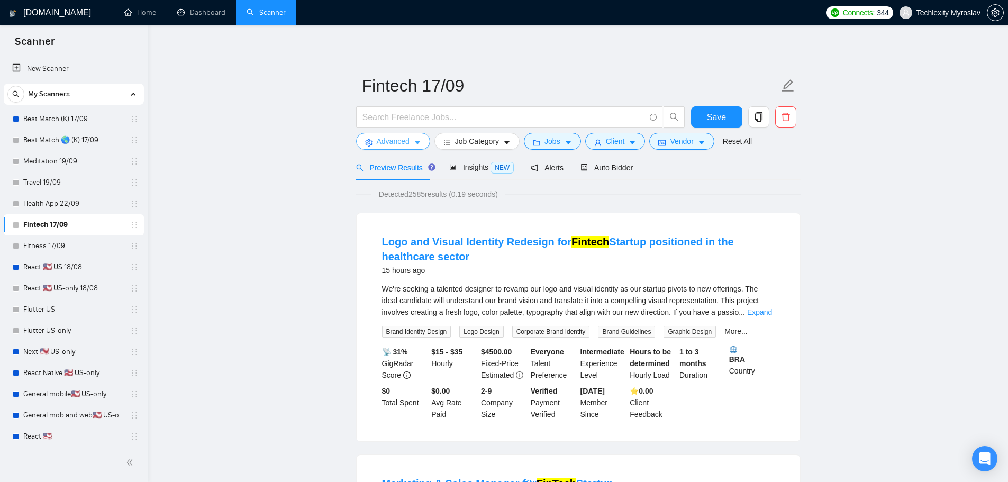
click at [385, 140] on span "Advanced" at bounding box center [393, 141] width 33 height 12
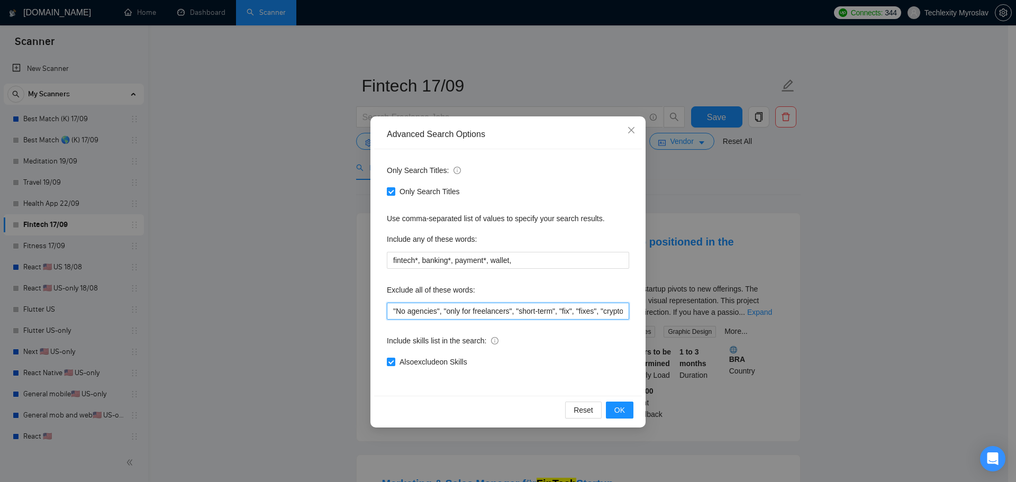
click at [490, 311] on input ""No agencies", "only for freelancers", "short-term", "fix", "fixes", "crypto", …" at bounding box center [508, 311] width 242 height 17
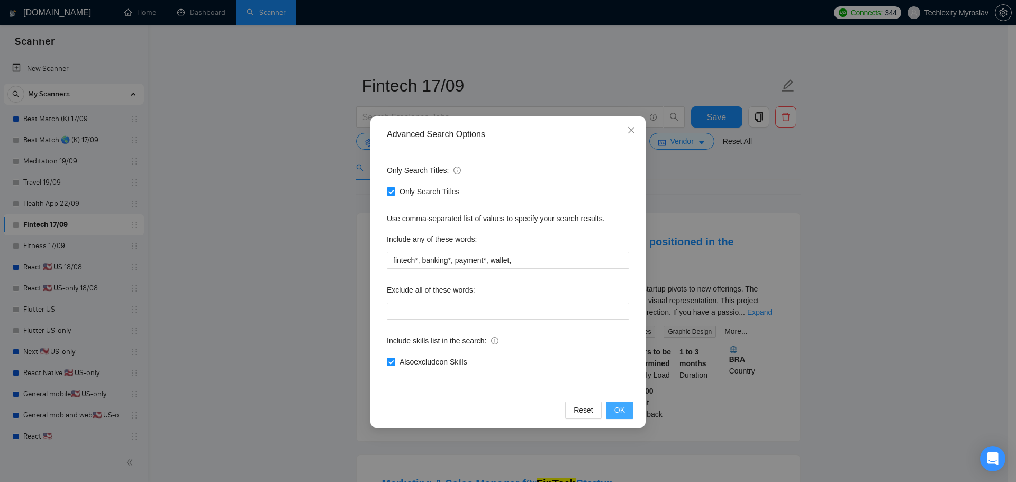
click at [621, 405] on span "OK" at bounding box center [619, 410] width 11 height 12
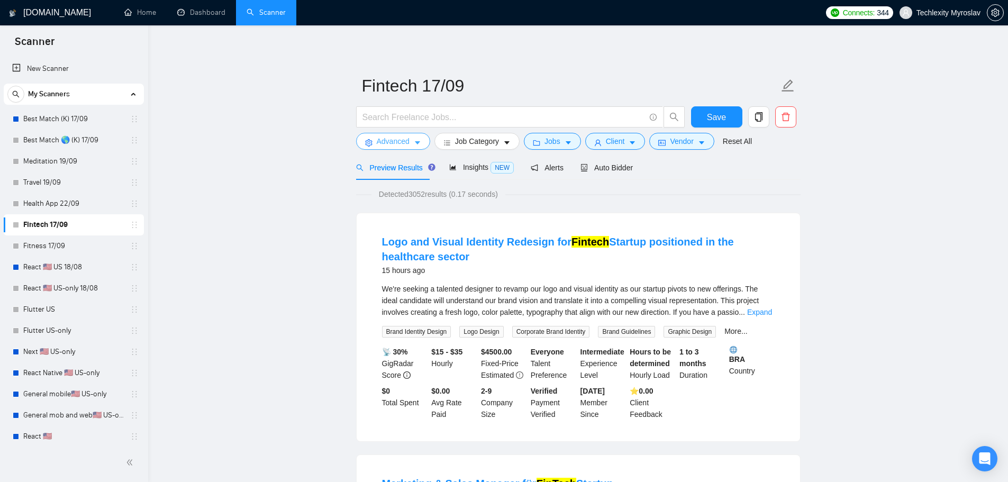
click at [391, 141] on span "Advanced" at bounding box center [393, 141] width 33 height 12
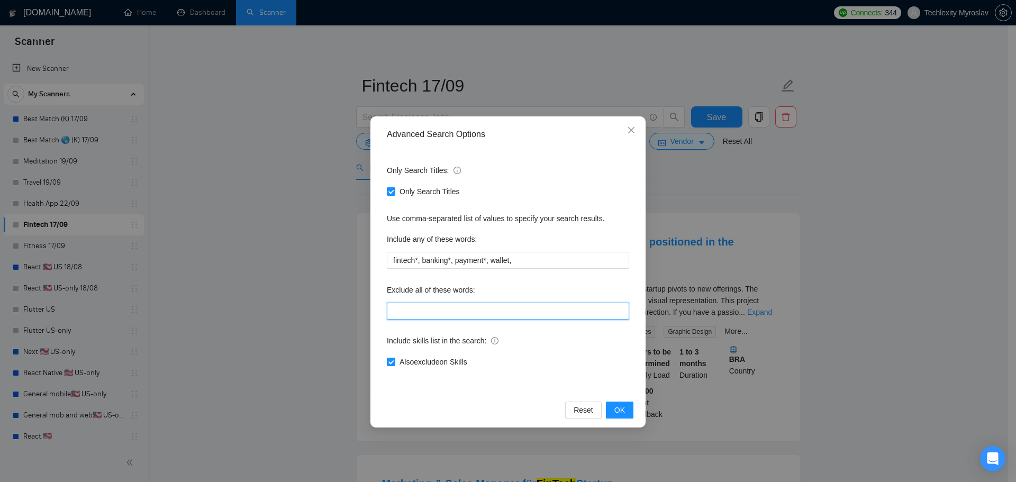
click at [451, 306] on input "text" at bounding box center [508, 311] width 242 height 17
paste input ""No agencies", "only for freelancers", "short-term", "fix", "fixes", "crypto", …"
drag, startPoint x: 391, startPoint y: 312, endPoint x: 340, endPoint y: 313, distance: 50.8
click at [340, 313] on div "Advanced Search Options Only Search Titles: Only Search Titles Use comma-separa…" at bounding box center [508, 241] width 1016 height 482
click at [436, 310] on input ""No agencies", "only for freelancers", "short-term", "fix", "fixes", "crypto", …" at bounding box center [508, 311] width 242 height 17
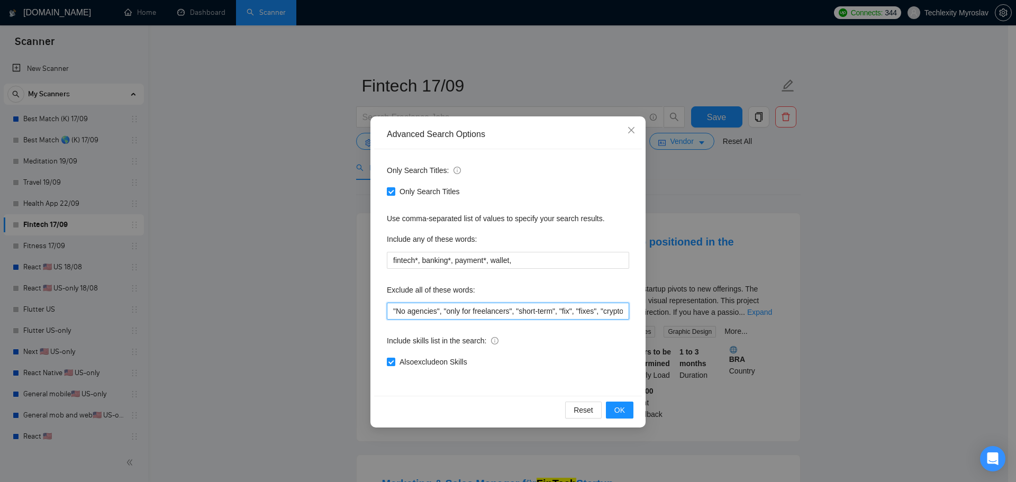
click at [441, 310] on input ""No agencies", "only for freelancers", "short-term", "fix", "fixes", "crypto", …" at bounding box center [508, 311] width 242 height 17
type input ""No agencies", "only for freelancers", "short-term", "fix", "fixes", "crypto", …"
click at [413, 257] on input "fintech*, banking*, payment*, wallet," at bounding box center [508, 260] width 242 height 17
drag, startPoint x: 417, startPoint y: 259, endPoint x: 334, endPoint y: 254, distance: 82.7
click at [331, 255] on div "Advanced Search Options Only Search Titles: Only Search Titles Use comma-separa…" at bounding box center [508, 241] width 1016 height 482
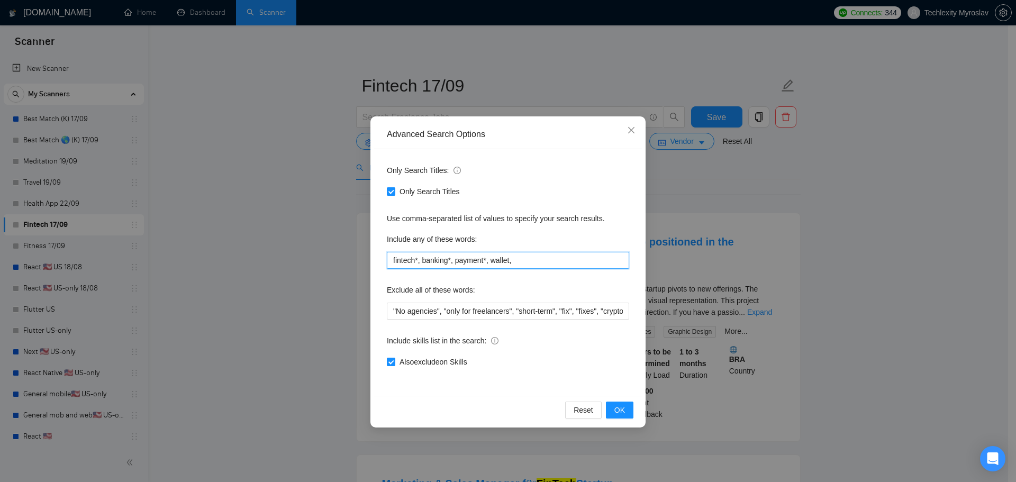
click at [545, 262] on input "fintech*, banking*, payment*, wallet," at bounding box center [508, 260] width 242 height 17
click at [621, 411] on span "OK" at bounding box center [619, 410] width 11 height 12
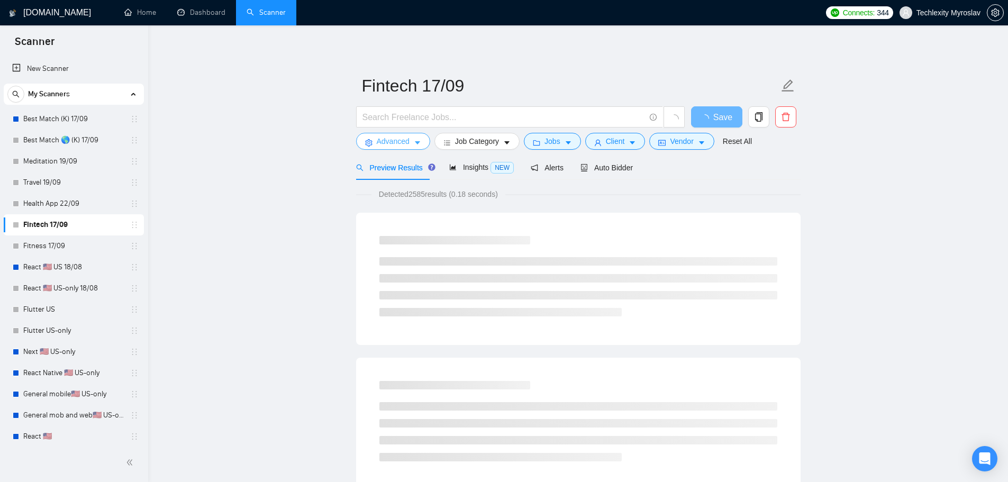
click at [397, 147] on span "Advanced" at bounding box center [393, 141] width 33 height 12
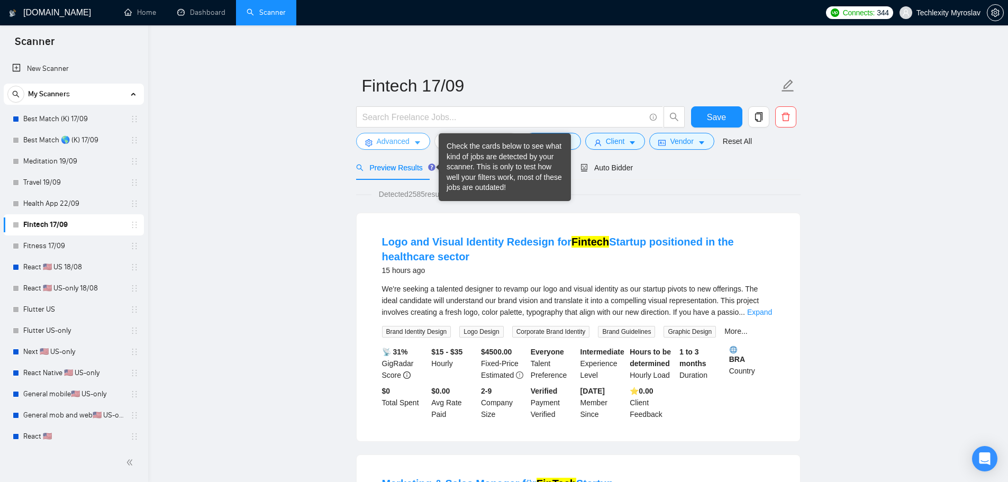
click at [389, 138] on span "Advanced" at bounding box center [393, 141] width 33 height 12
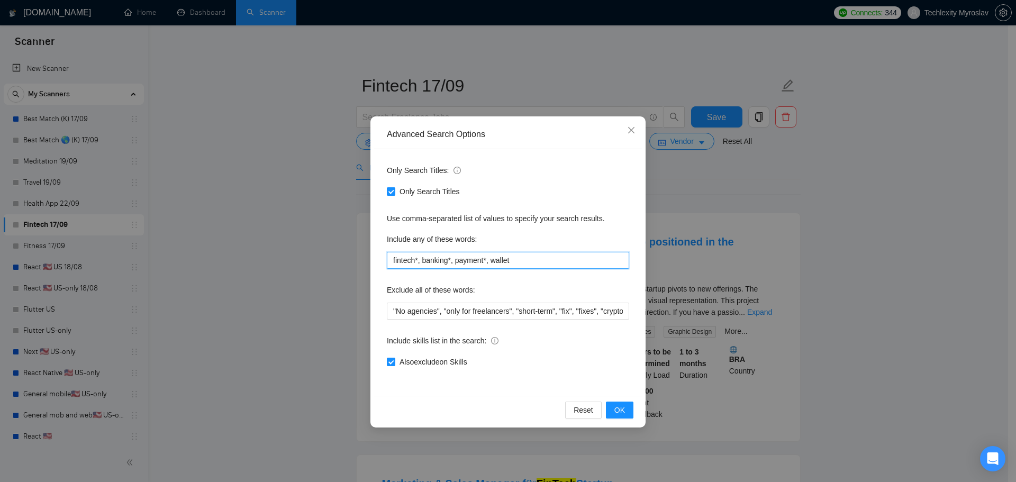
click at [415, 264] on input "fintech*, banking*, payment*, wallet" at bounding box center [508, 260] width 242 height 17
click at [463, 261] on input "fintech app*, banking*, payment*, wallet" at bounding box center [508, 260] width 242 height 17
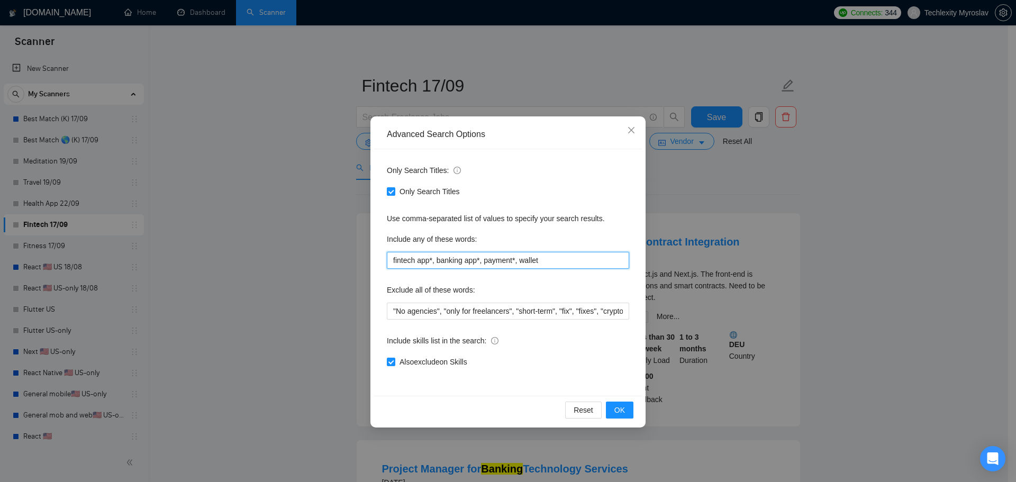
click at [512, 261] on input "fintech app*, banking app*, payment*, wallet" at bounding box center [508, 260] width 242 height 17
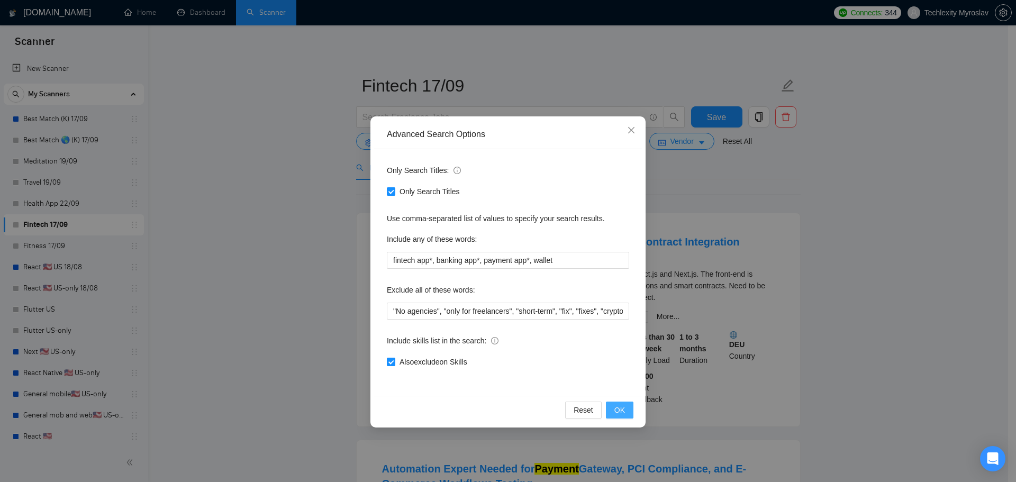
click at [623, 411] on span "OK" at bounding box center [619, 410] width 11 height 12
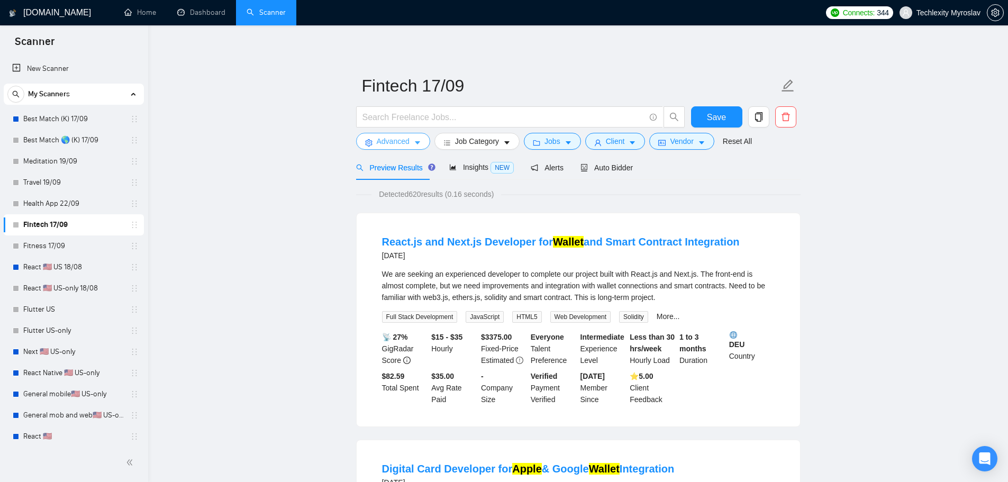
click at [381, 138] on span "Advanced" at bounding box center [393, 141] width 33 height 12
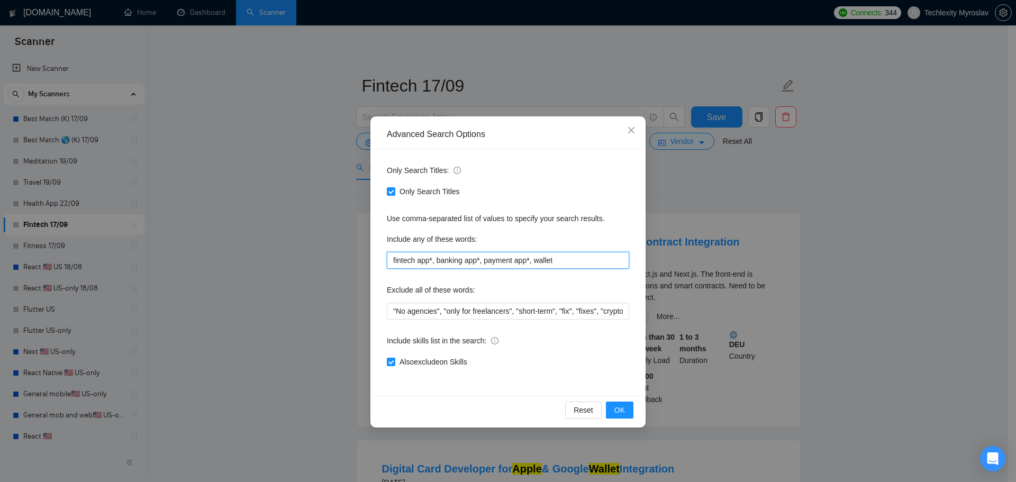
drag, startPoint x: 556, startPoint y: 255, endPoint x: 533, endPoint y: 262, distance: 23.3
click at [533, 262] on input "fintech app*, banking app*, payment app*, wallet" at bounding box center [508, 260] width 242 height 17
type input "fintech app*, banking app*, payment app*,"
click at [623, 404] on button "OK" at bounding box center [620, 410] width 28 height 17
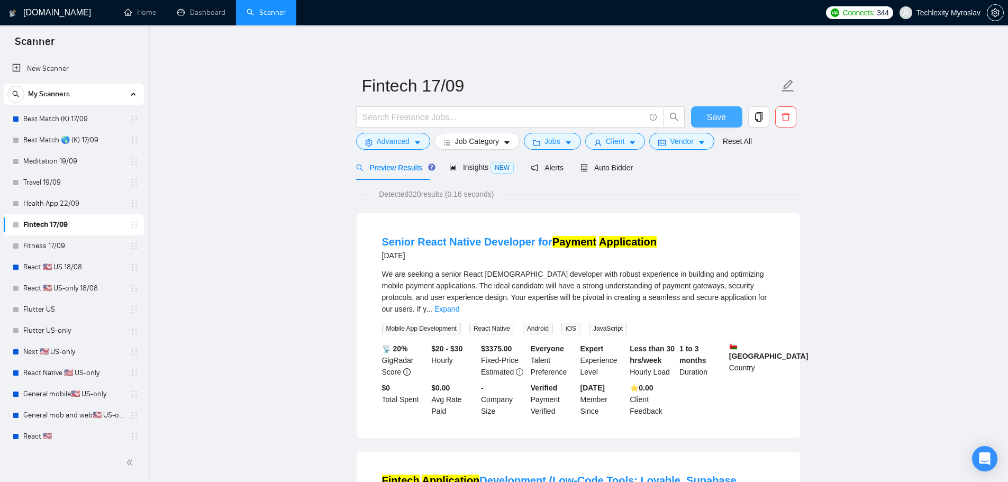
click at [720, 114] on span "Save" at bounding box center [716, 117] width 19 height 13
click at [65, 202] on link "Health App 22/09" at bounding box center [73, 203] width 101 height 21
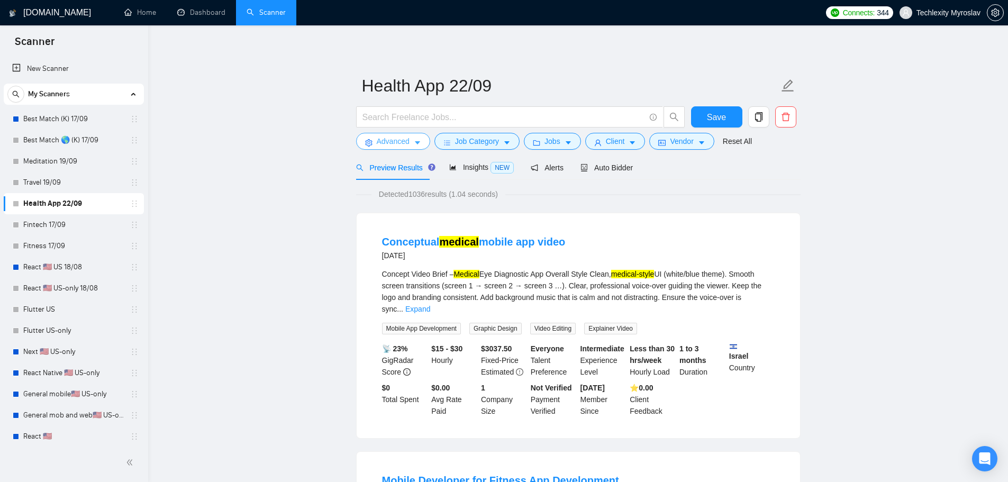
click at [388, 140] on span "Advanced" at bounding box center [393, 141] width 33 height 12
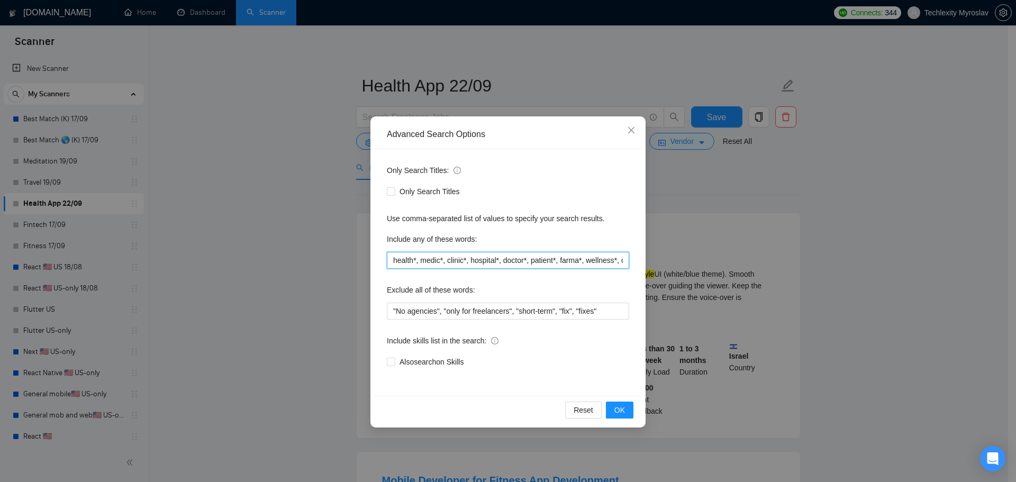
scroll to position [0, 56]
drag, startPoint x: 603, startPoint y: 261, endPoint x: 623, endPoint y: 263, distance: 20.2
click at [623, 263] on input "health*, medic*, clinic*, hospital*, doctor*, patient*, farma*, wellness*, card…" at bounding box center [508, 260] width 242 height 17
click at [623, 264] on input "health*, medic*, clinic*, hospital*, doctor*, patient*, farma*, wellness*, card…" at bounding box center [508, 260] width 242 height 17
click at [613, 415] on button "OK" at bounding box center [620, 410] width 28 height 17
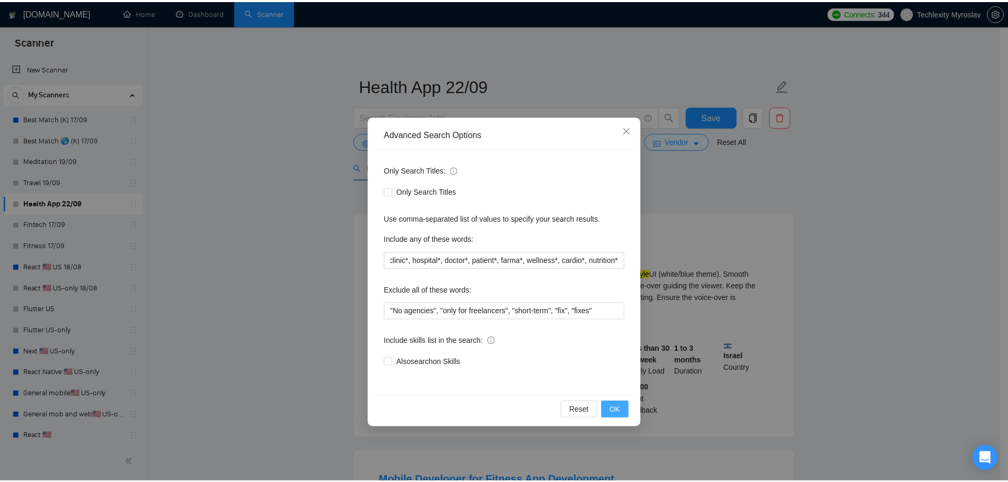
scroll to position [0, 0]
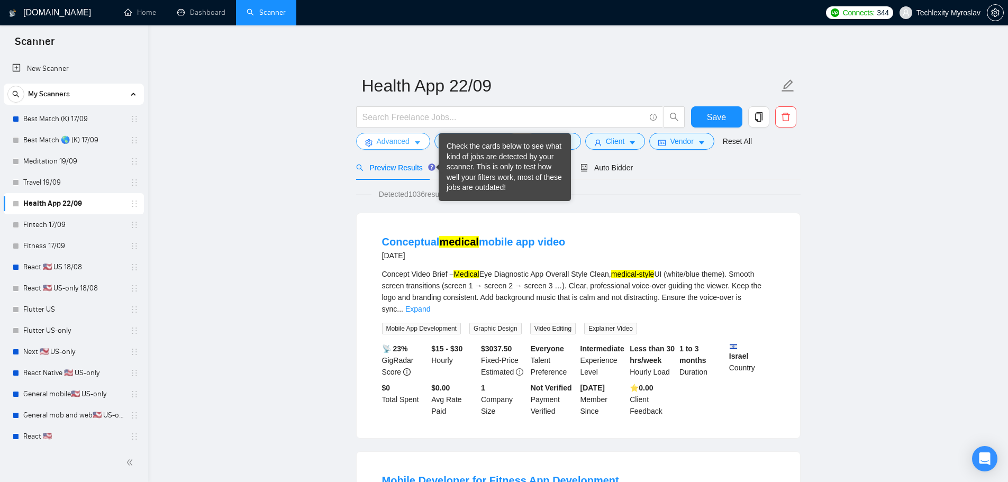
click at [397, 146] on span "Advanced" at bounding box center [393, 141] width 33 height 12
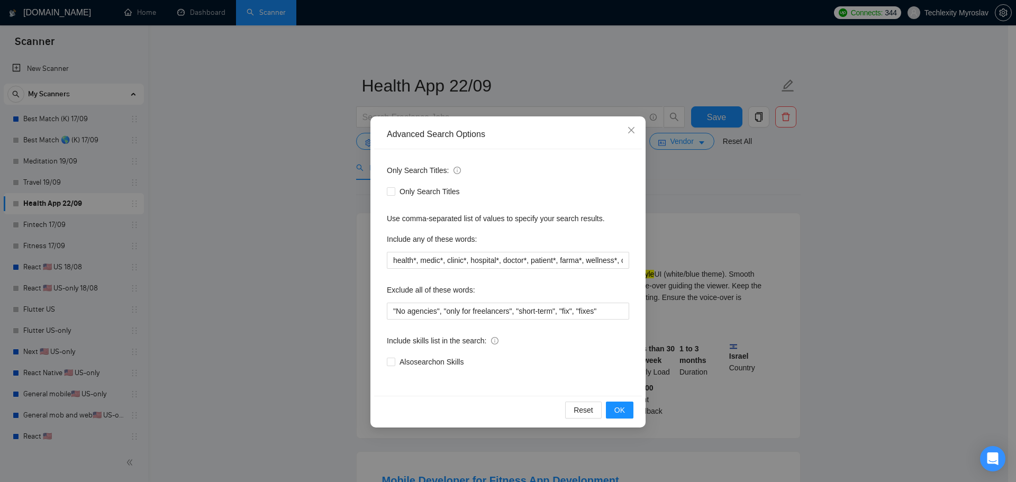
click at [818, 224] on div "Advanced Search Options Only Search Titles: Only Search Titles Use comma-separa…" at bounding box center [508, 241] width 1016 height 482
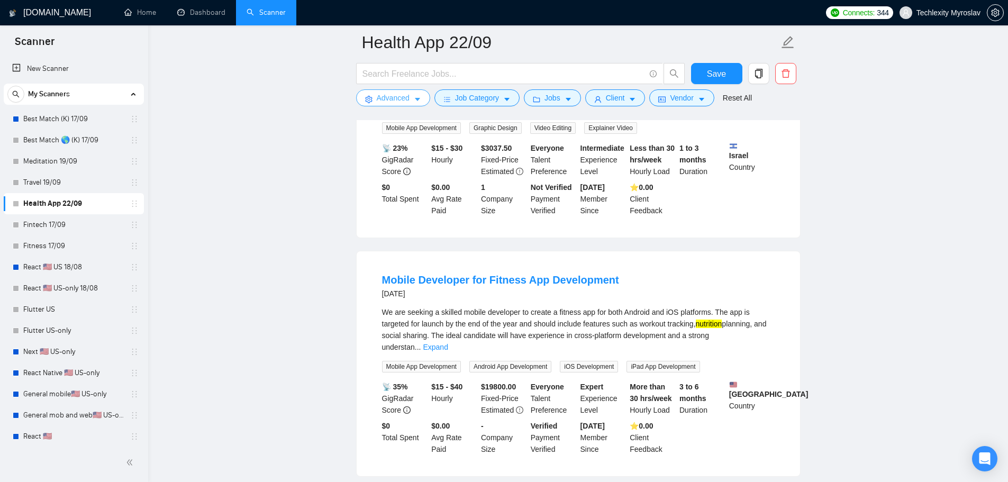
scroll to position [212, 0]
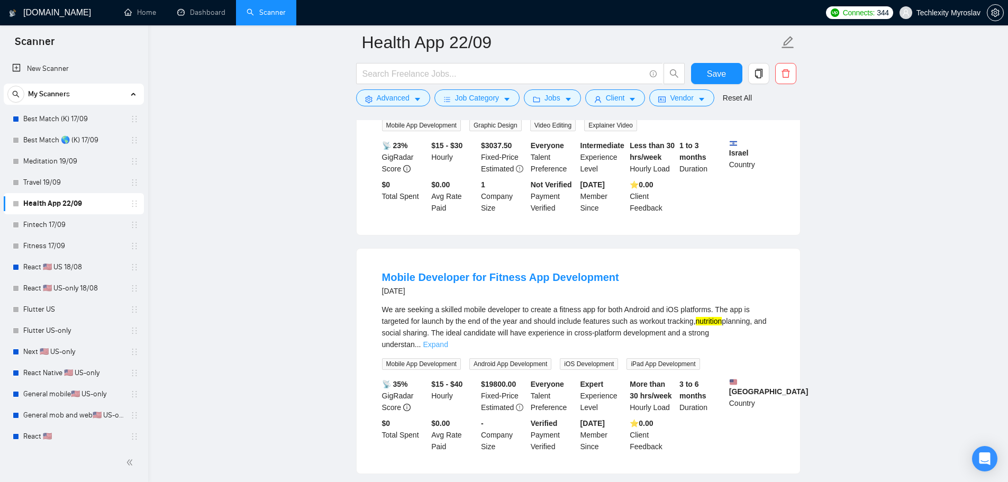
click at [448, 340] on link "Expand" at bounding box center [435, 344] width 25 height 8
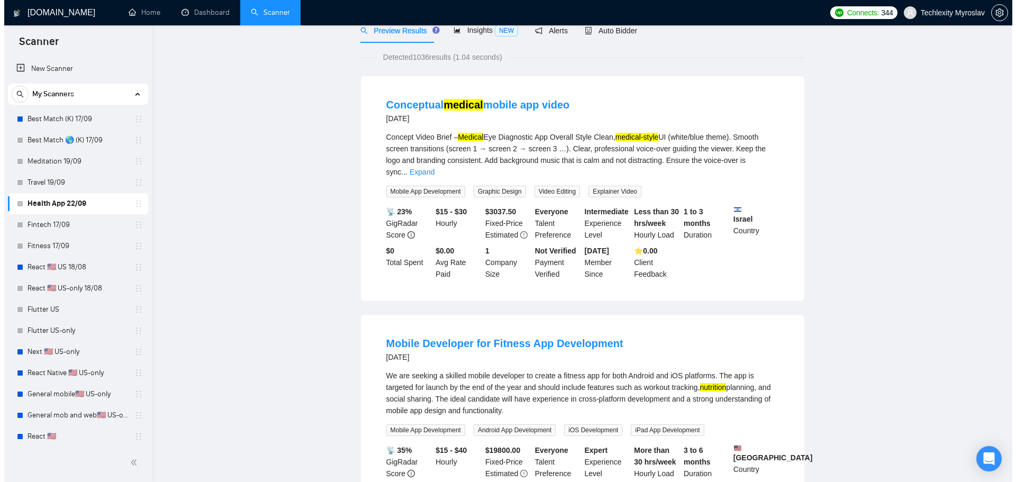
scroll to position [0, 0]
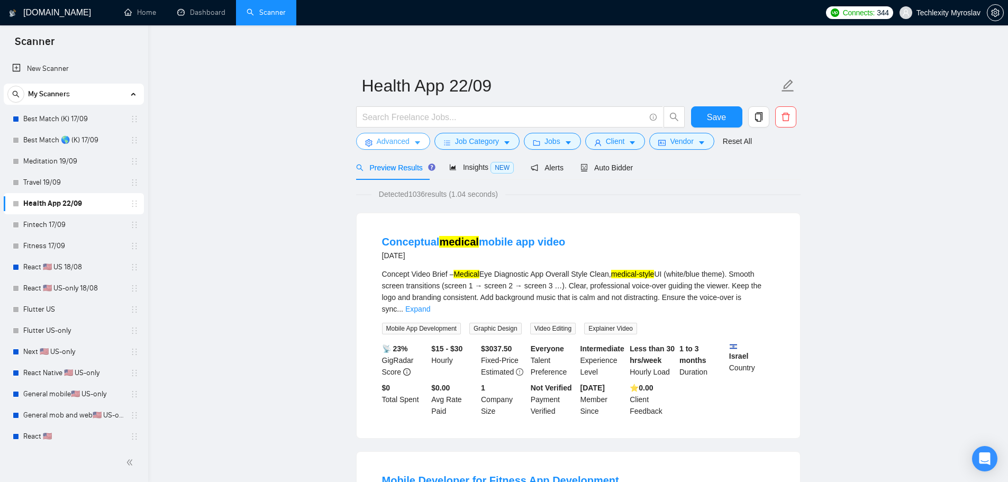
drag, startPoint x: 390, startPoint y: 145, endPoint x: 395, endPoint y: 144, distance: 5.8
click at [391, 145] on span "Advanced" at bounding box center [393, 141] width 33 height 12
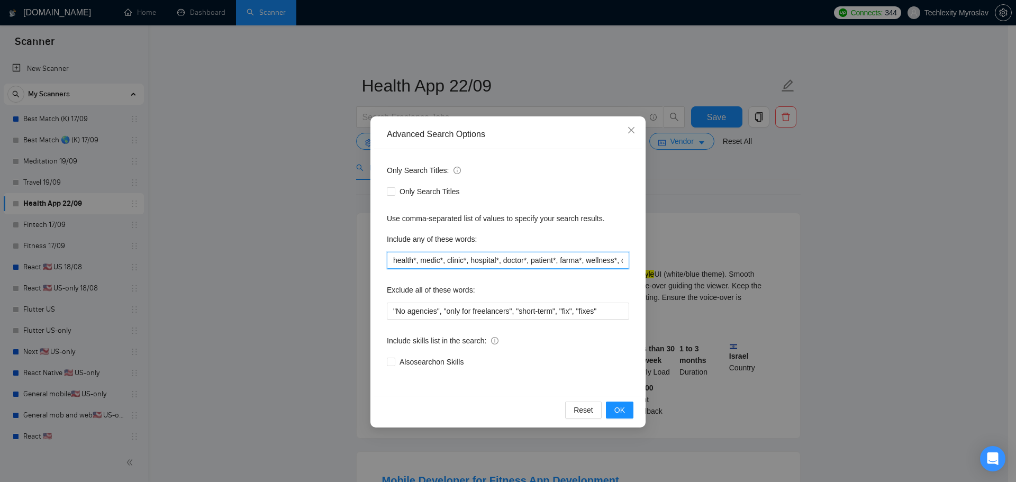
scroll to position [0, 56]
drag, startPoint x: 608, startPoint y: 259, endPoint x: 643, endPoint y: 263, distance: 35.7
click at [649, 260] on div "Advanced Search Options Only Search Titles: Only Search Titles Use comma-separa…" at bounding box center [508, 241] width 1016 height 482
click at [603, 262] on input "health*, medic*, clinic*, hospital*, doctor*, patient*, farma*, wellness*, card…" at bounding box center [508, 260] width 242 height 17
click at [610, 261] on input "health*, medic*, clinic*, hospital*, doctor*, patient*, farma*, wellness*, card…" at bounding box center [508, 260] width 242 height 17
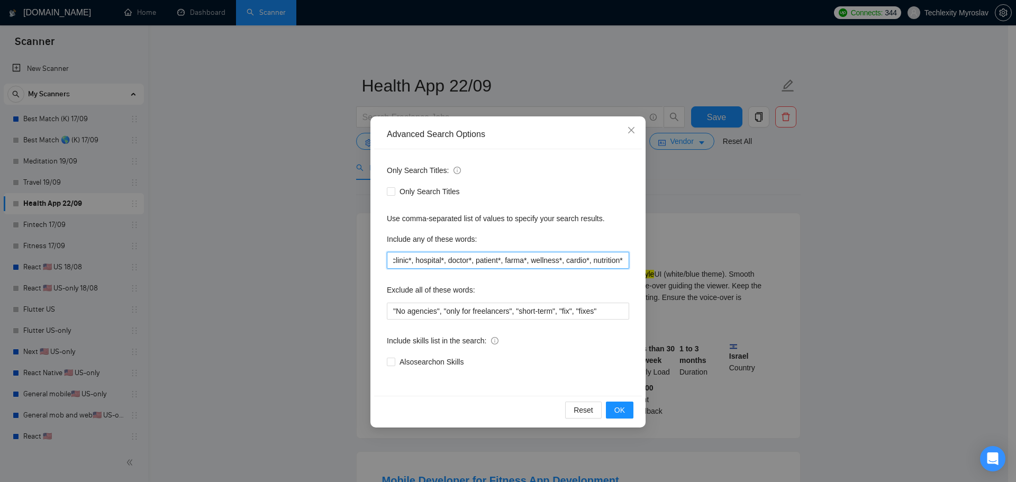
click at [610, 261] on input "health*, medic*, clinic*, hospital*, doctor*, patient*, farma*, wellness*, card…" at bounding box center [508, 260] width 242 height 17
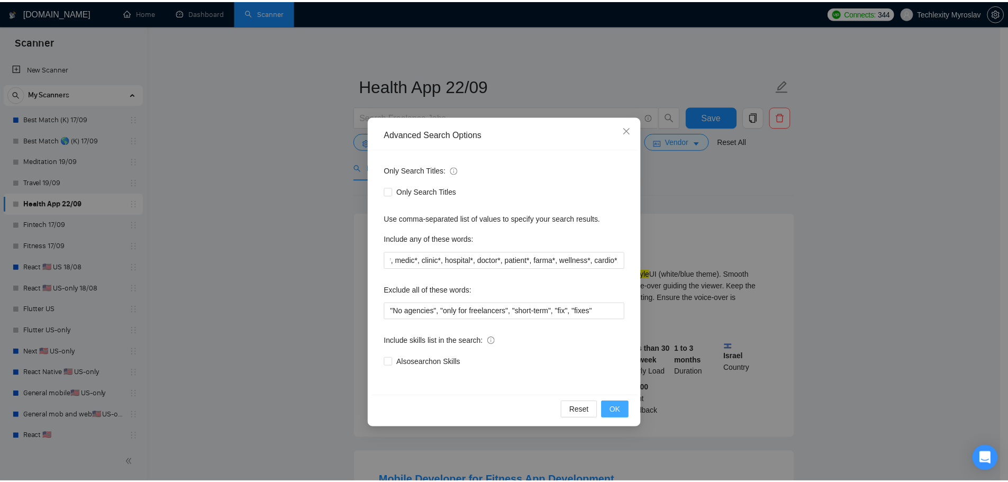
scroll to position [0, 0]
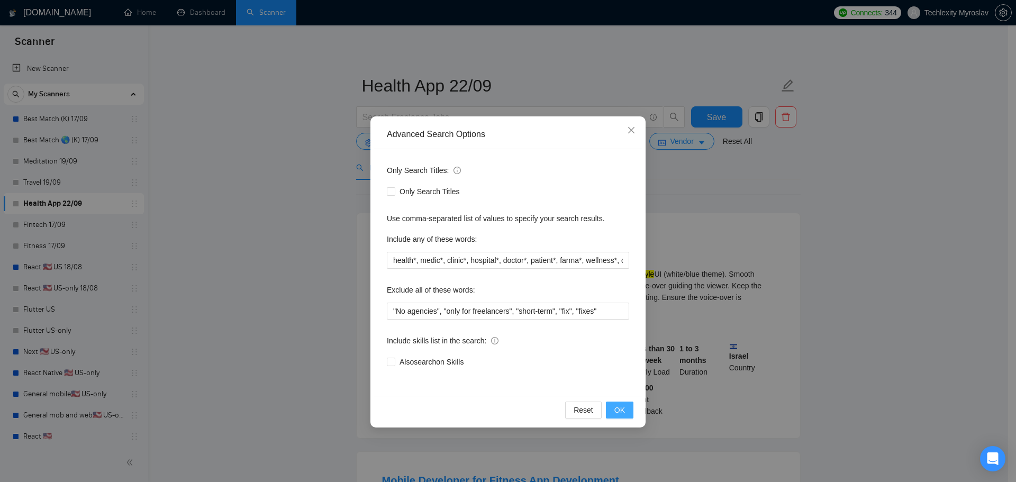
click at [618, 410] on span "OK" at bounding box center [619, 410] width 11 height 12
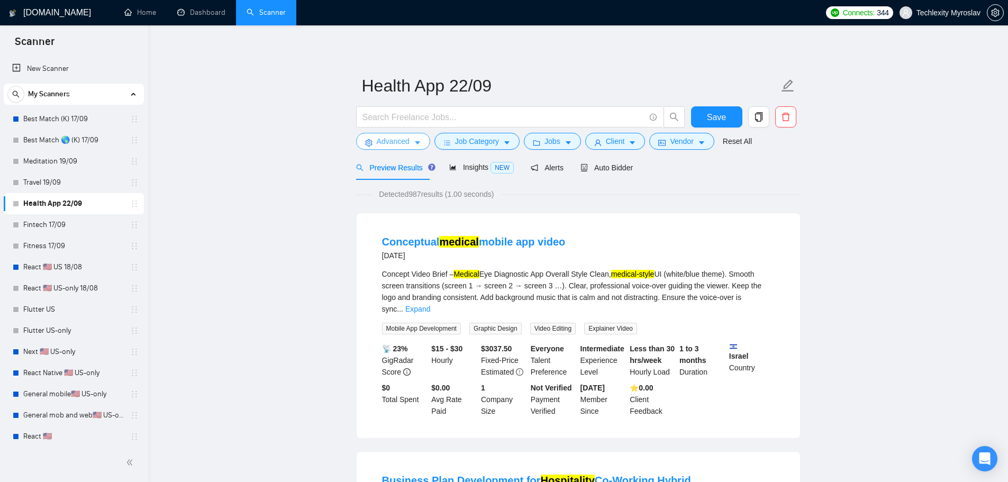
click at [394, 137] on span "Advanced" at bounding box center [393, 141] width 33 height 12
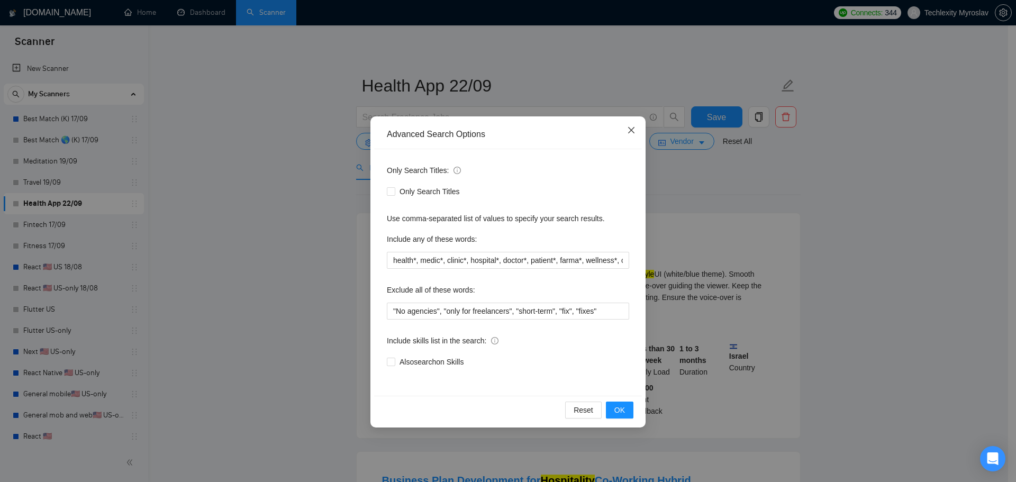
click at [631, 130] on icon "close" at bounding box center [631, 130] width 6 height 6
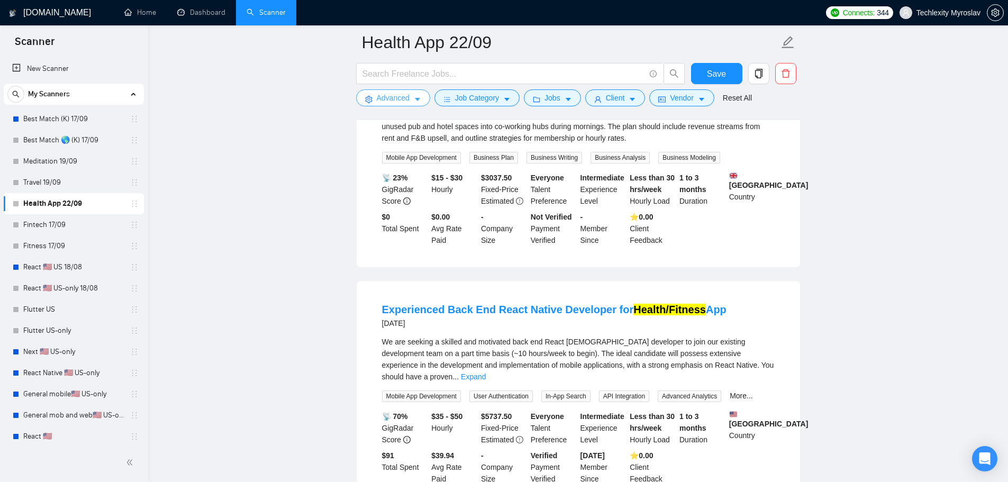
scroll to position [423, 0]
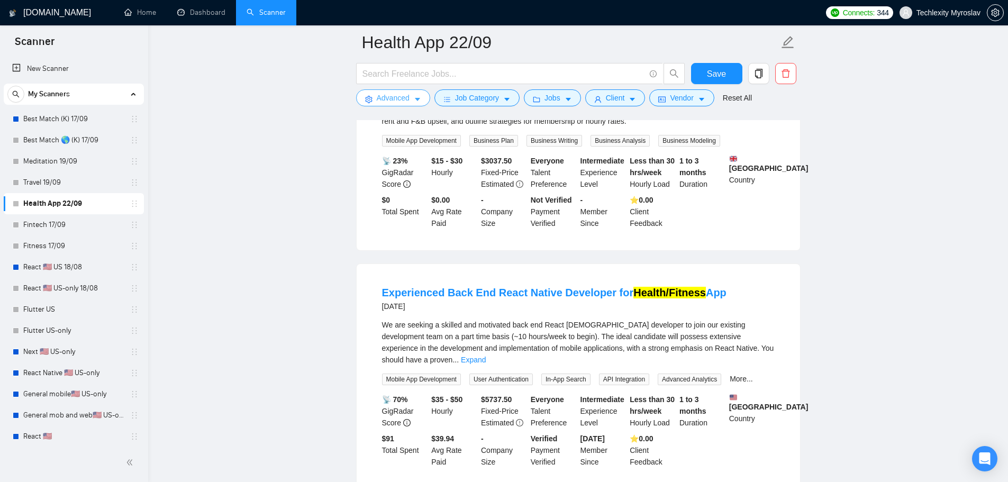
click at [380, 98] on span "Advanced" at bounding box center [393, 98] width 33 height 12
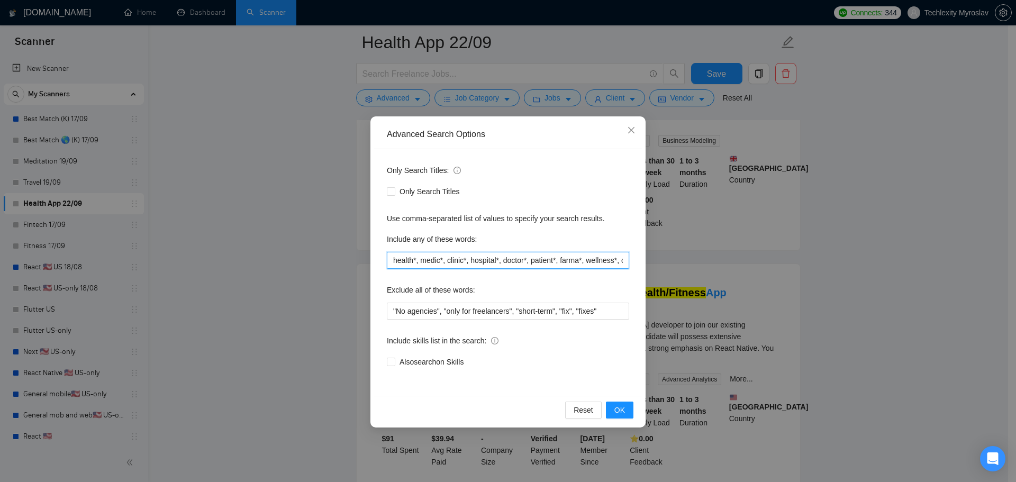
click at [415, 261] on input "health*, medic*, clinic*, hospital*, doctor*, patient*, farma*, wellness*, card…" at bounding box center [508, 260] width 242 height 17
click at [420, 260] on input "health app*, medic*, clinic*, hospital*, doctor*, patient*, farma*, wellness*, …" at bounding box center [508, 260] width 242 height 17
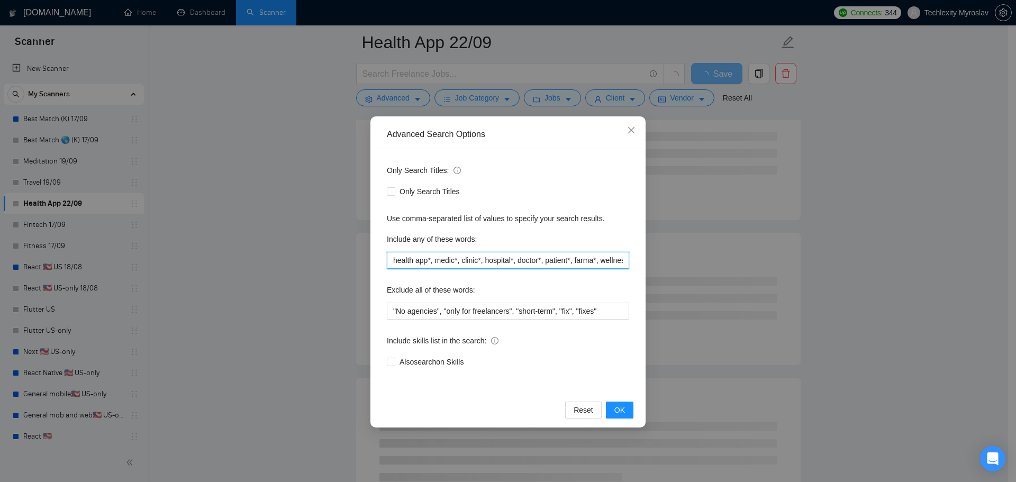
click at [455, 261] on input "health app*, medic*, clinic*, hospital*, doctor*, patient*, farma*, wellness*, …" at bounding box center [508, 260] width 242 height 17
type input "health app*, medic*, clinic*, hospital*, doctor*, patient*, farma*, wellness*, …"
click at [626, 412] on button "OK" at bounding box center [620, 410] width 28 height 17
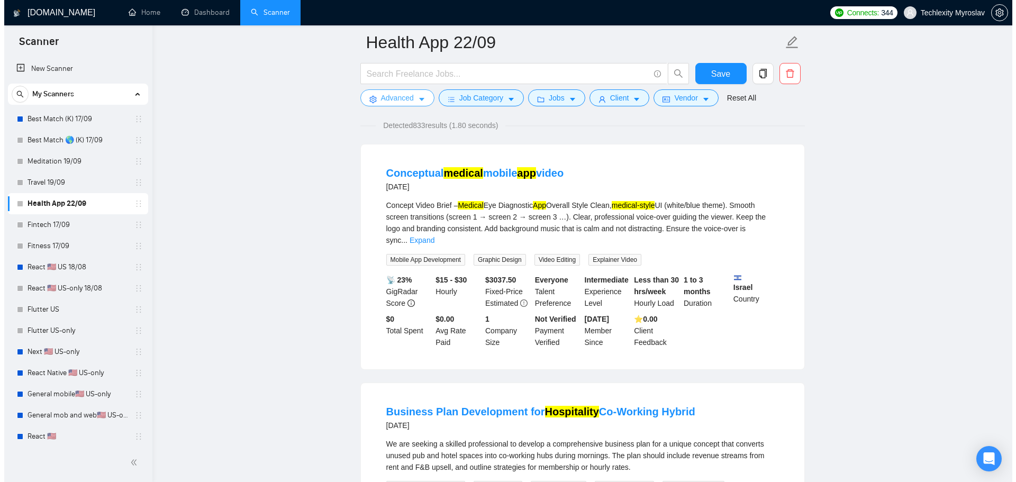
scroll to position [0, 0]
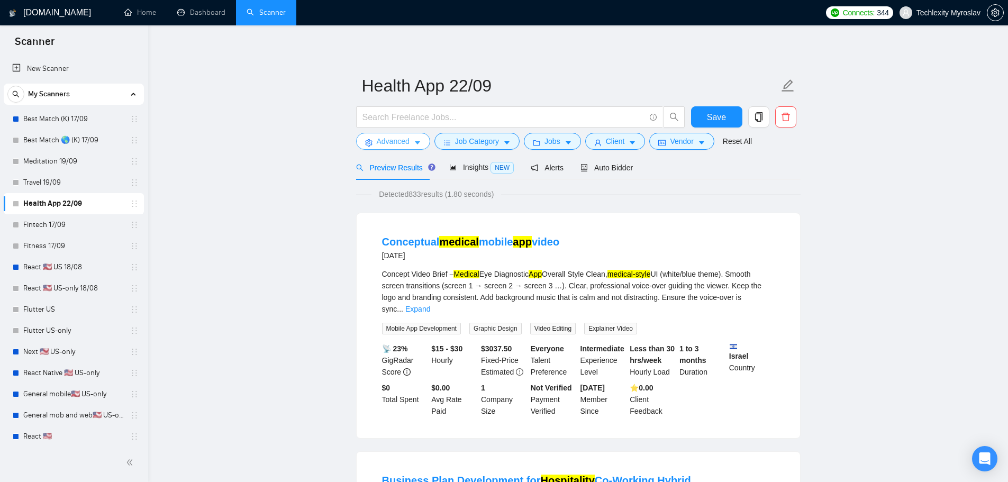
click at [391, 147] on span "Advanced" at bounding box center [393, 141] width 33 height 12
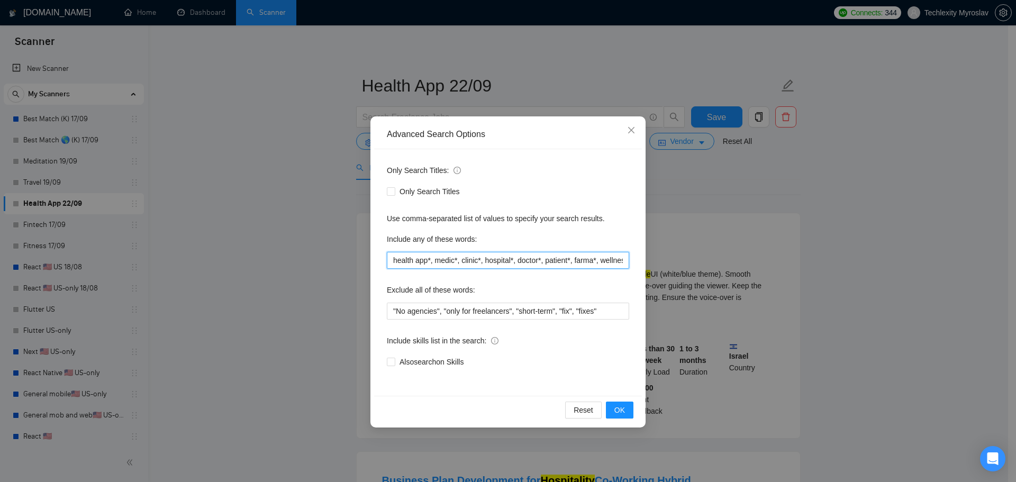
click at [392, 262] on input "health app*, medic*, clinic*, hospital*, doctor*, patient*, farma*, wellness*, …" at bounding box center [508, 260] width 242 height 17
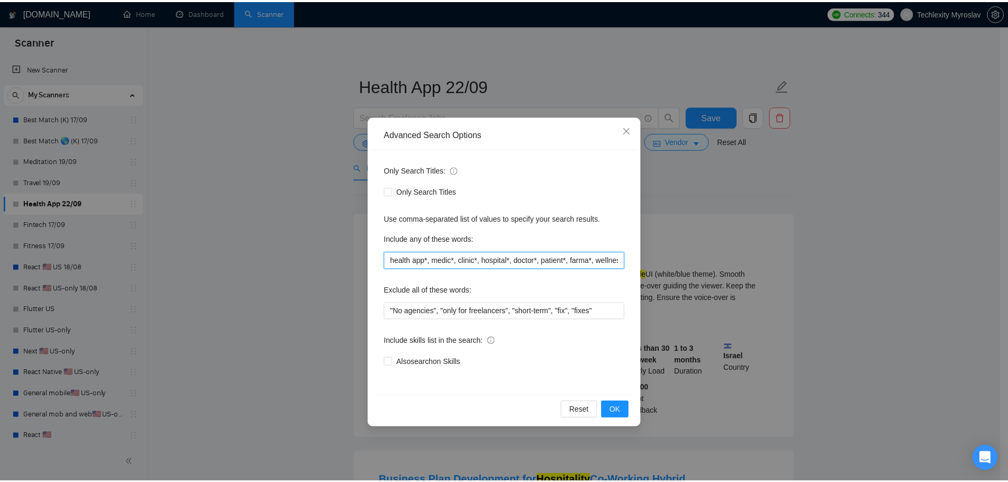
scroll to position [0, 37]
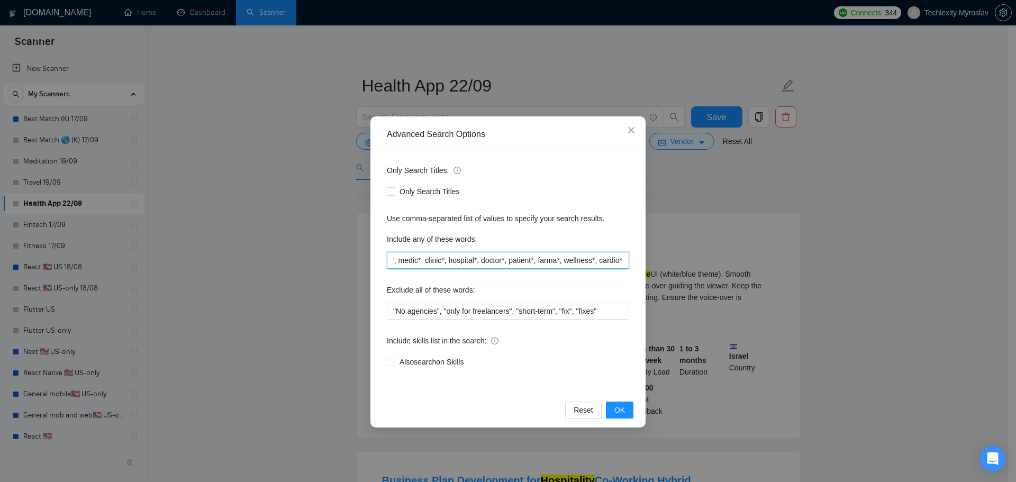
drag, startPoint x: 564, startPoint y: 260, endPoint x: 655, endPoint y: 264, distance: 91.1
click at [652, 264] on div "Advanced Search Options Only Search Titles: Only Search Titles Use comma-separa…" at bounding box center [508, 241] width 1016 height 482
click at [611, 264] on input "health app*, medic*, clinic*, hospital*, doctor*, patient*, farma*, wellness*, …" at bounding box center [508, 260] width 242 height 17
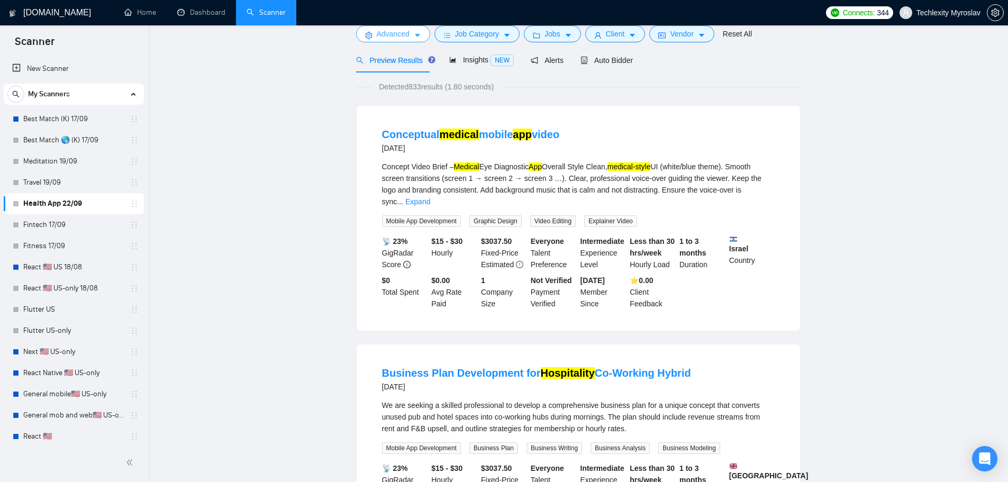
scroll to position [0, 0]
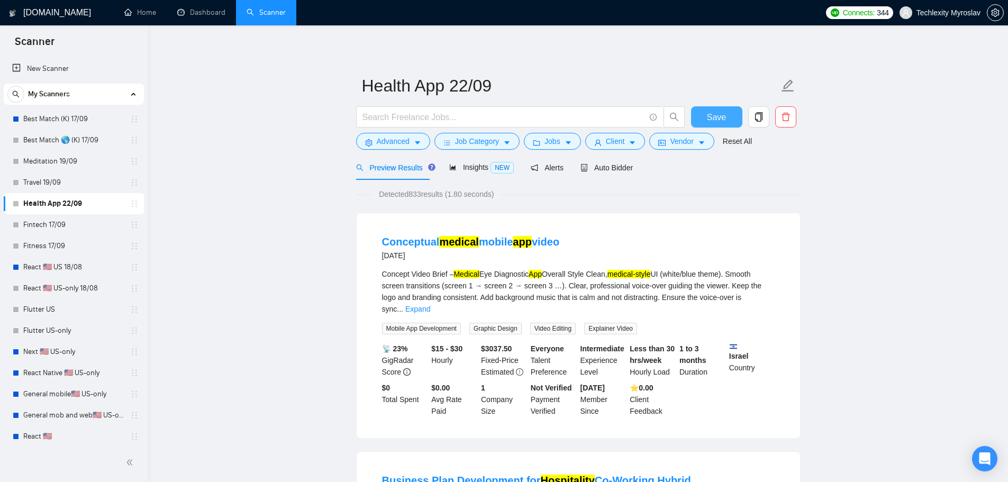
click at [714, 114] on span "Save" at bounding box center [716, 117] width 19 height 13
click at [390, 138] on span "Advanced" at bounding box center [393, 141] width 33 height 12
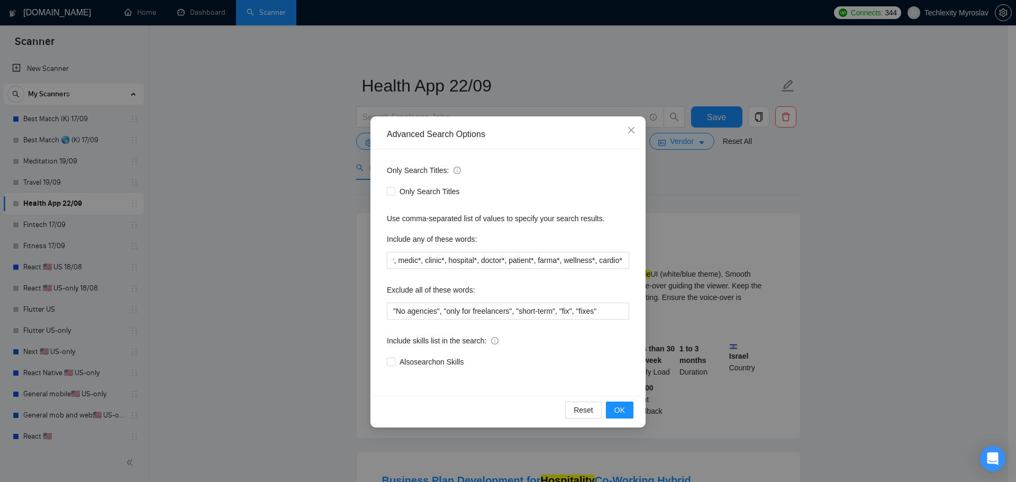
click at [280, 152] on div "Advanced Search Options Only Search Titles: Only Search Titles Use comma-separa…" at bounding box center [508, 241] width 1016 height 482
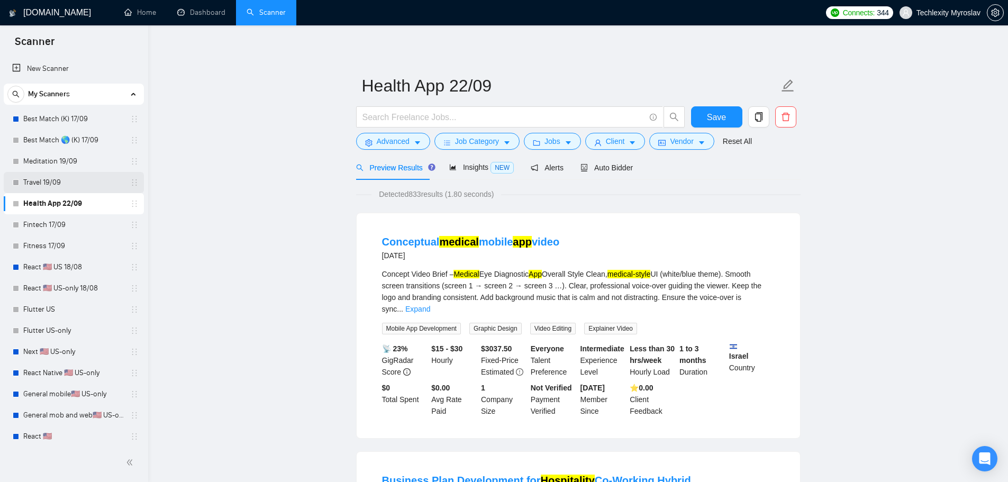
click at [60, 187] on link "Travel 19/09" at bounding box center [73, 182] width 101 height 21
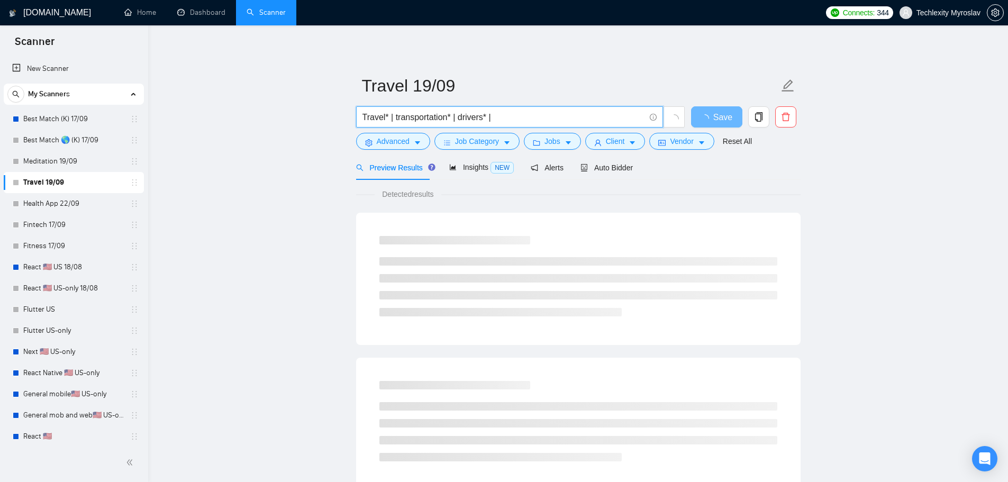
click at [509, 120] on input "Travel* | transportation* | drivers* |" at bounding box center [504, 117] width 283 height 13
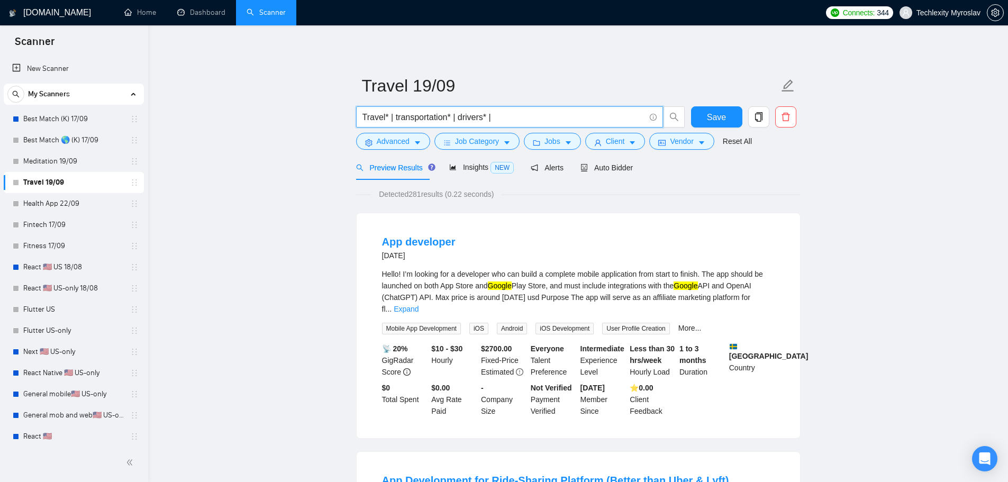
click at [509, 120] on input "Travel* | transportation* | drivers* |" at bounding box center [504, 117] width 283 height 13
click at [374, 147] on button "Advanced" at bounding box center [393, 141] width 74 height 17
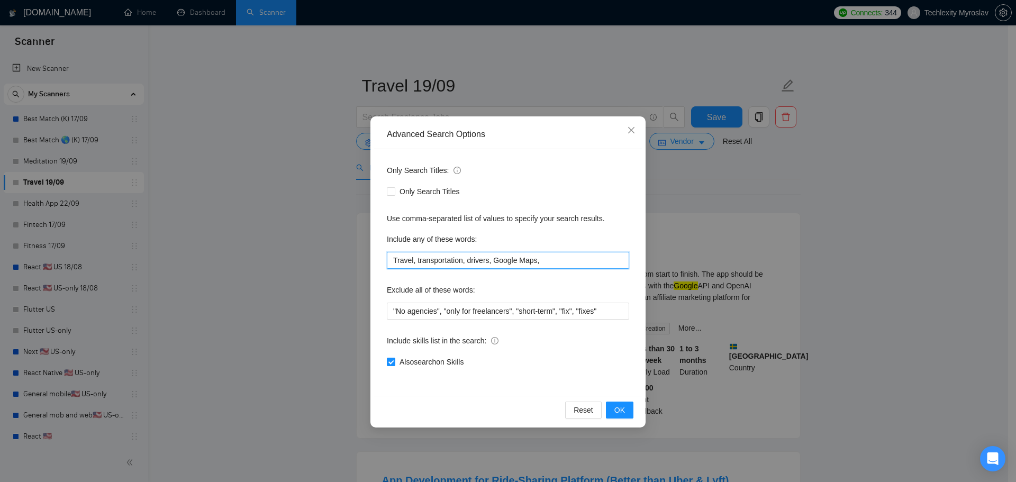
click at [412, 260] on input "Travel, transportation, drivers, Google Maps," at bounding box center [508, 260] width 242 height 17
click at [618, 410] on span "OK" at bounding box center [619, 410] width 11 height 12
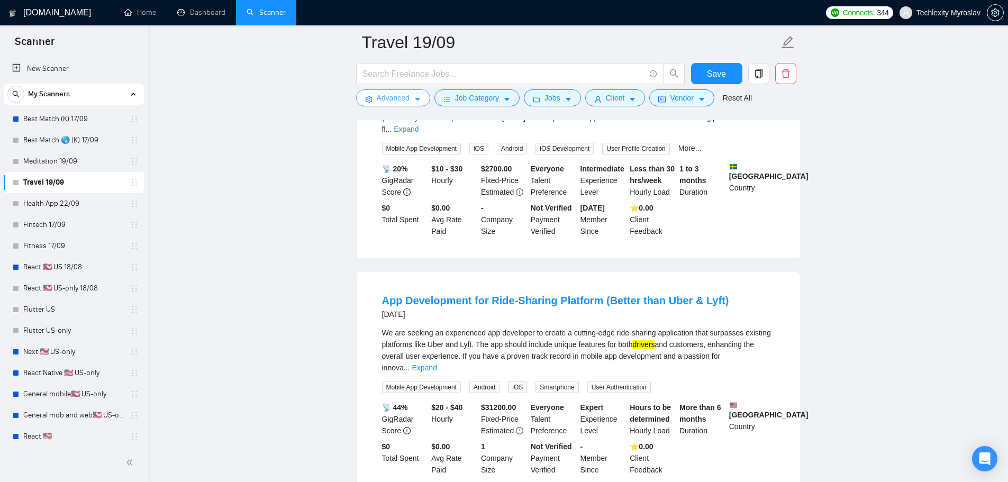
scroll to position [212, 0]
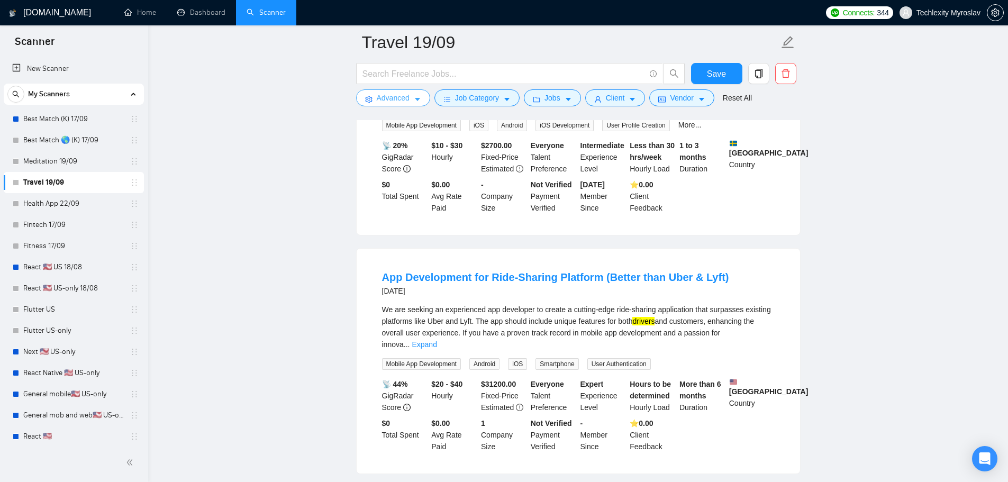
click at [394, 95] on span "Advanced" at bounding box center [393, 98] width 33 height 12
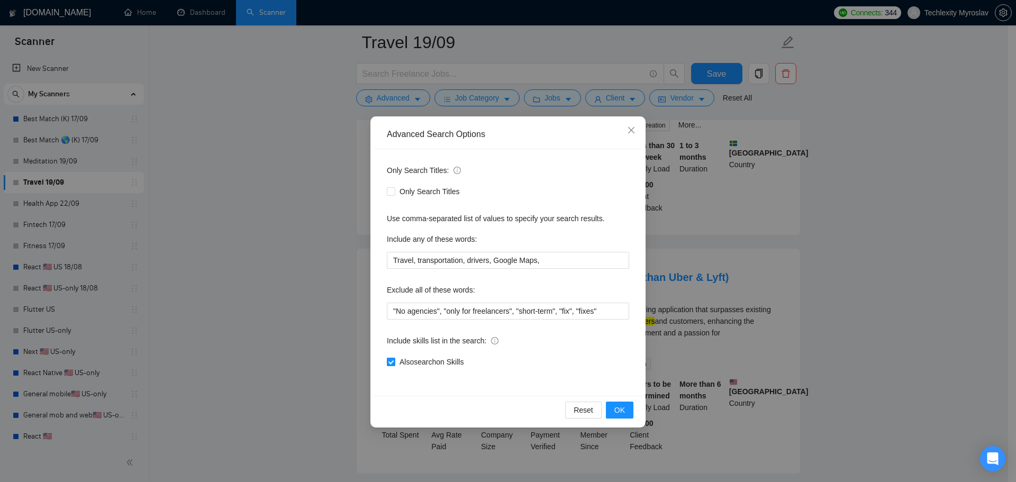
click at [439, 361] on span "Also search on Skills" at bounding box center [431, 362] width 73 height 12
click at [394, 361] on input "Also search on Skills" at bounding box center [390, 361] width 7 height 7
checkbox input "false"
click at [627, 411] on button "OK" at bounding box center [620, 410] width 28 height 17
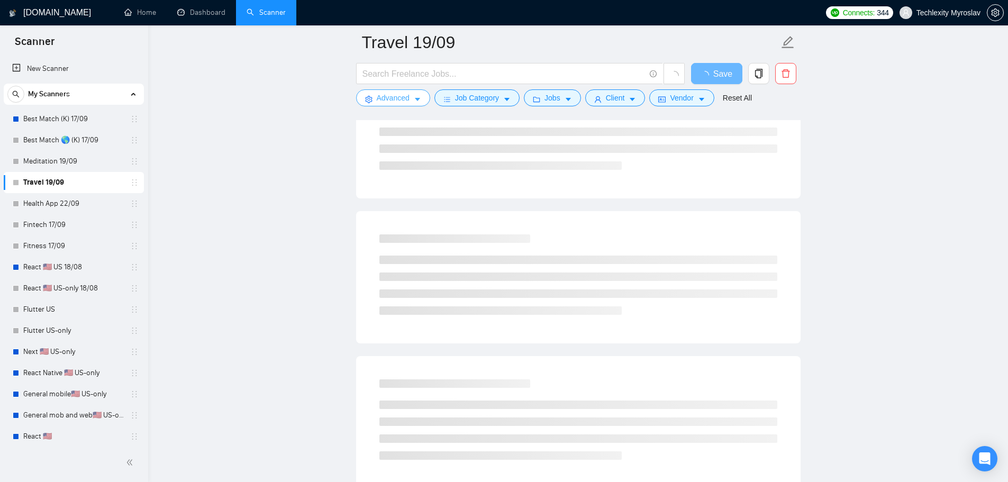
scroll to position [0, 0]
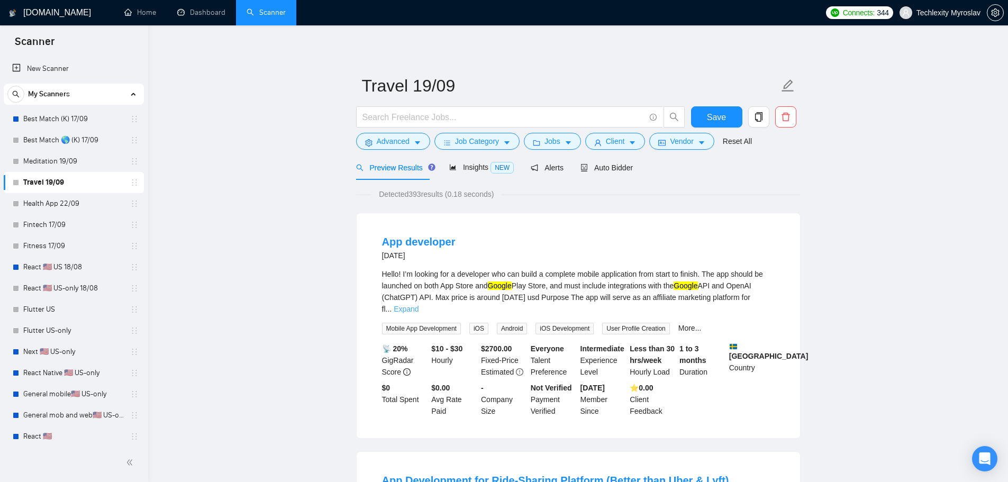
click at [419, 305] on link "Expand" at bounding box center [406, 309] width 25 height 8
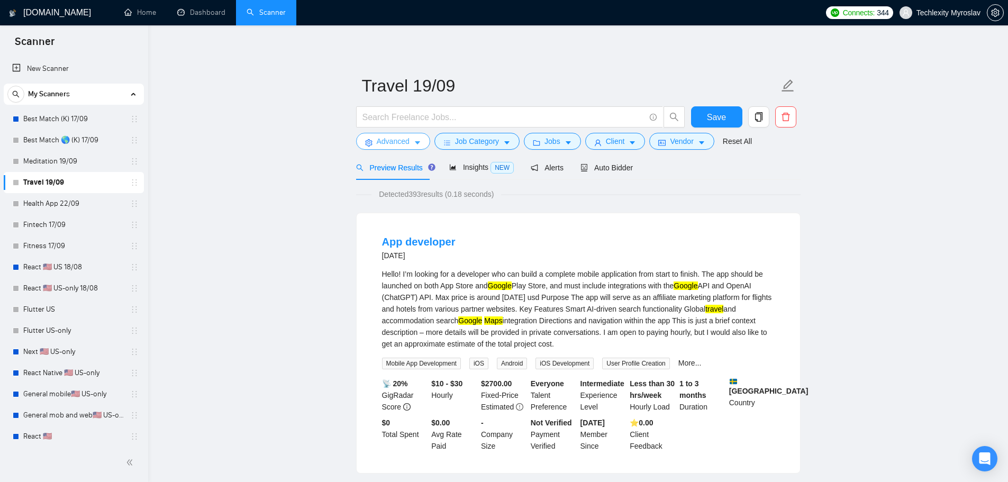
click at [388, 141] on span "Advanced" at bounding box center [393, 141] width 33 height 12
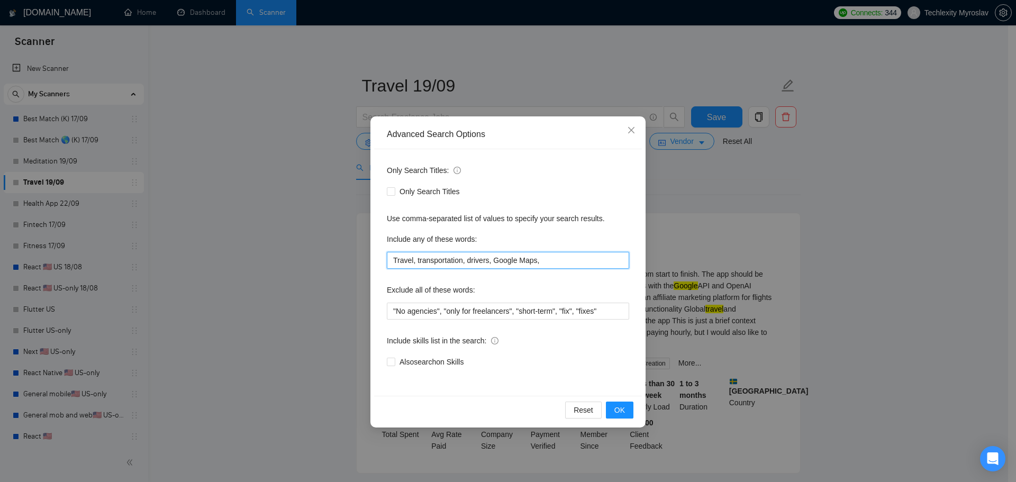
drag, startPoint x: 491, startPoint y: 262, endPoint x: 556, endPoint y: 265, distance: 64.6
click at [556, 265] on input "Travel, transportation, drivers, Google Maps," at bounding box center [508, 260] width 242 height 17
click at [554, 267] on input "Travel, transportation, drivers, Google Maps," at bounding box center [508, 260] width 242 height 17
click at [538, 260] on input "Travel, transportation, drivers, Google Maps," at bounding box center [508, 260] width 242 height 17
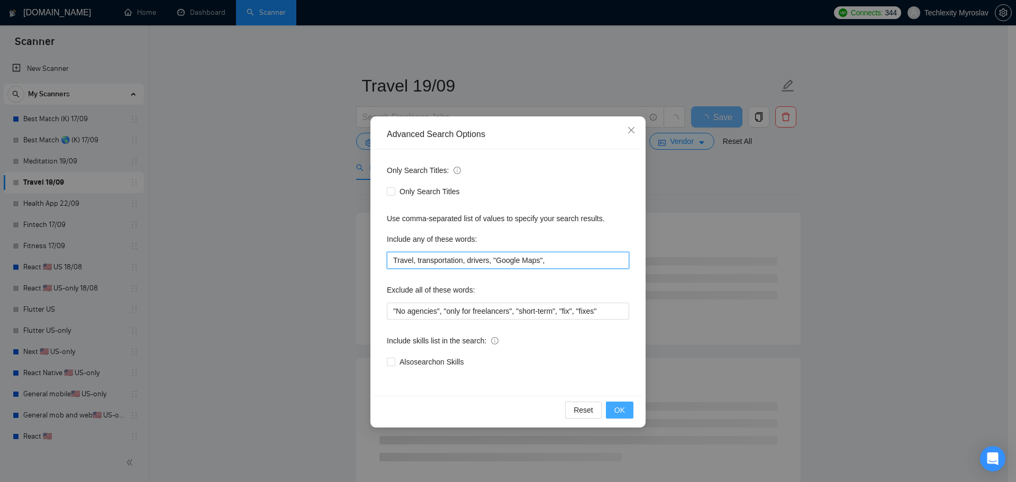
type input "Travel, transportation, drivers, "Google Maps","
click at [624, 407] on span "OK" at bounding box center [619, 410] width 11 height 12
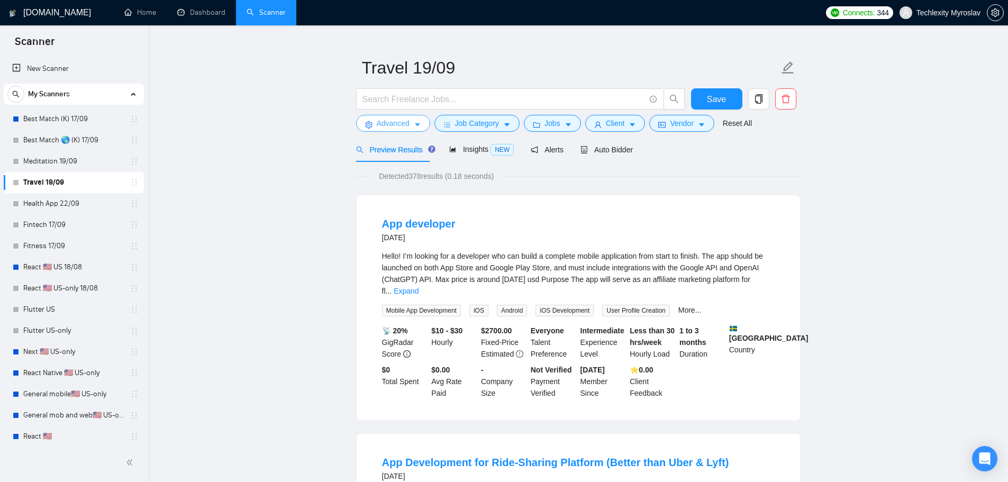
scroll to position [53, 0]
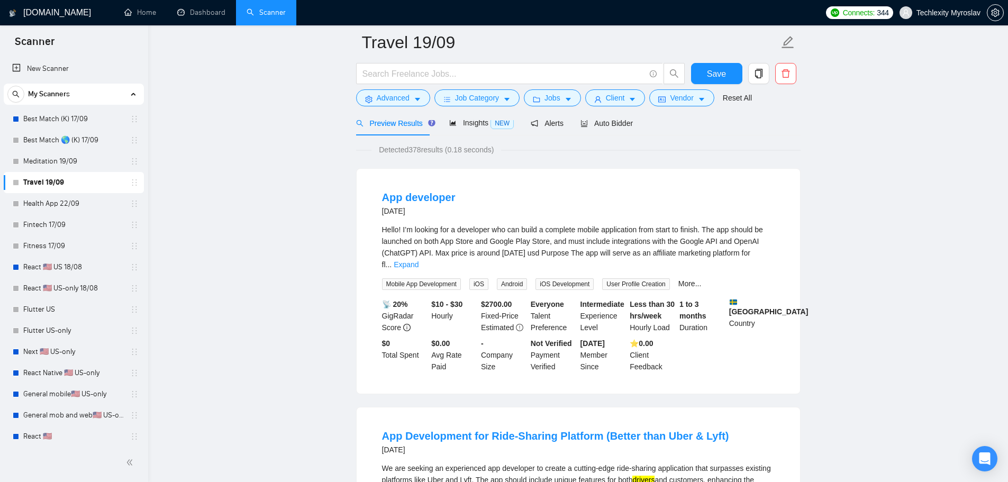
click at [419, 260] on link "Expand" at bounding box center [406, 264] width 25 height 8
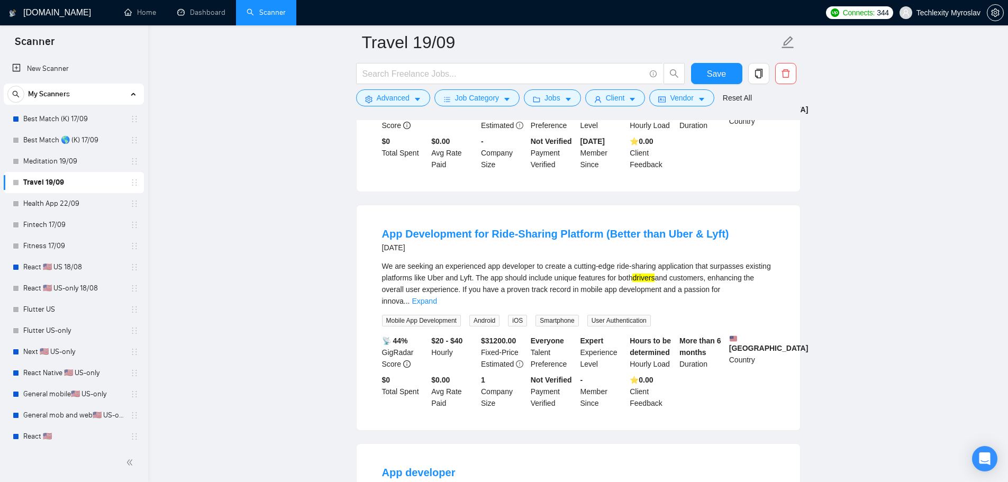
scroll to position [318, 0]
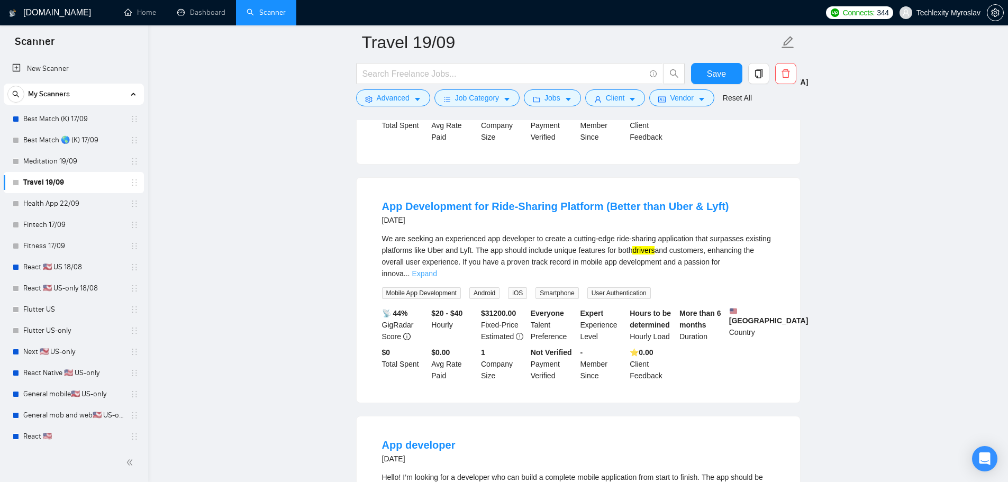
click at [437, 269] on link "Expand" at bounding box center [424, 273] width 25 height 8
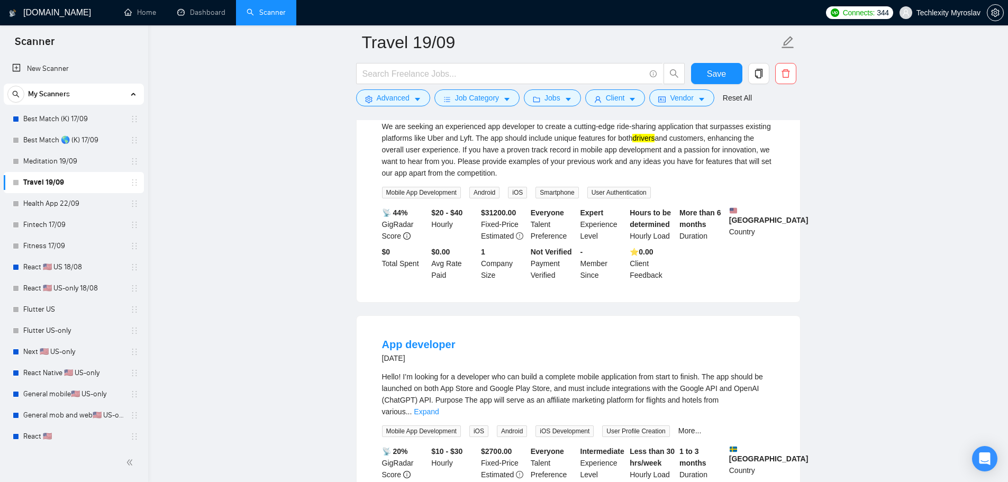
scroll to position [582, 0]
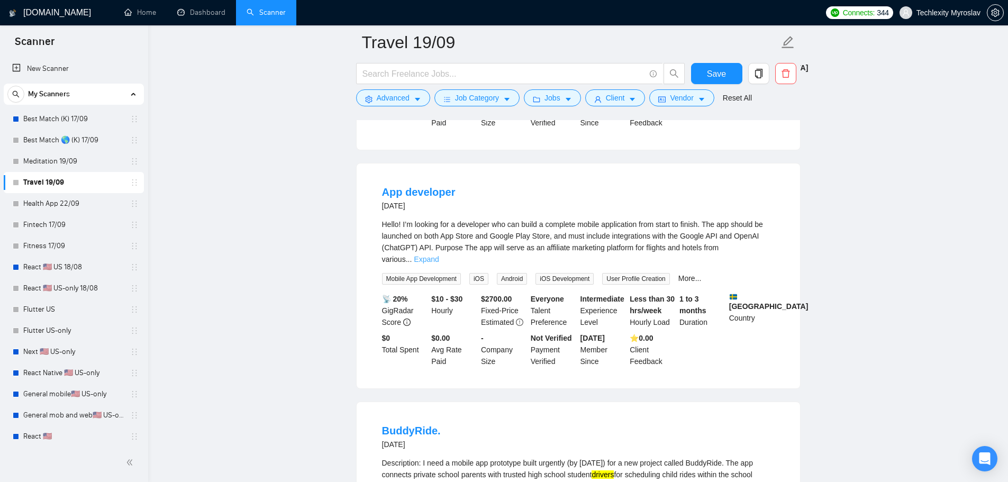
click at [439, 255] on link "Expand" at bounding box center [426, 259] width 25 height 8
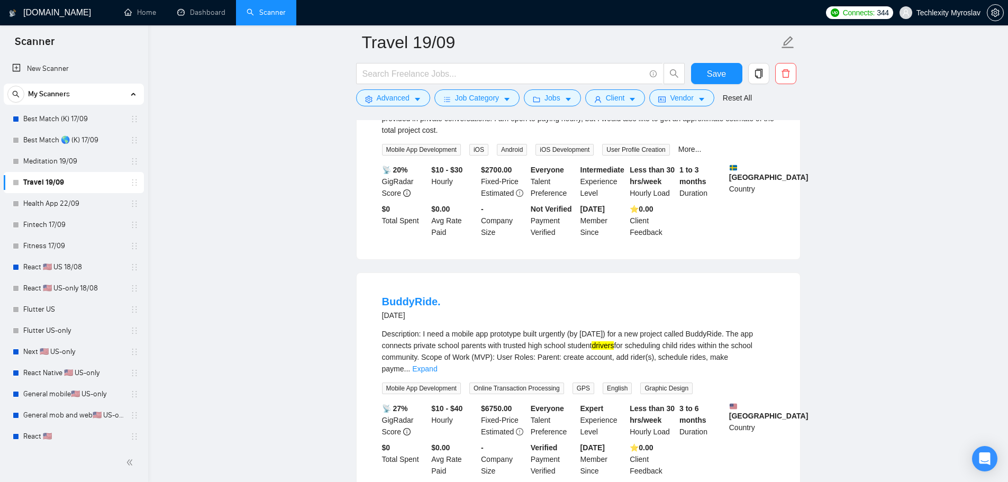
scroll to position [847, 0]
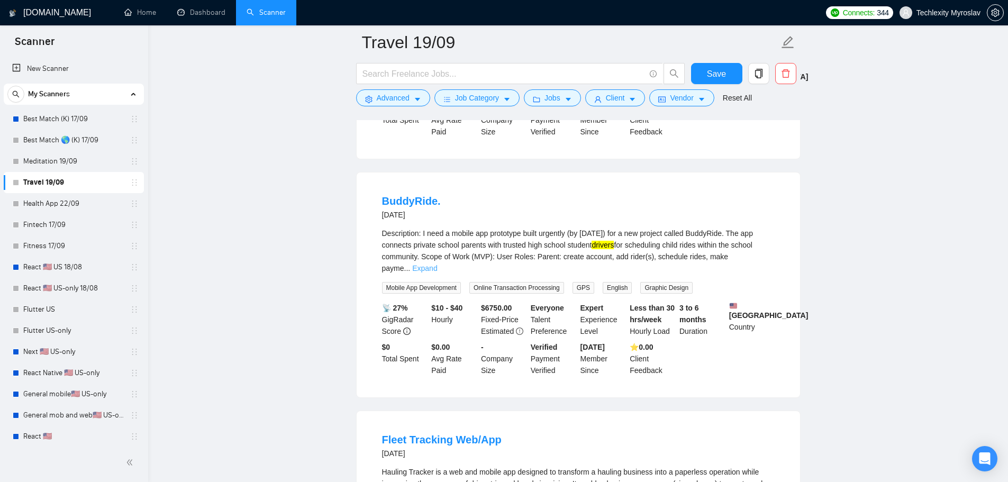
click at [437, 264] on link "Expand" at bounding box center [424, 268] width 25 height 8
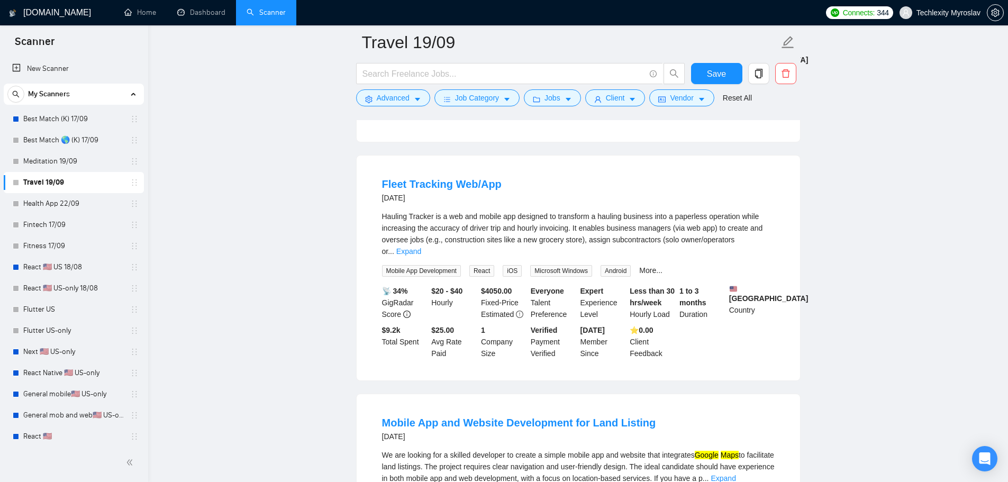
scroll to position [1217, 0]
click at [421, 249] on link "Expand" at bounding box center [408, 253] width 25 height 8
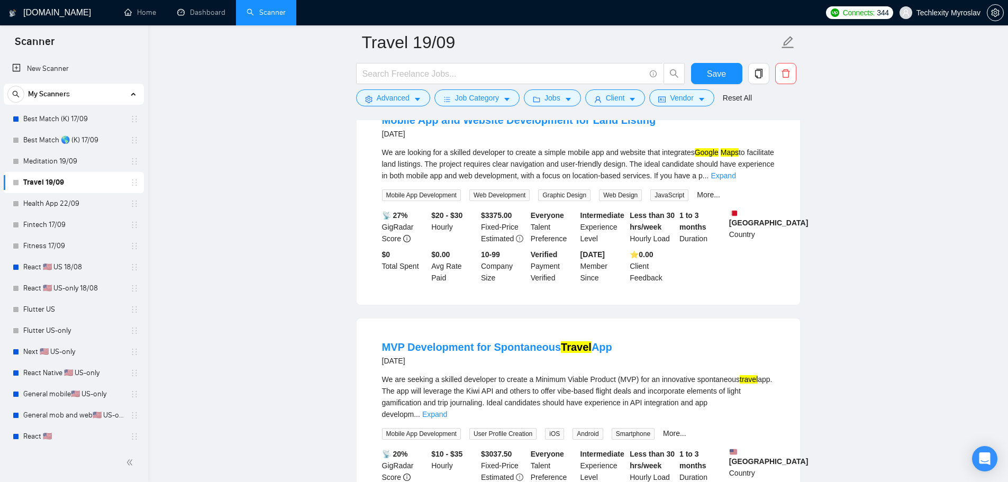
scroll to position [1799, 0]
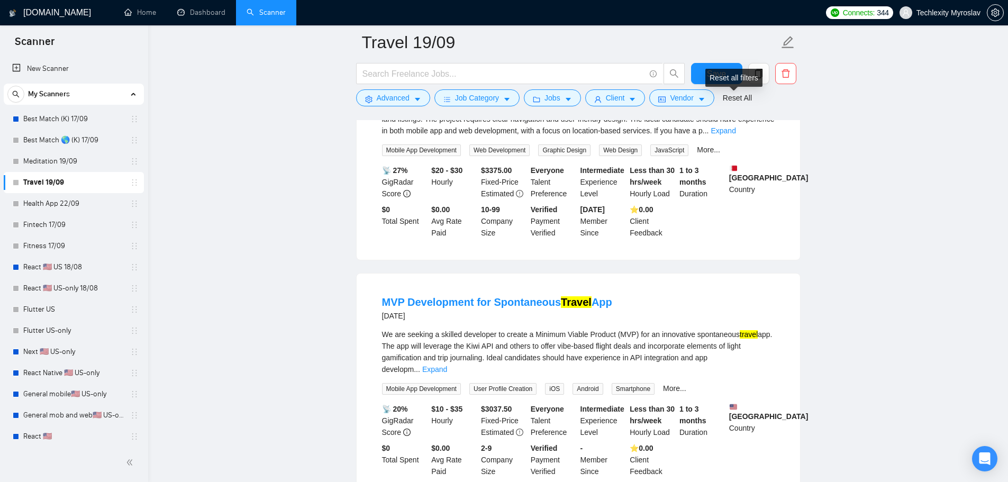
click at [713, 75] on div "Reset all filters" at bounding box center [733, 78] width 57 height 18
click at [699, 67] on button "Save" at bounding box center [716, 73] width 51 height 21
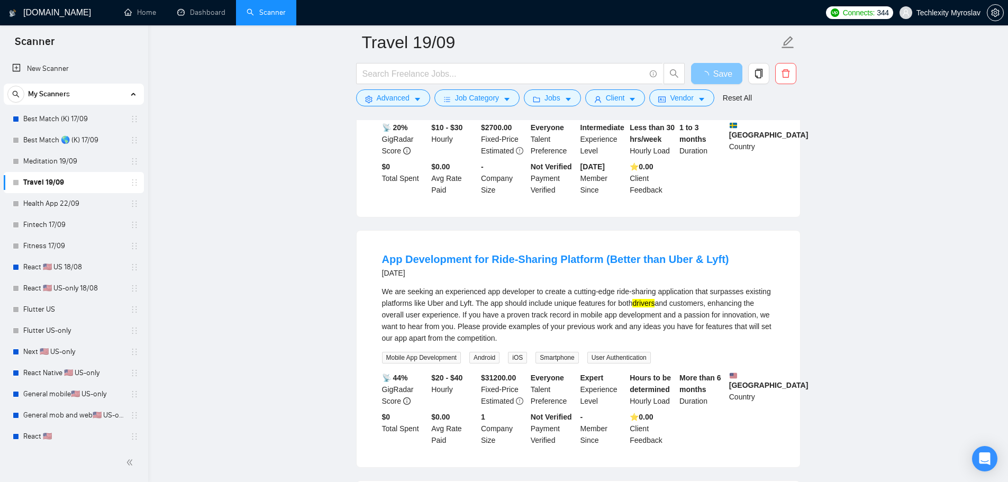
scroll to position [0, 0]
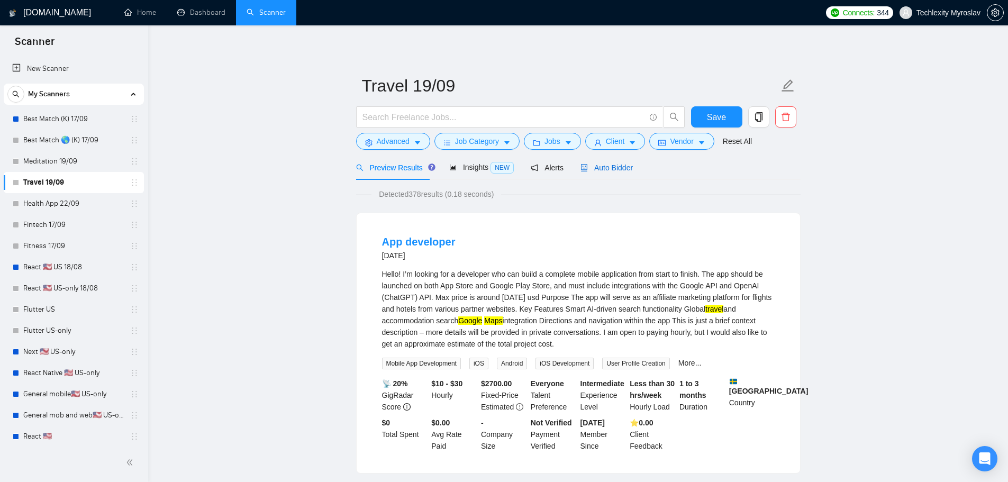
click at [613, 165] on span "Auto Bidder" at bounding box center [607, 168] width 52 height 8
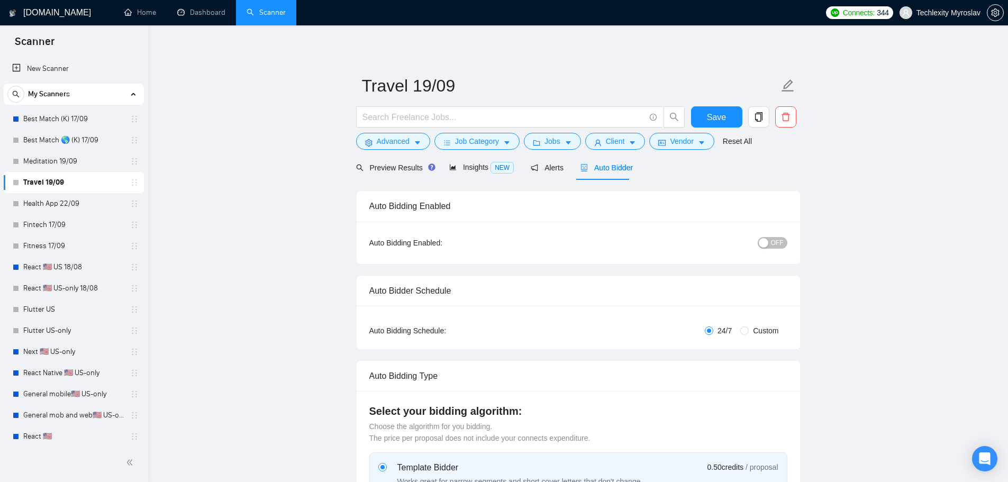
radio input "false"
radio input "true"
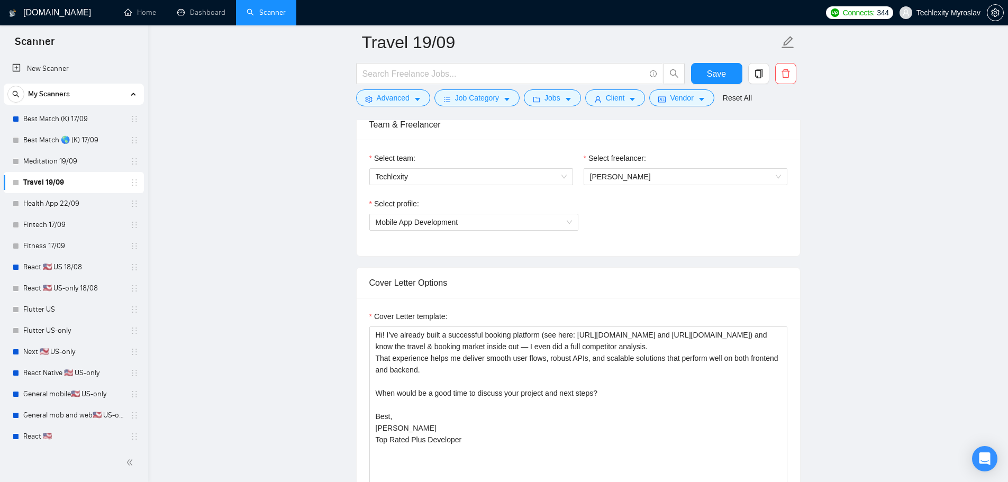
scroll to position [688, 0]
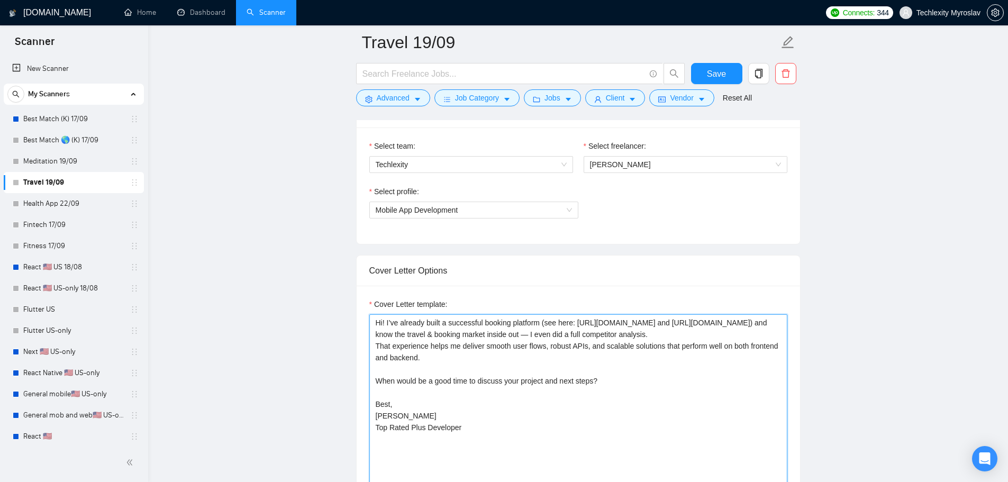
click at [501, 323] on textarea "Hi! I’ve already built a successful booking platform (see here: https://www.pre…" at bounding box center [578, 433] width 418 height 238
type textarea "Hi! I’ve already built a successful travel platform (see here: https://www.pree…"
click at [711, 74] on span "Save" at bounding box center [716, 73] width 19 height 13
click at [49, 158] on link "Meditation 19/09" at bounding box center [73, 161] width 101 height 21
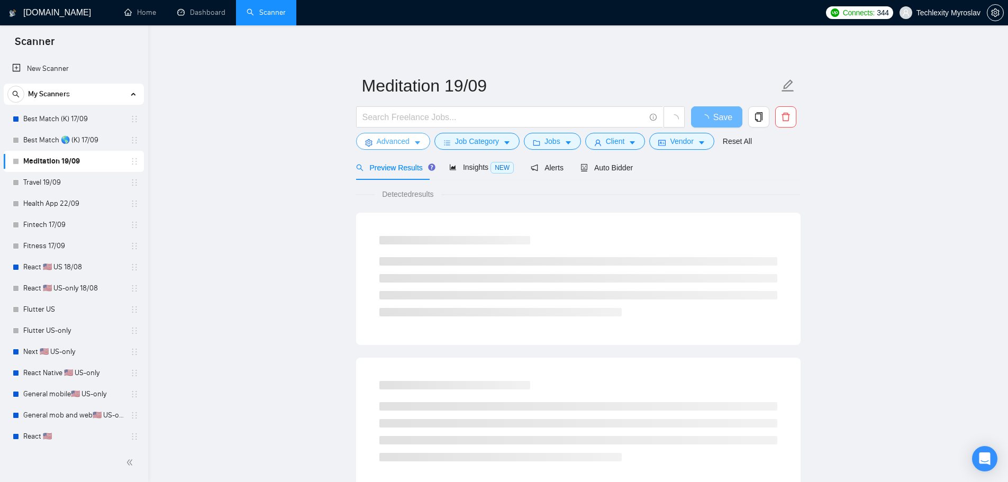
click at [398, 144] on span "Advanced" at bounding box center [393, 141] width 33 height 12
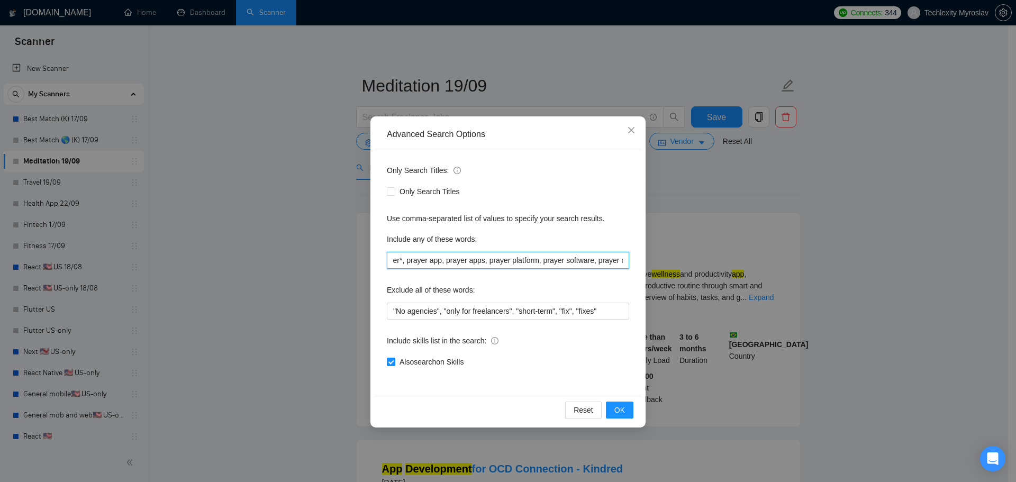
scroll to position [0, 1735]
drag, startPoint x: 547, startPoint y: 266, endPoint x: 669, endPoint y: 269, distance: 121.8
click at [669, 269] on div "Advanced Search Options Only Search Titles: Only Search Titles Use comma-separa…" at bounding box center [508, 241] width 1016 height 482
click at [601, 262] on input "meditation, meditation app, meditation apps, meditation platform, meditation so…" at bounding box center [508, 260] width 242 height 17
click at [526, 257] on input "meditation, meditation app, meditation apps, meditation platform, meditation so…" at bounding box center [508, 260] width 242 height 17
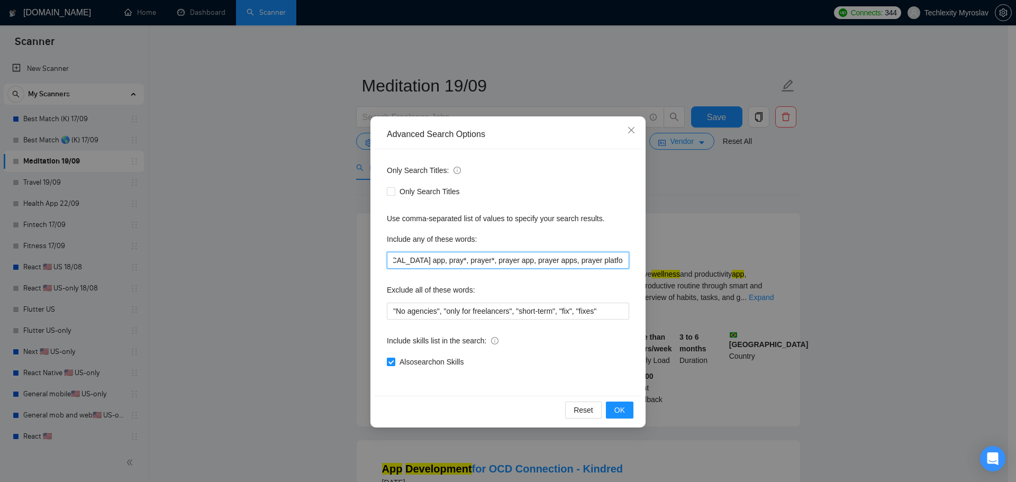
drag, startPoint x: 424, startPoint y: 264, endPoint x: 286, endPoint y: 264, distance: 137.6
click at [296, 264] on div "Advanced Search Options Only Search Titles: Only Search Titles Use comma-separa…" at bounding box center [508, 241] width 1016 height 482
click at [438, 265] on input "meditation, meditation app, meditation apps, meditation platform, meditation so…" at bounding box center [508, 260] width 242 height 17
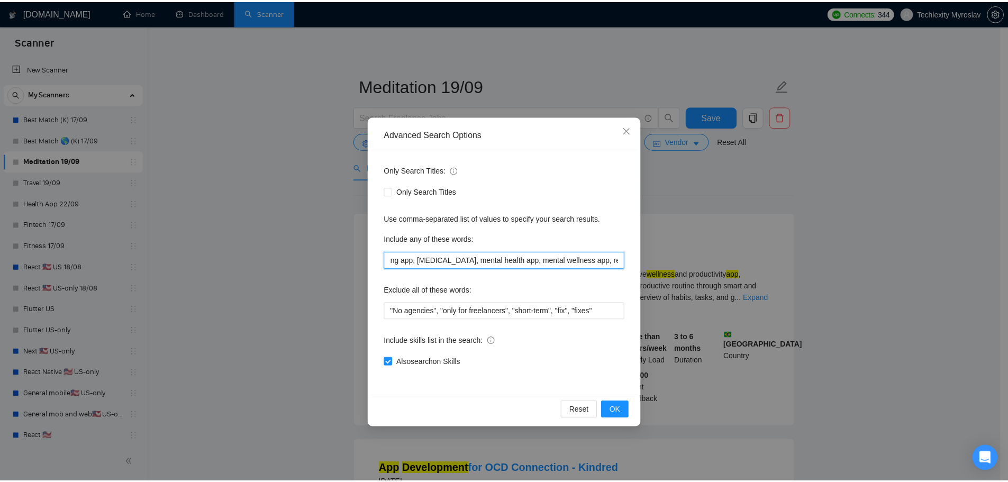
scroll to position [0, 0]
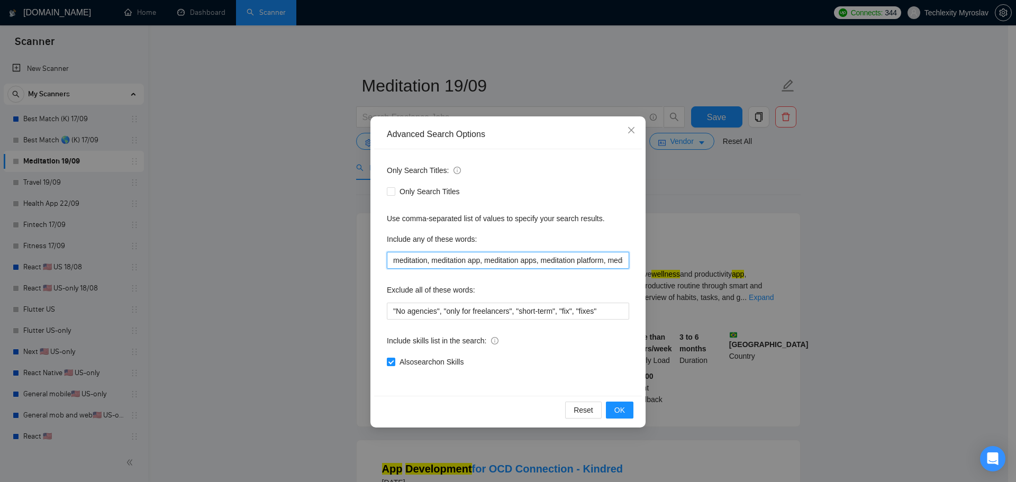
drag, startPoint x: 395, startPoint y: 265, endPoint x: 303, endPoint y: 265, distance: 92.6
click at [306, 265] on div "Advanced Search Options Only Search Titles: Only Search Titles Use comma-separa…" at bounding box center [508, 241] width 1016 height 482
click at [418, 260] on input "meditation, meditation app, meditation apps, meditation platform, meditation so…" at bounding box center [508, 260] width 242 height 17
click at [631, 133] on icon "close" at bounding box center [631, 130] width 8 height 8
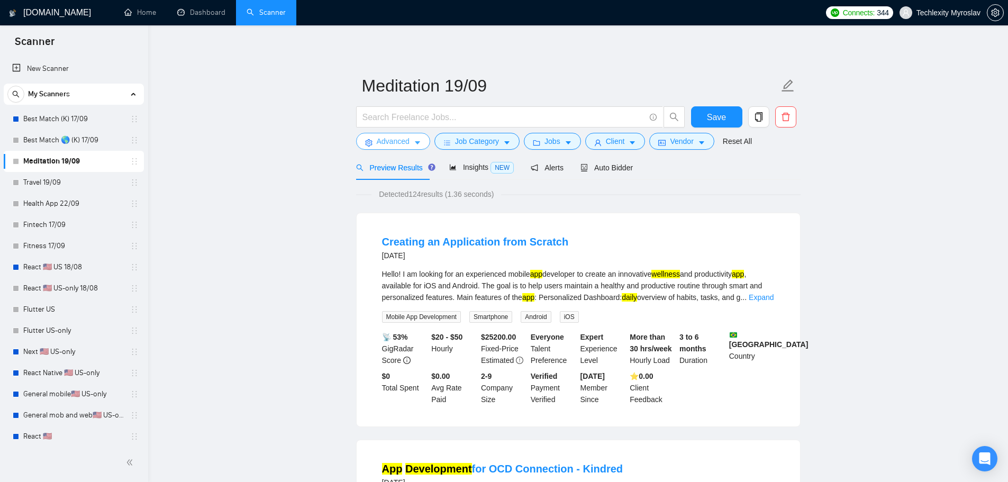
click at [383, 140] on span "Advanced" at bounding box center [393, 141] width 33 height 12
click at [597, 164] on span "Auto Bidder" at bounding box center [607, 168] width 52 height 8
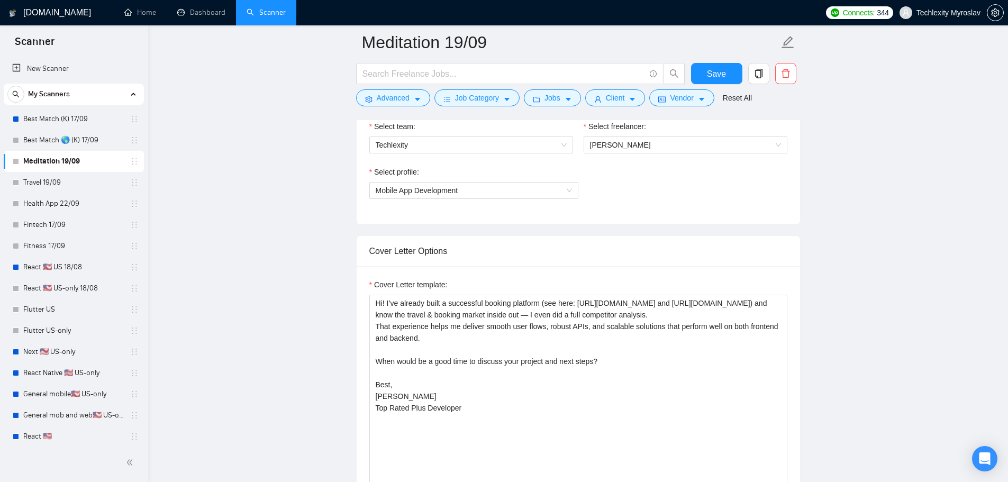
scroll to position [741, 0]
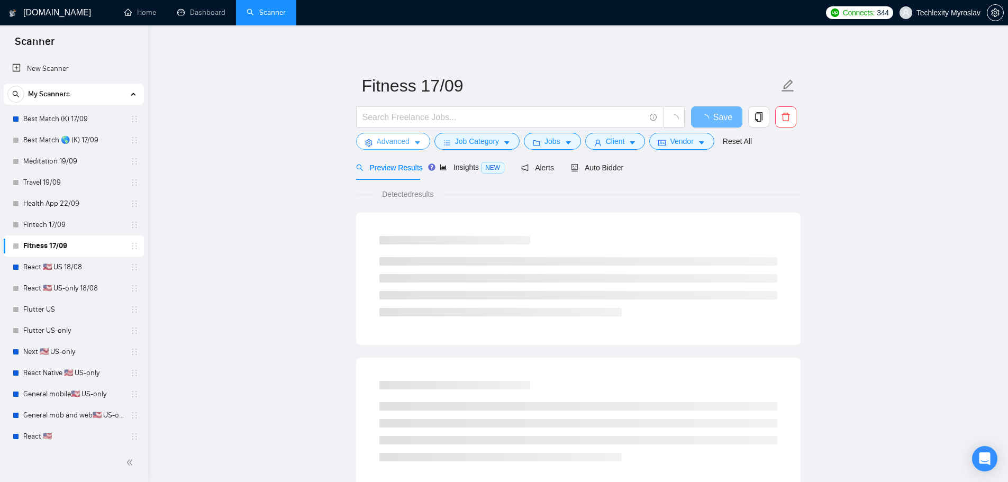
click at [387, 146] on span "Advanced" at bounding box center [393, 141] width 33 height 12
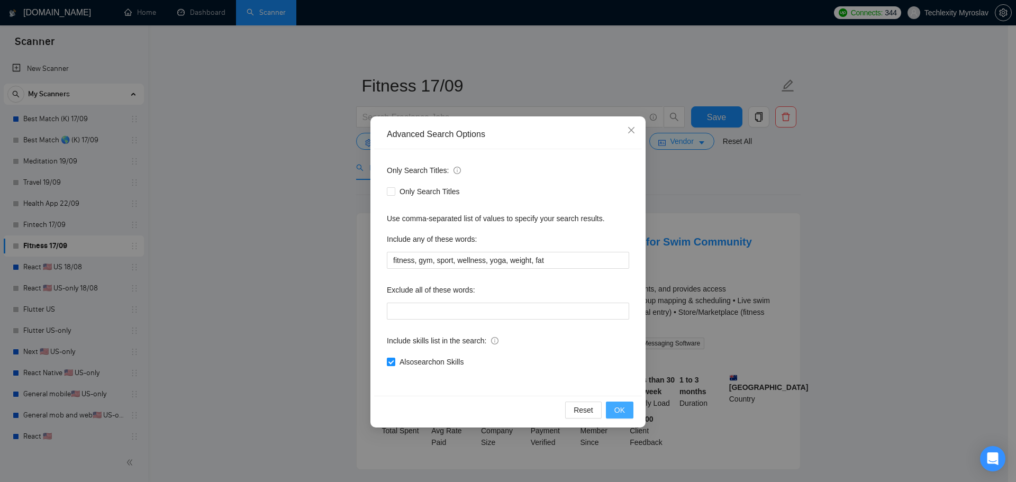
click at [624, 409] on span "OK" at bounding box center [619, 410] width 11 height 12
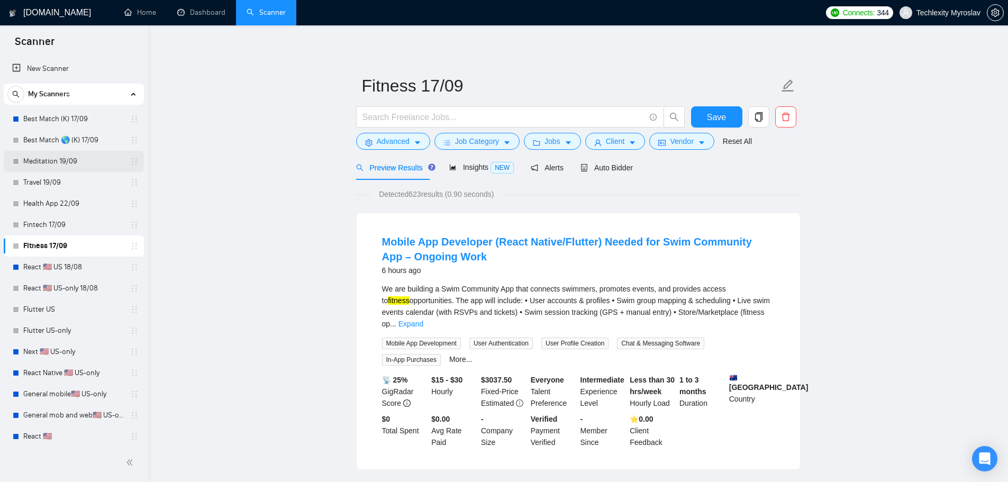
click at [79, 160] on link "Meditation 19/09" at bounding box center [73, 161] width 101 height 21
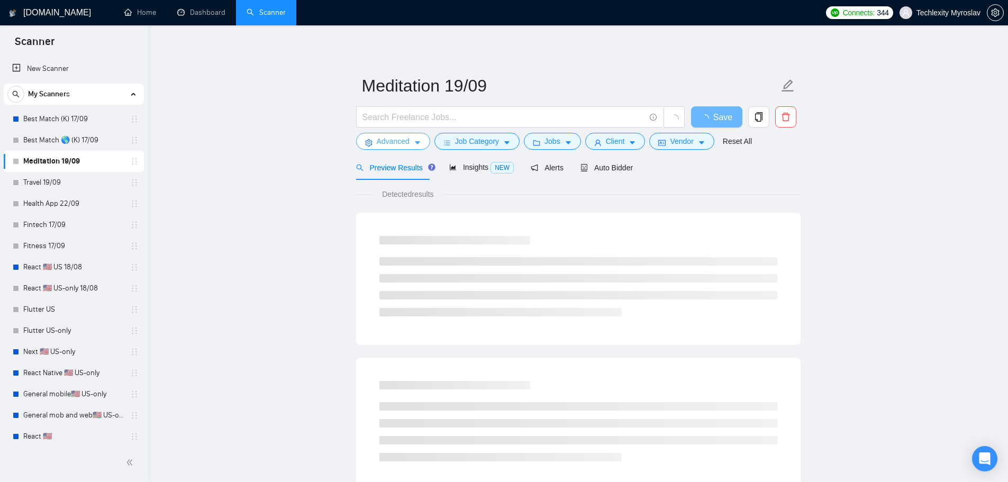
click at [369, 141] on icon "setting" at bounding box center [368, 142] width 7 height 7
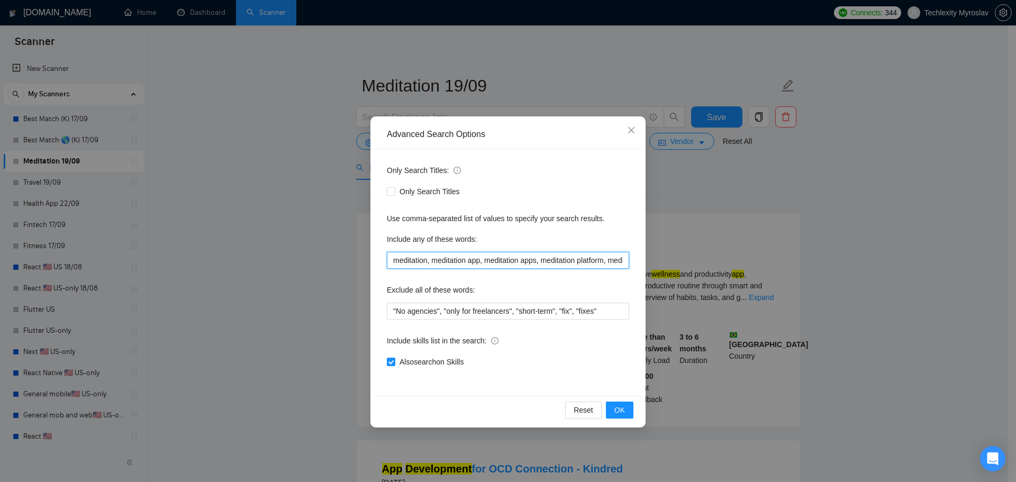
drag, startPoint x: 433, startPoint y: 261, endPoint x: 379, endPoint y: 264, distance: 54.0
click at [379, 264] on div "Only Search Titles: Only Search Titles Use comma-separated list of values to sp…" at bounding box center [508, 272] width 268 height 247
drag, startPoint x: 571, startPoint y: 261, endPoint x: 580, endPoint y: 261, distance: 9.0
click at [580, 261] on input "meditation app, meditation apps, meditation platform, meditation software, medi…" at bounding box center [508, 260] width 242 height 17
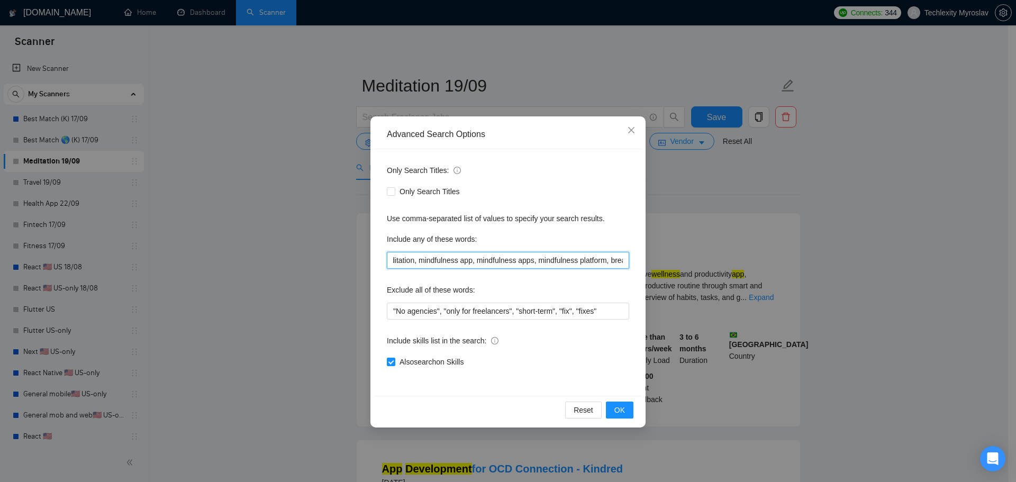
click at [516, 261] on input "meditation app, meditation apps, meditation platform, meditation software, medi…" at bounding box center [508, 260] width 242 height 17
drag, startPoint x: 412, startPoint y: 259, endPoint x: 423, endPoint y: 260, distance: 10.6
click at [383, 258] on div "Only Search Titles: Only Search Titles Use comma-separated list of values to sp…" at bounding box center [508, 272] width 268 height 247
click at [566, 262] on input "meditation app, meditation apps, meditation platform, meditation software, medi…" at bounding box center [508, 260] width 242 height 17
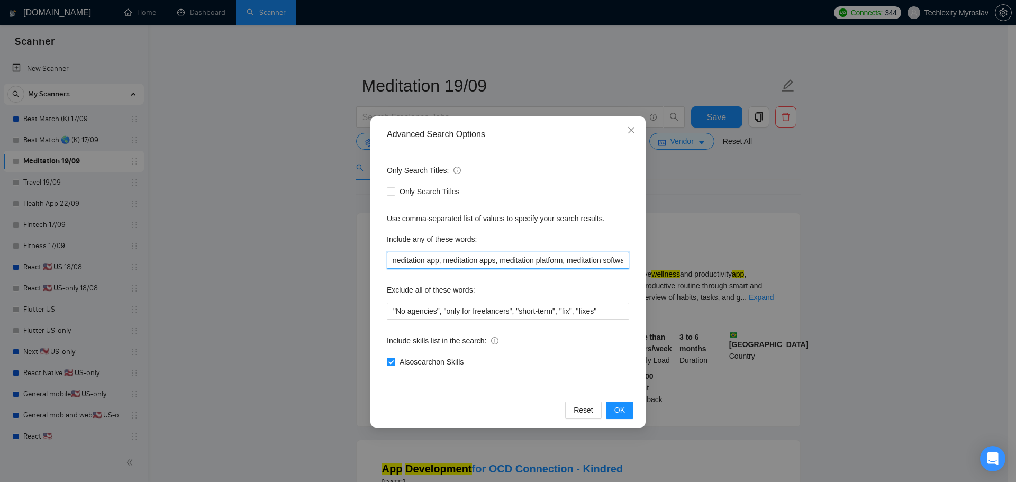
type input "meditation app, meditation apps, meditation platform, meditation software, medi…"
click at [340, 110] on div "Advanced Search Options Only Search Titles: Only Search Titles Use comma-separa…" at bounding box center [508, 241] width 1016 height 482
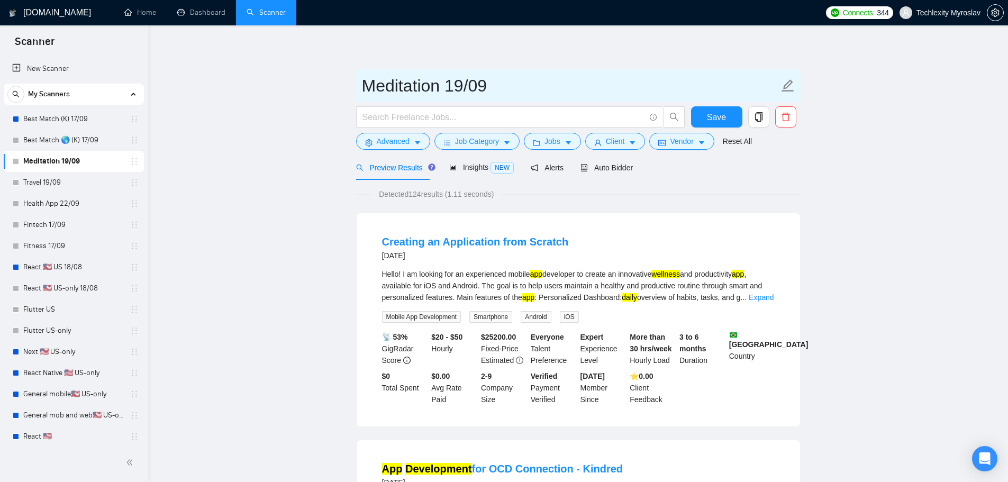
click at [443, 86] on input "Meditation 19/09" at bounding box center [570, 86] width 417 height 26
drag, startPoint x: 443, startPoint y: 88, endPoint x: 356, endPoint y: 87, distance: 87.9
click at [356, 87] on span "Meditation 19/09" at bounding box center [578, 85] width 445 height 33
paste input "EdTech"
type input "EdTech 19/09"
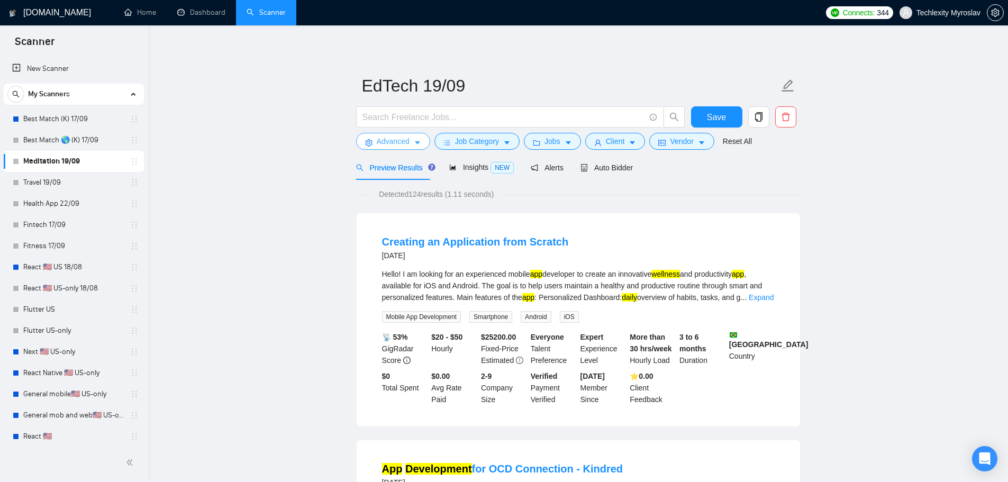
click at [382, 143] on span "Advanced" at bounding box center [393, 141] width 33 height 12
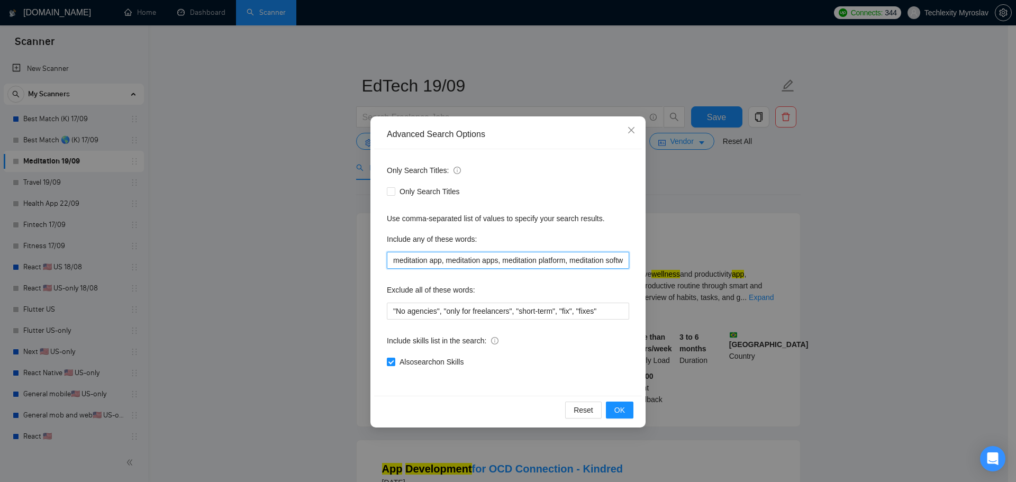
click at [454, 266] on input "meditation app, meditation apps, meditation platform, meditation software, medi…" at bounding box center [508, 260] width 242 height 17
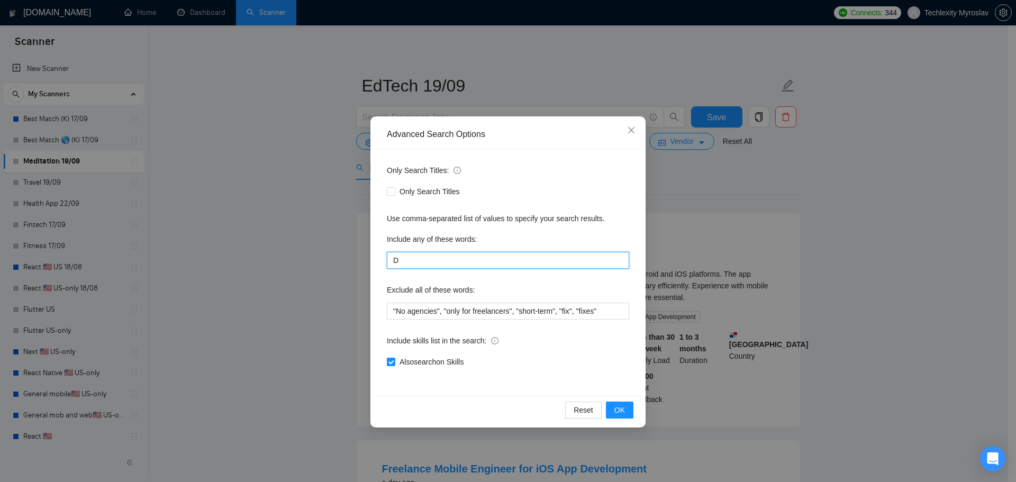
paste input "meditation app, meditation apps, meditation platform, meditation software, medi…"
type input "Dmeditation app, meditation apps, meditation platform, meditation software, med…"
type input "Edtech"
click at [624, 412] on span "OK" at bounding box center [619, 410] width 11 height 12
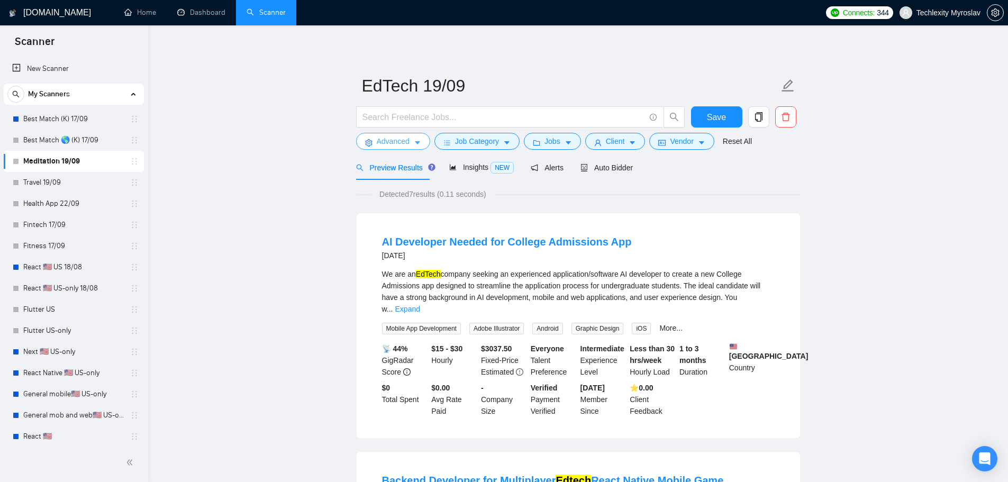
click at [392, 140] on span "Advanced" at bounding box center [393, 141] width 33 height 12
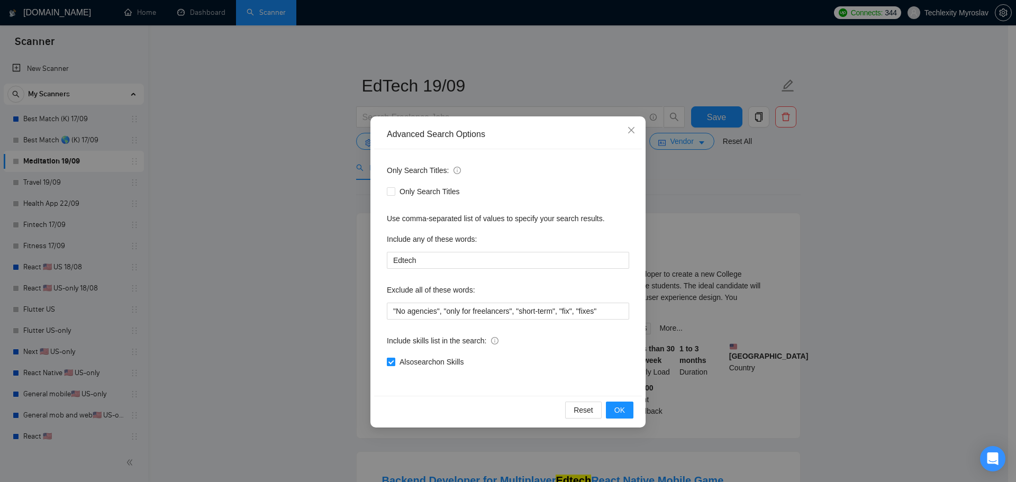
click at [430, 361] on span "Also search on Skills" at bounding box center [431, 362] width 73 height 12
click at [394, 361] on input "Also search on Skills" at bounding box center [390, 361] width 7 height 7
checkbox input "false"
click at [610, 405] on button "OK" at bounding box center [620, 410] width 28 height 17
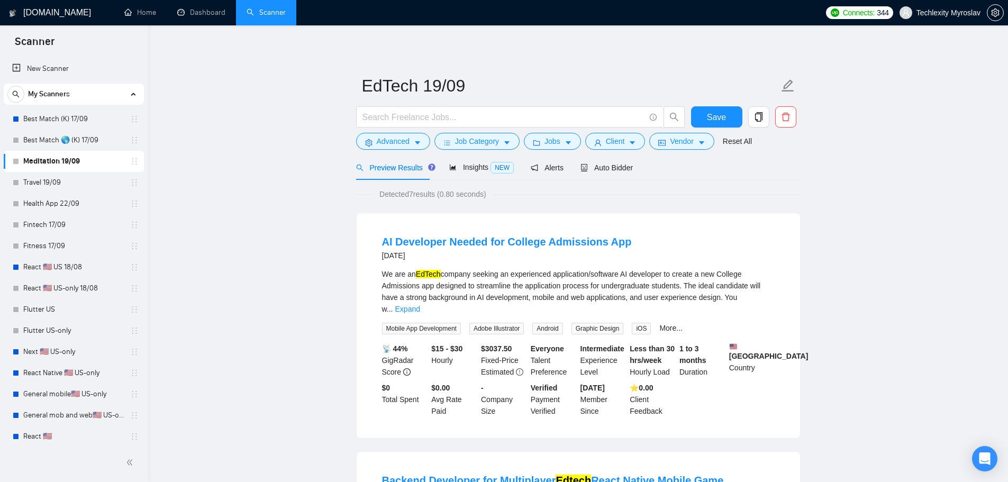
click at [405, 284] on div "We are an EdTech company seeking an experienced application/software AI develop…" at bounding box center [578, 291] width 393 height 47
click at [405, 283] on div "We are an EdTech company seeking an experienced application/software AI develop…" at bounding box center [578, 291] width 393 height 47
click at [413, 288] on div "We are an EdTech company seeking an experienced application/software AI develop…" at bounding box center [578, 291] width 393 height 47
click at [394, 144] on span "Advanced" at bounding box center [393, 141] width 33 height 12
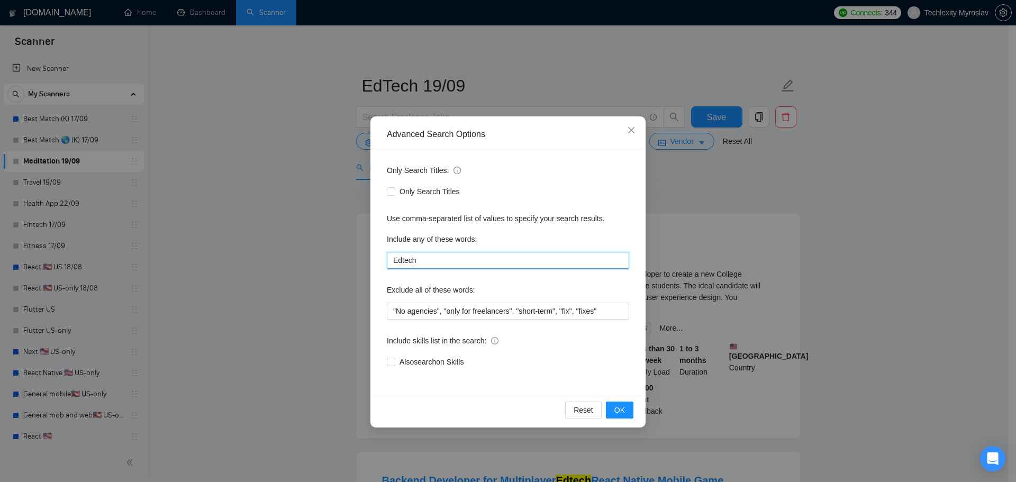
click at [449, 266] on input "Edtech" at bounding box center [508, 260] width 242 height 17
type input "Edtech*"
click at [620, 407] on span "OK" at bounding box center [619, 410] width 11 height 12
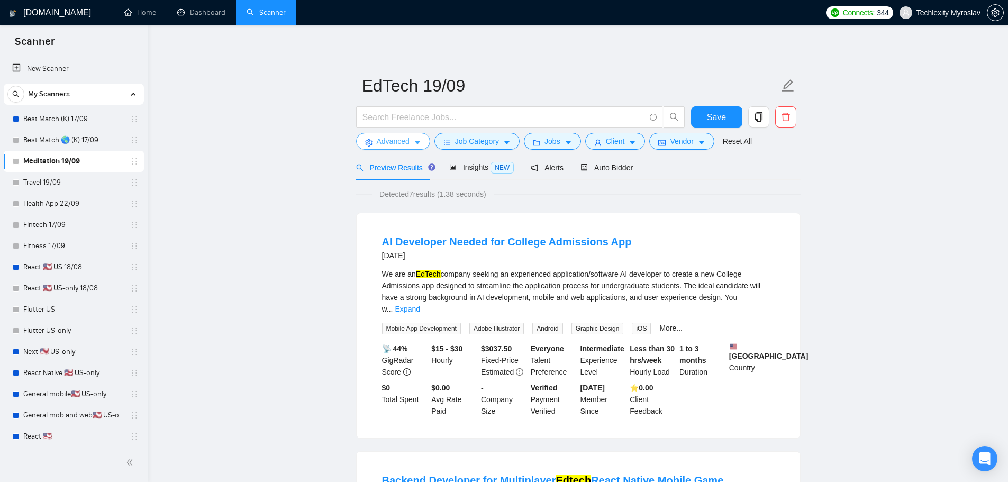
click at [393, 140] on span "Advanced" at bounding box center [393, 141] width 33 height 12
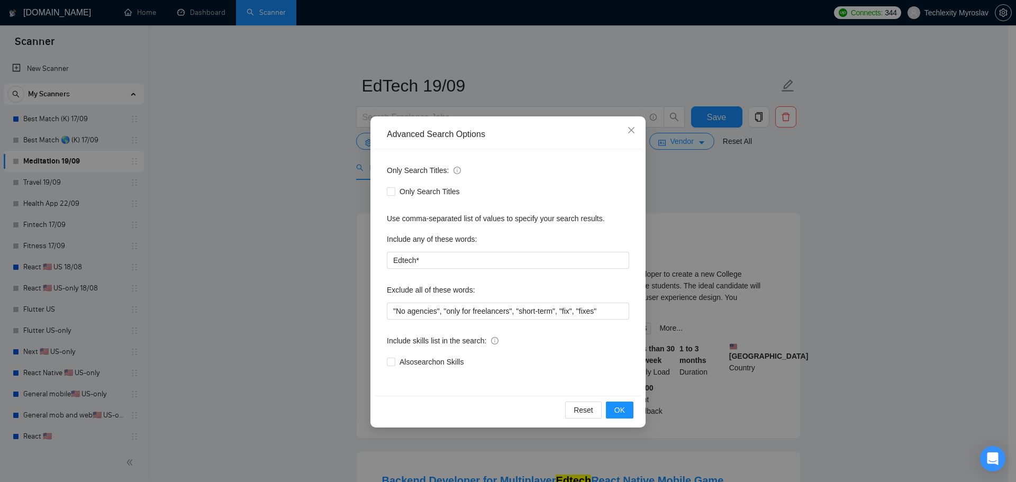
click at [482, 271] on div "Only Search Titles: Only Search Titles Use comma-separated list of values to sp…" at bounding box center [508, 272] width 268 height 247
click at [482, 262] on input "Edtech*" at bounding box center [508, 260] width 242 height 17
paste input "education, edtech, learning, teaching, school, classroom, student, teacher, e-l…"
type input "education, edtech, learning, teaching, school, classroom, student, teacher, e-l…"
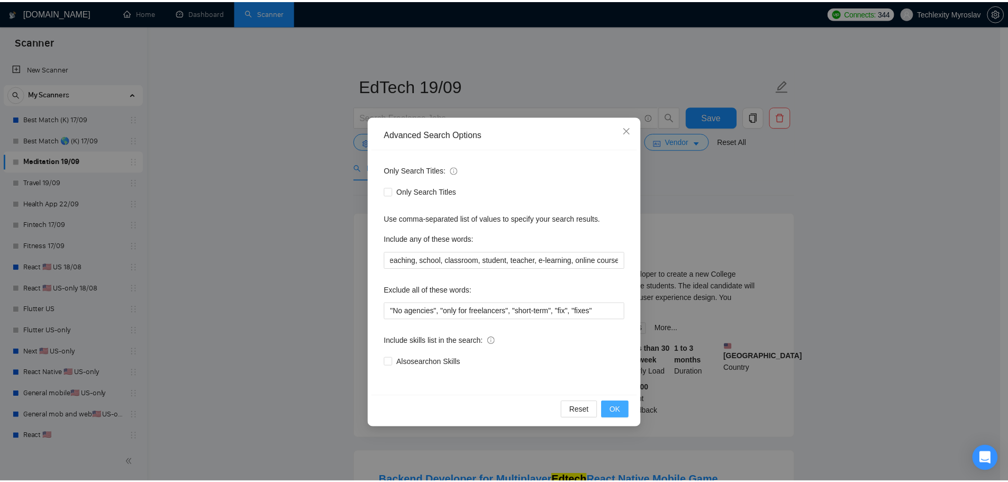
scroll to position [0, 0]
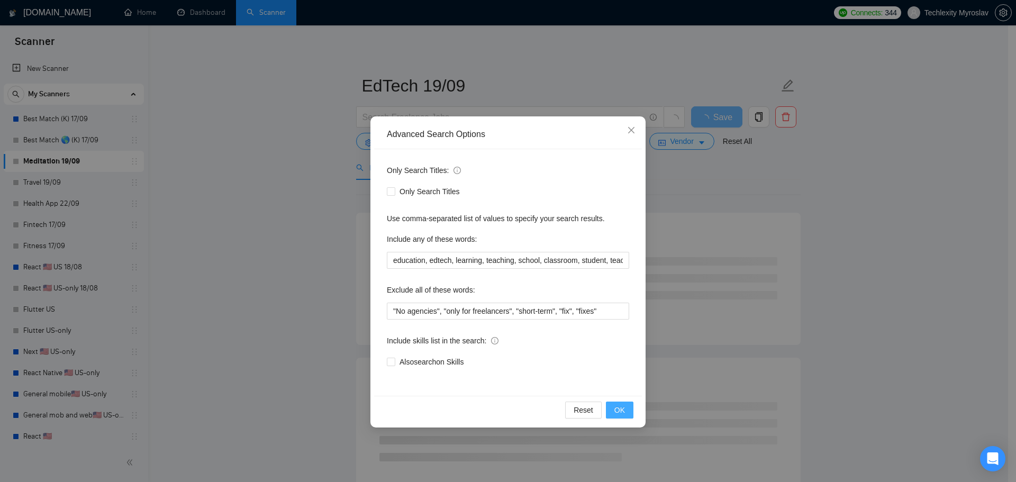
click at [622, 407] on span "OK" at bounding box center [619, 410] width 11 height 12
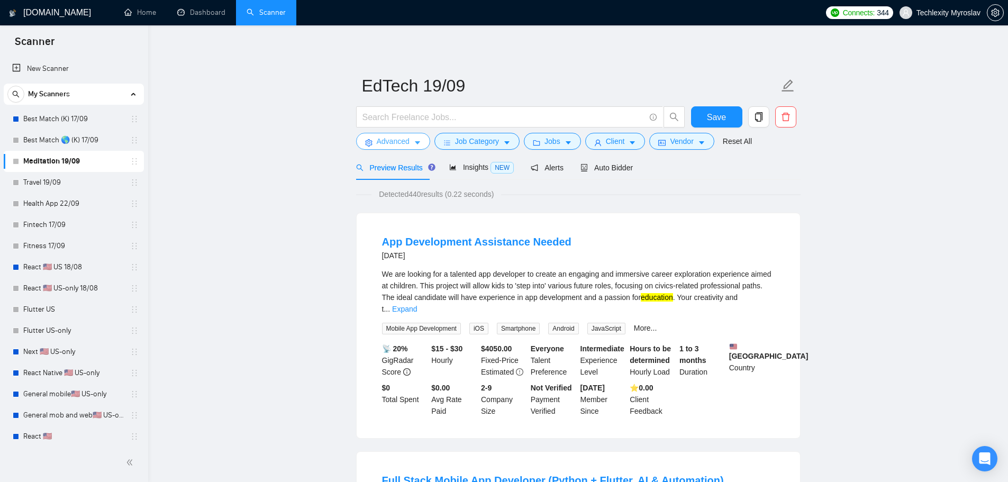
click at [381, 144] on span "Advanced" at bounding box center [393, 141] width 33 height 12
click at [595, 169] on span "Auto Bidder" at bounding box center [607, 168] width 52 height 8
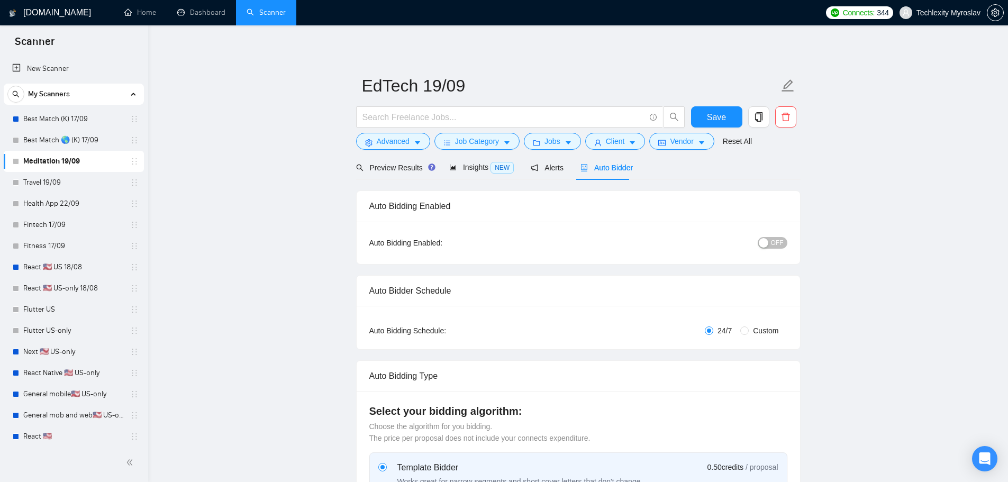
radio input "false"
radio input "true"
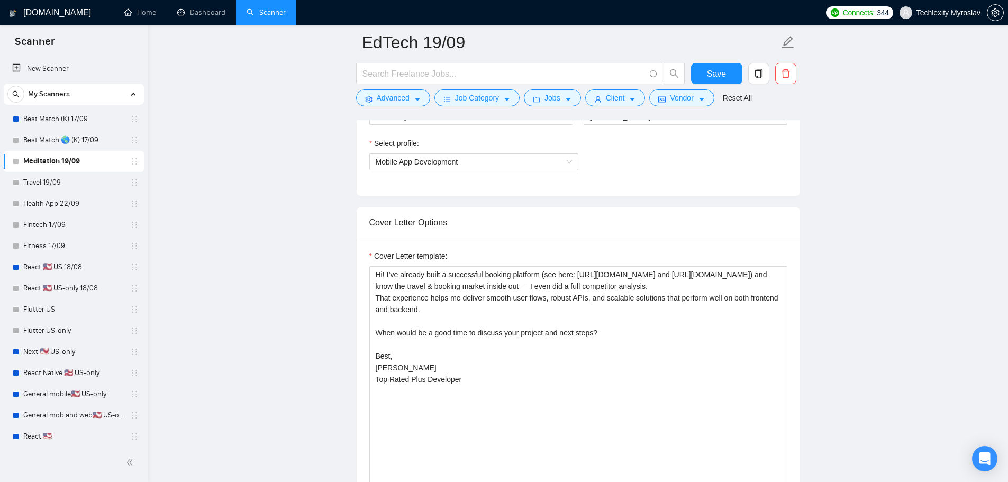
scroll to position [741, 0]
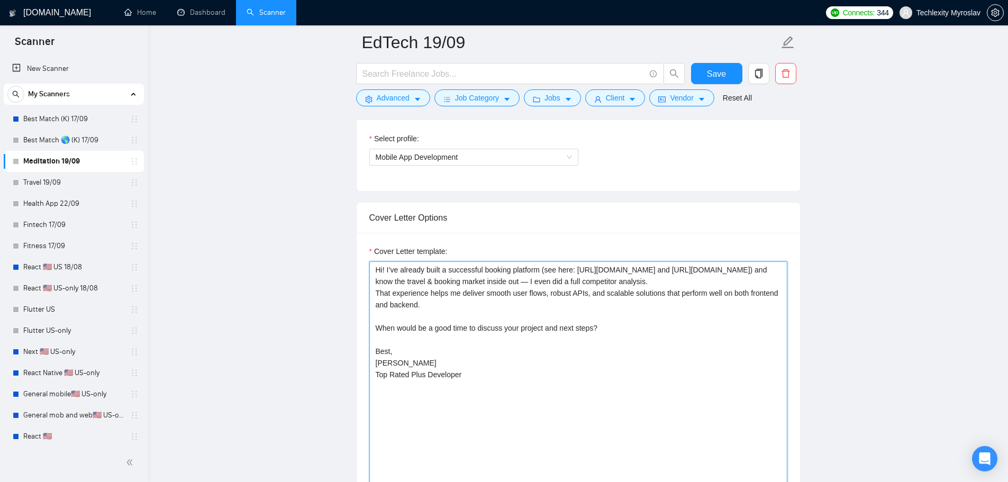
click at [496, 328] on textarea "Hi! I’ve already built a successful booking platform (see here: https://www.pre…" at bounding box center [578, 380] width 418 height 238
paste textarea "successful education platforms (see here: [example link 1] and [example link 2]…"
drag, startPoint x: 577, startPoint y: 269, endPoint x: 630, endPoint y: 269, distance: 52.9
click at [630, 269] on textarea "Hi! I’ve already built successful education platforms (see here: [example link …" at bounding box center [578, 380] width 418 height 238
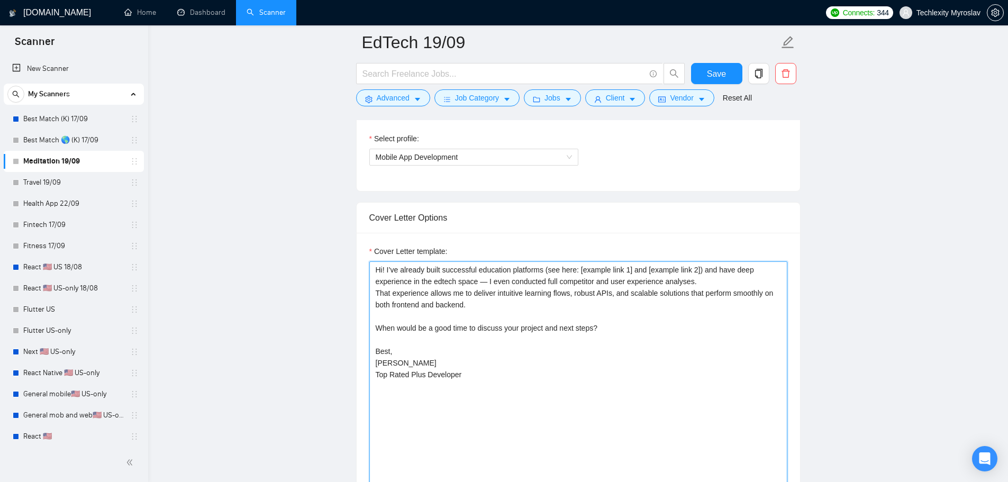
paste textarea "https://sigcoges.com/"
drag, startPoint x: 666, startPoint y: 268, endPoint x: 717, endPoint y: 269, distance: 50.8
click at [717, 269] on textarea "Hi! I’ve already built successful education platforms (see here: https://sigcog…" at bounding box center [578, 380] width 418 height 238
paste textarea "https://connect.mendob.ci/"
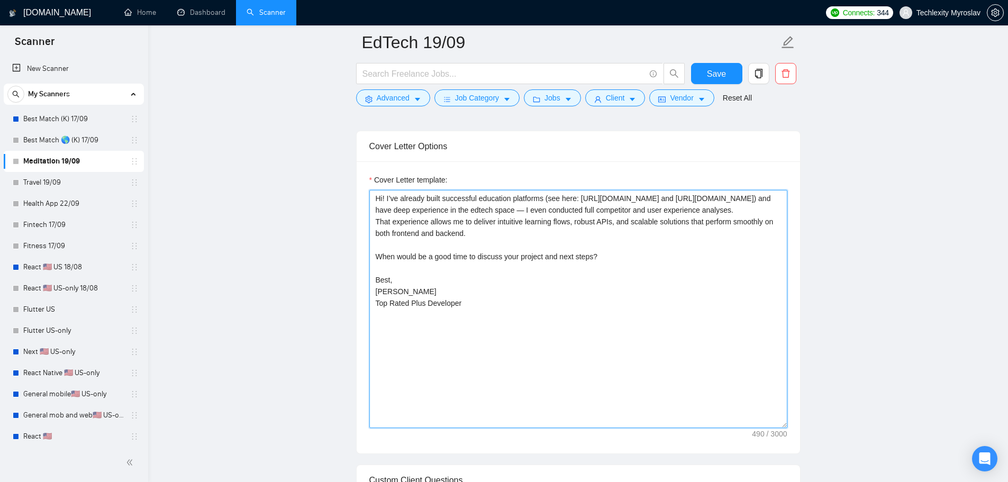
scroll to position [794, 0]
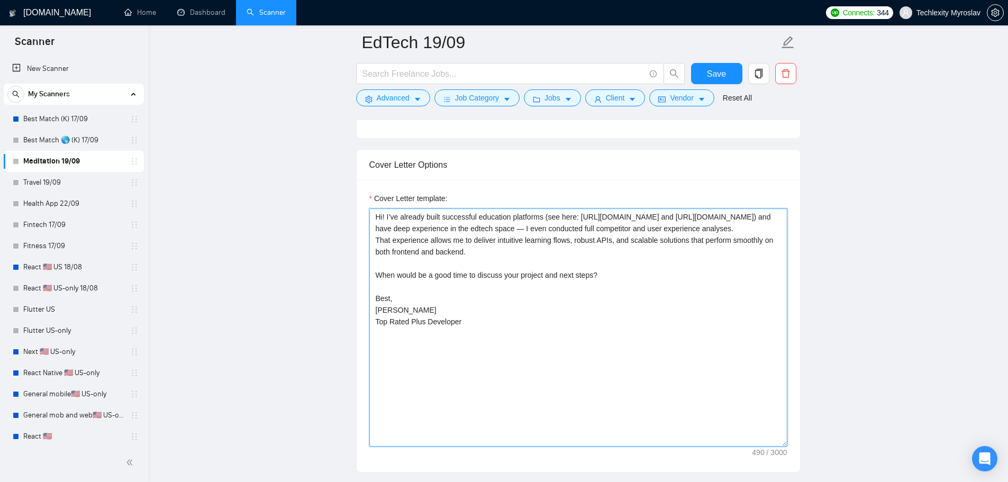
drag, startPoint x: 486, startPoint y: 251, endPoint x: 359, endPoint y: 241, distance: 127.5
click at [359, 241] on div "Cover Letter template: Hi! I’ve already built successful education platforms (s…" at bounding box center [578, 326] width 443 height 292
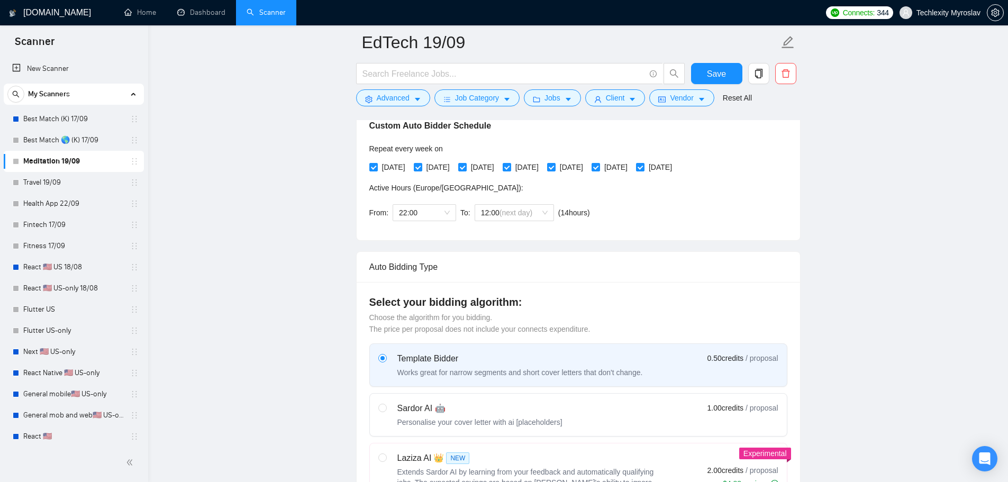
scroll to position [212, 0]
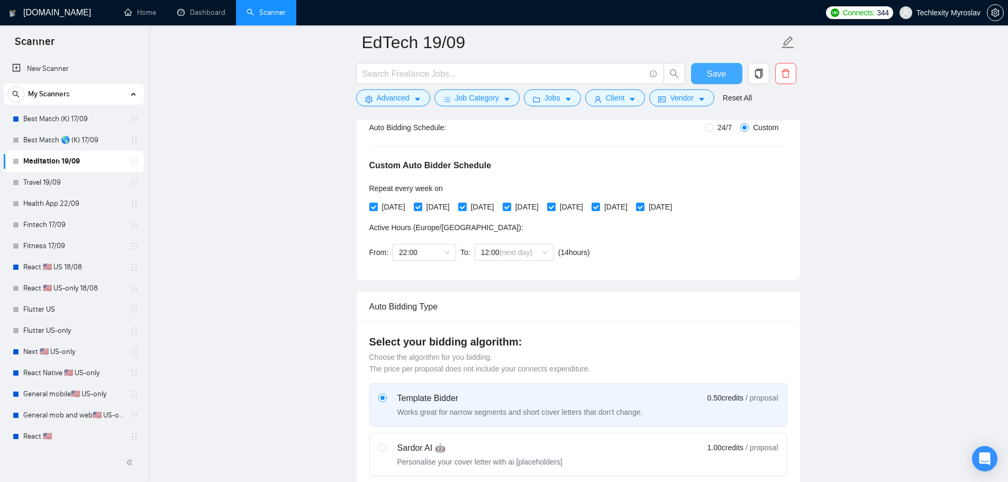
type textarea "Hi! I’ve already built successful education platforms (see here: https://sigcog…"
click at [720, 66] on button "Save" at bounding box center [716, 73] width 51 height 21
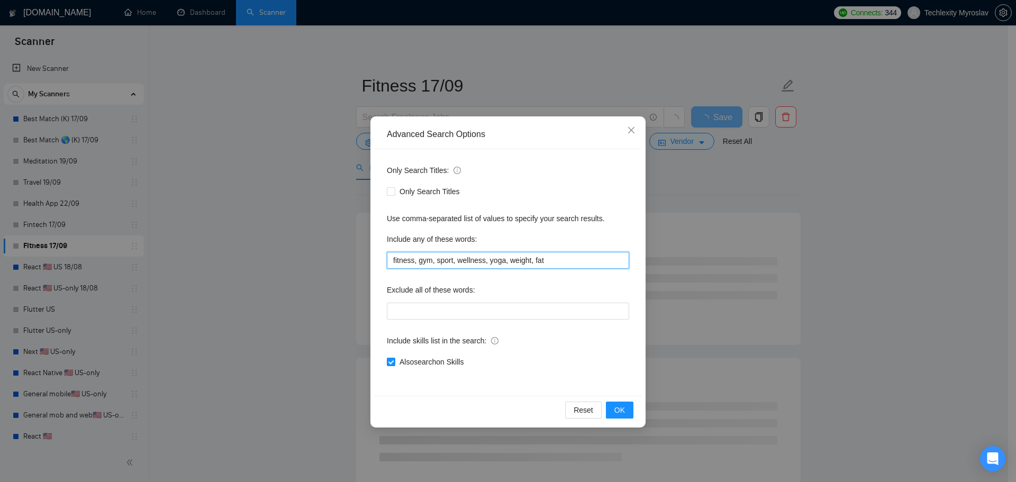
click at [489, 261] on input "fitness, gym, sport, wellness, yoga, weight, fat" at bounding box center [508, 260] width 242 height 17
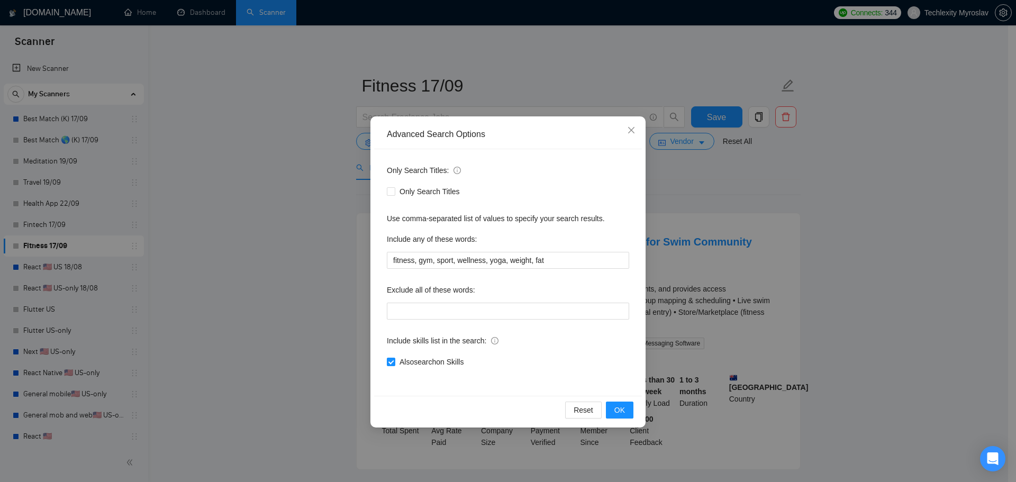
click at [452, 248] on div "Include any of these words:" at bounding box center [508, 241] width 242 height 21
drag, startPoint x: 378, startPoint y: 132, endPoint x: 579, endPoint y: 367, distance: 309.2
click at [579, 366] on div "Advanced Search Options Only Search Titles: Only Search Titles Use comma-separa…" at bounding box center [507, 271] width 275 height 311
copy div "Advanced Search Options Only Search Titles: Only Search Titles Use comma-separa…"
click at [415, 362] on span "Also search on Skills" at bounding box center [431, 362] width 73 height 12
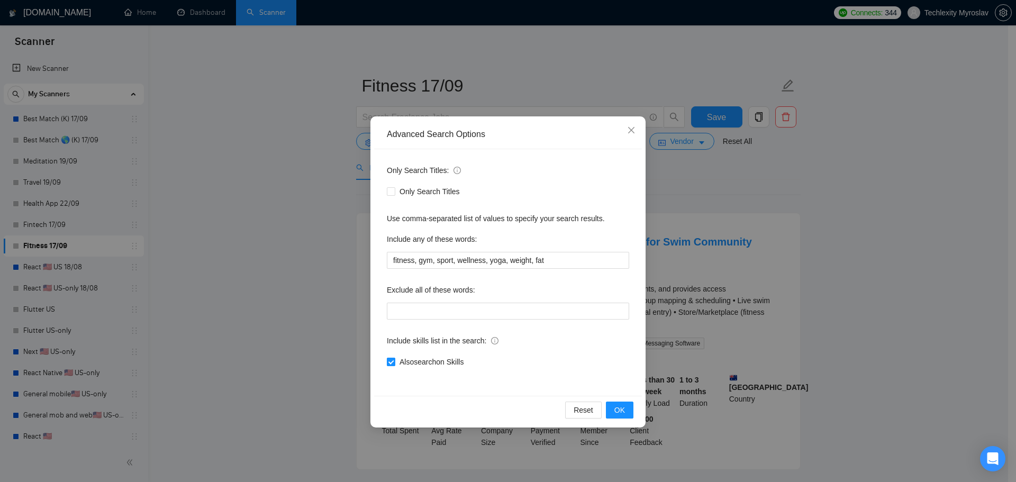
click at [394, 362] on input "Also search on Skills" at bounding box center [390, 361] width 7 height 7
checkbox input "false"
click at [626, 411] on button "OK" at bounding box center [620, 410] width 28 height 17
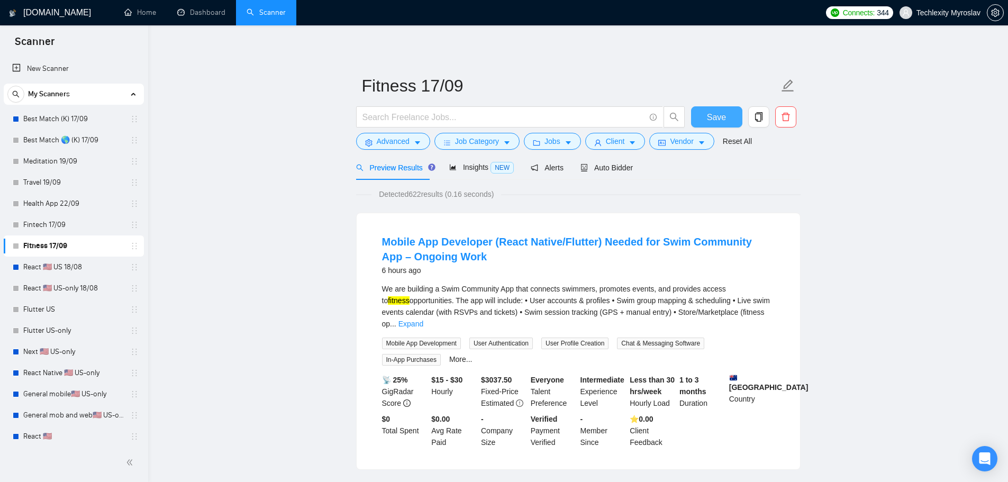
click at [720, 110] on button "Save" at bounding box center [716, 116] width 51 height 21
click at [590, 160] on div "Auto Bidder" at bounding box center [607, 167] width 52 height 25
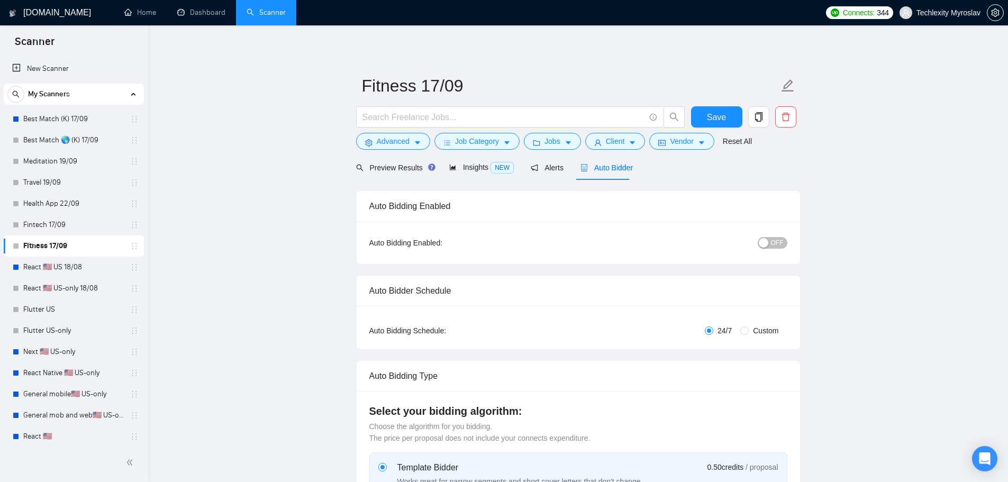
radio input "false"
radio input "true"
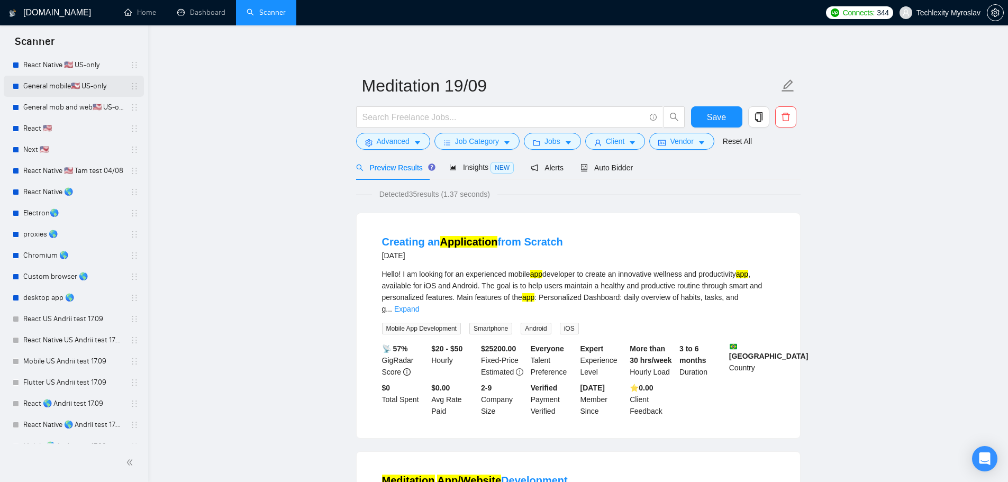
scroll to position [318, 0]
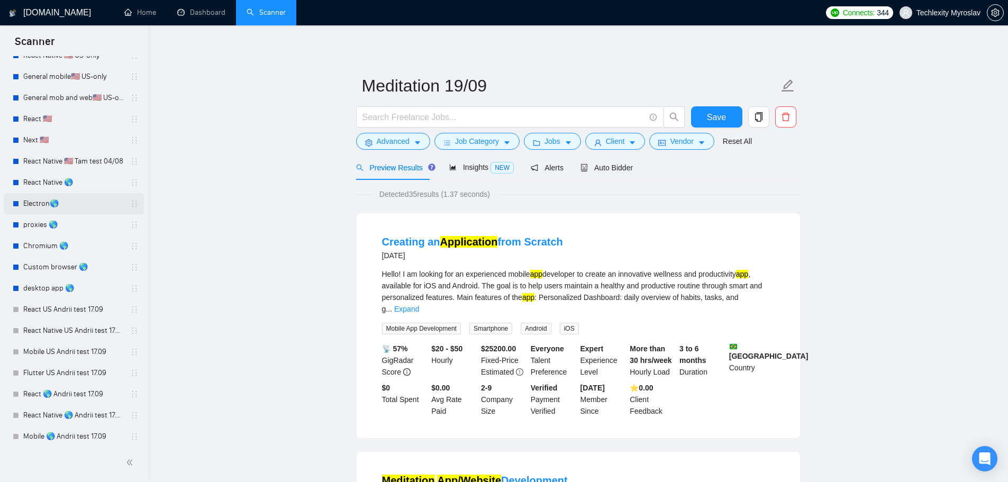
click at [54, 206] on link "Electron🌎" at bounding box center [73, 203] width 101 height 21
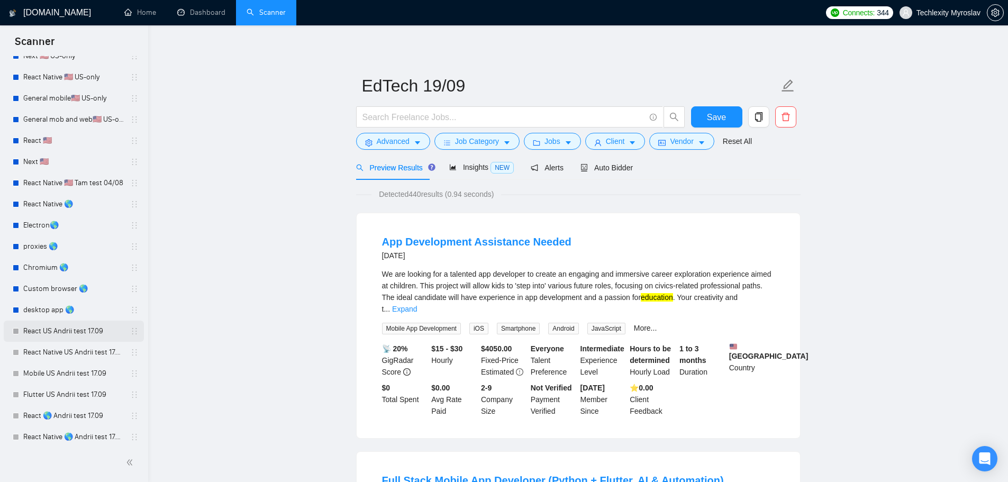
scroll to position [289, 0]
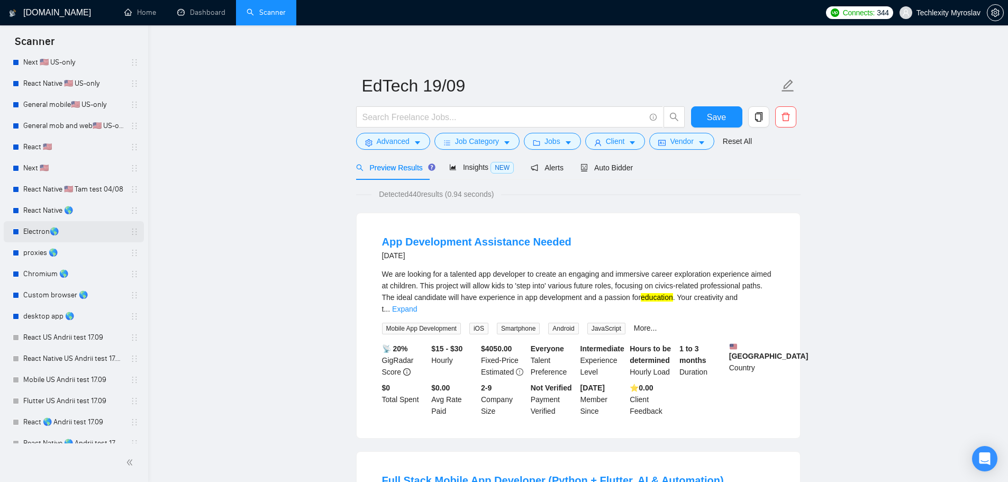
click at [80, 231] on link "Electron🌎" at bounding box center [73, 231] width 101 height 21
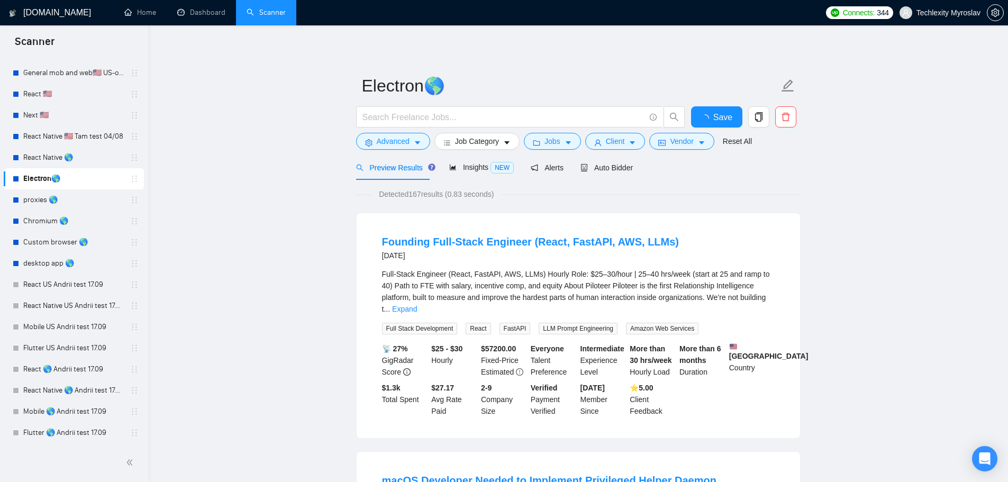
scroll to position [289, 0]
